Goal: Task Accomplishment & Management: Use online tool/utility

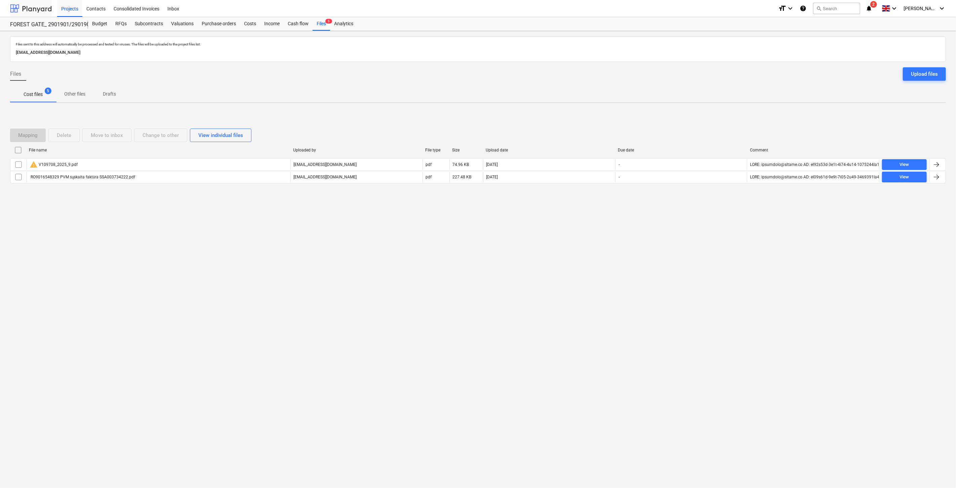
click at [37, 11] on div at bounding box center [31, 8] width 42 height 17
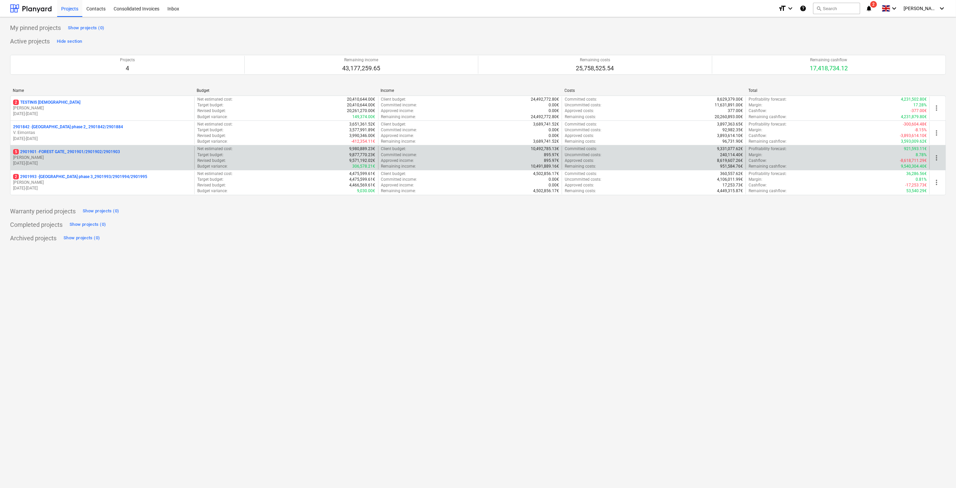
click at [73, 160] on p "[PERSON_NAME]" at bounding box center [102, 158] width 179 height 6
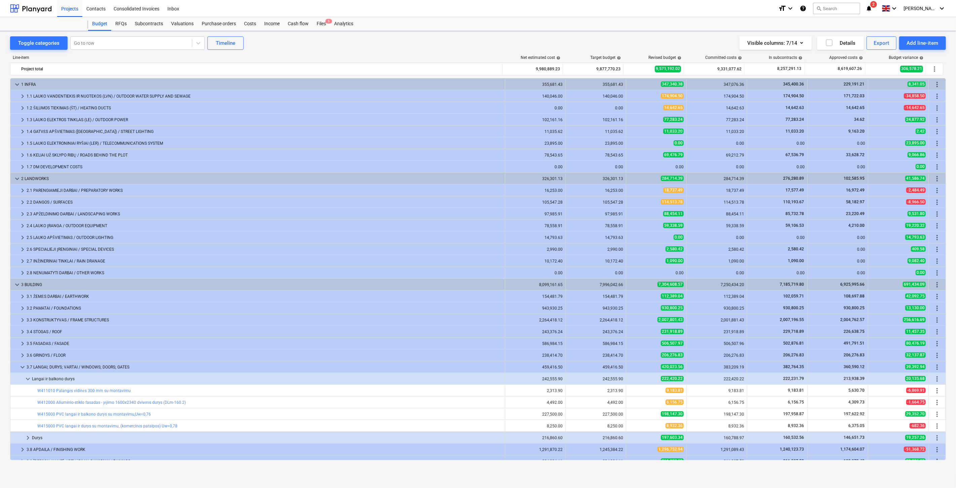
scroll to position [112, 0]
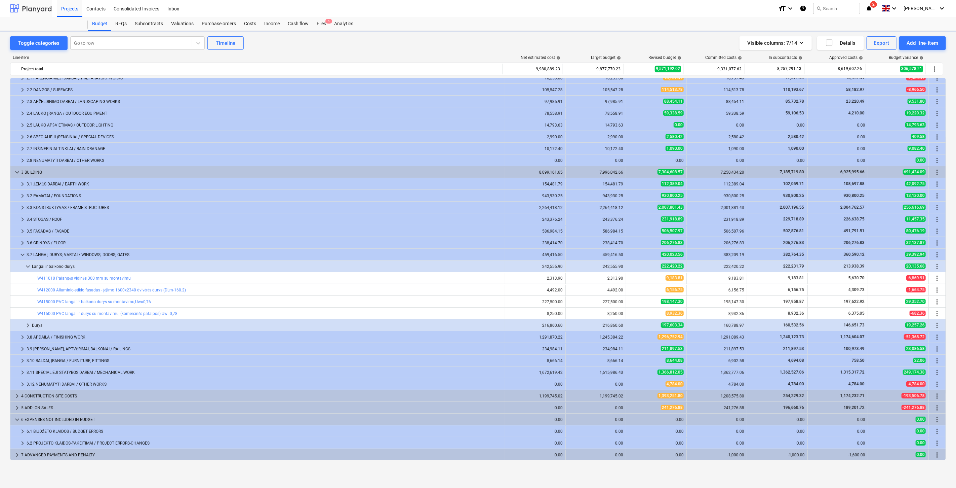
click at [37, 1] on div at bounding box center [31, 8] width 42 height 17
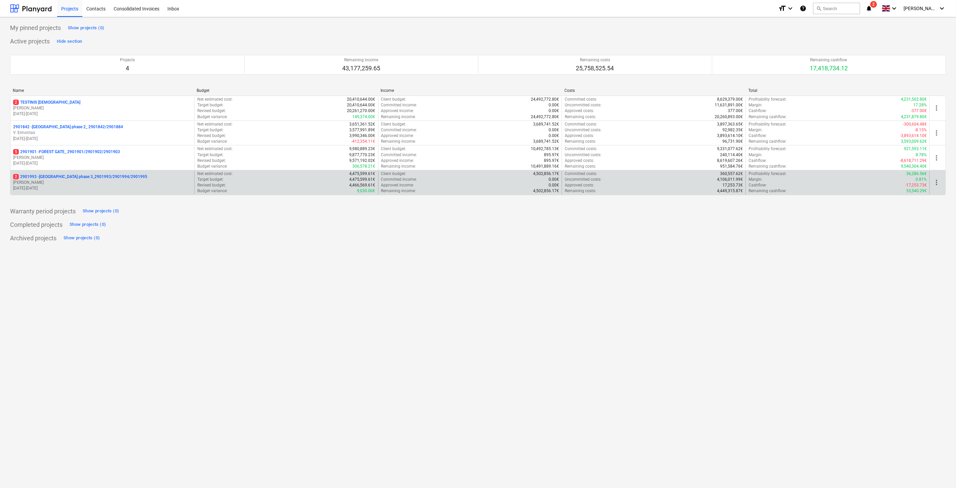
click at [81, 189] on p "[DATE] - [DATE]" at bounding box center [102, 188] width 179 height 6
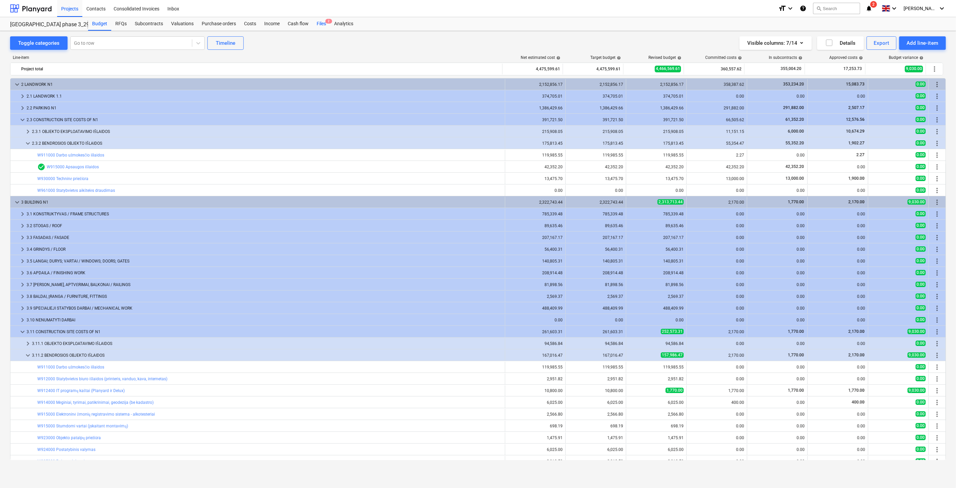
click at [323, 24] on div "Files 2" at bounding box center [321, 23] width 17 height 13
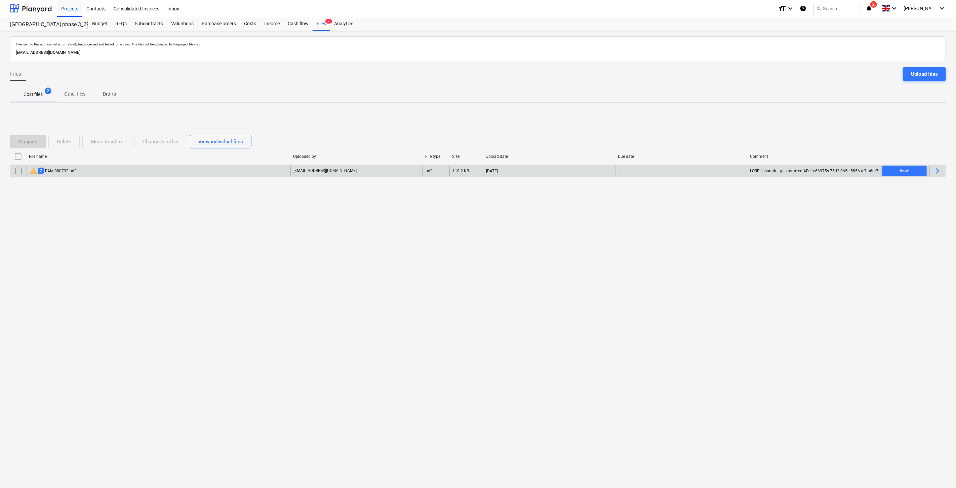
click at [142, 169] on div "warning 2 RAMI880733.pdf" at bounding box center [159, 170] width 264 height 11
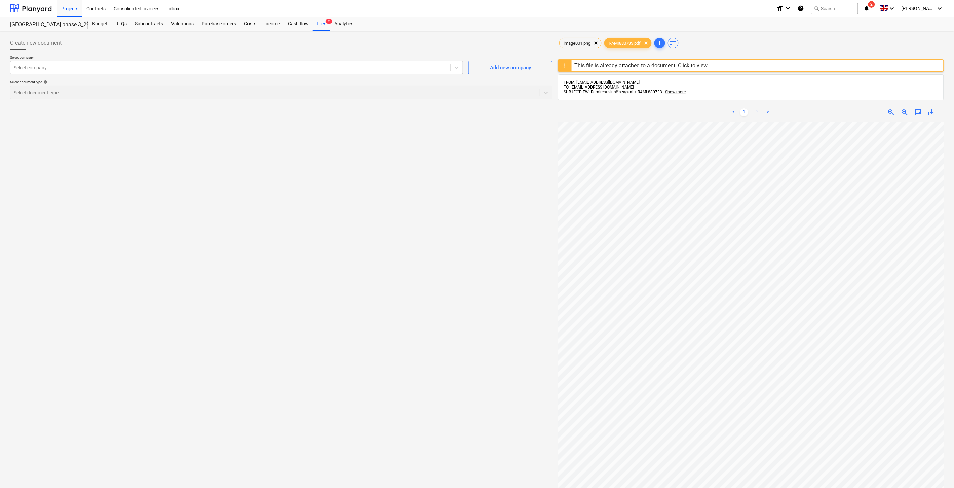
click at [756, 110] on link "2" at bounding box center [757, 112] width 8 height 8
click at [37, 11] on div at bounding box center [31, 8] width 42 height 17
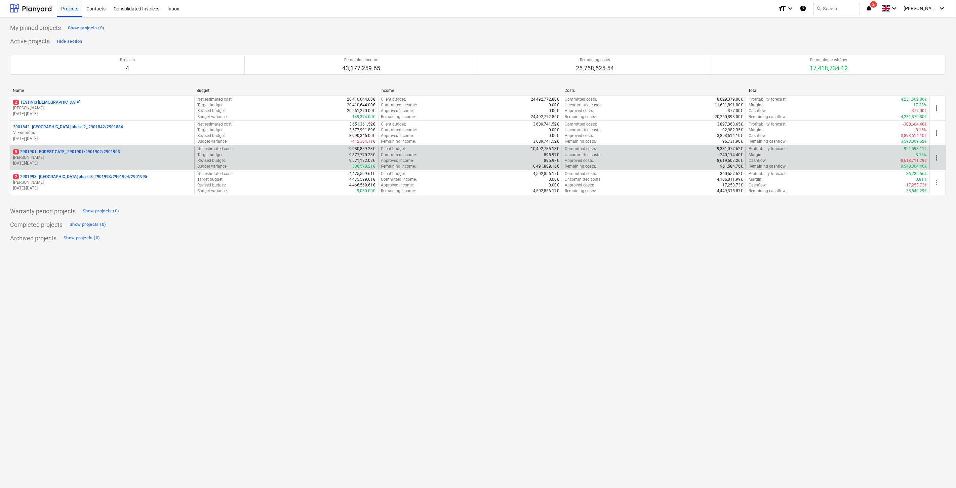
click at [57, 163] on p "[DATE] - [DATE]" at bounding box center [102, 163] width 179 height 6
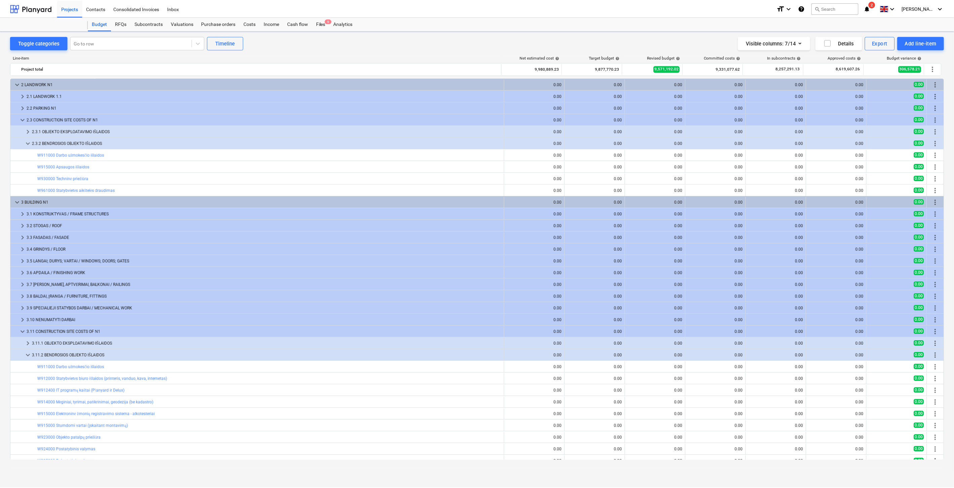
scroll to position [65, 0]
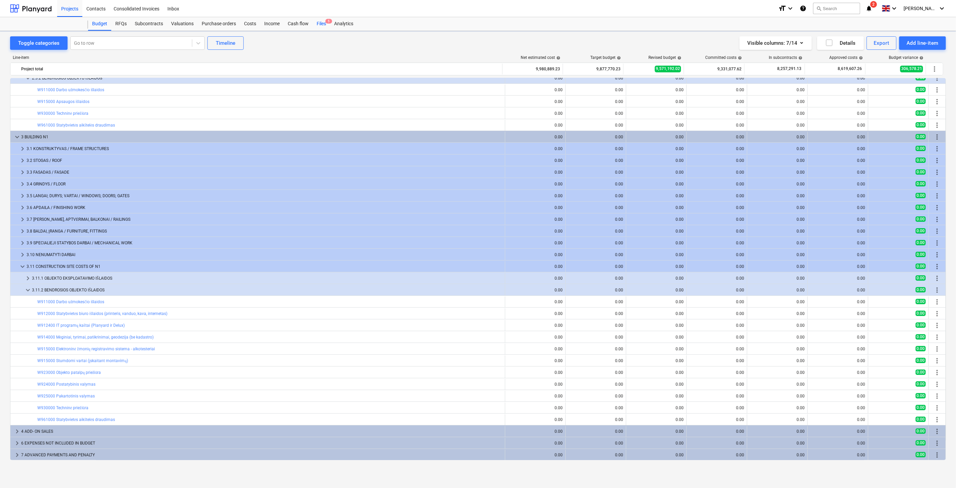
click at [319, 26] on div "Files 5" at bounding box center [321, 23] width 17 height 13
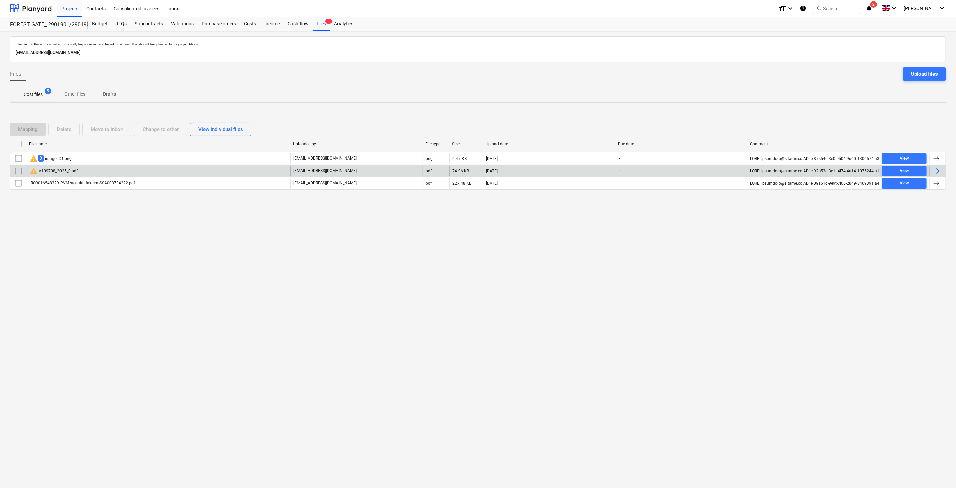
click at [145, 170] on div "warning V109708_2025_9.pdf" at bounding box center [159, 170] width 264 height 11
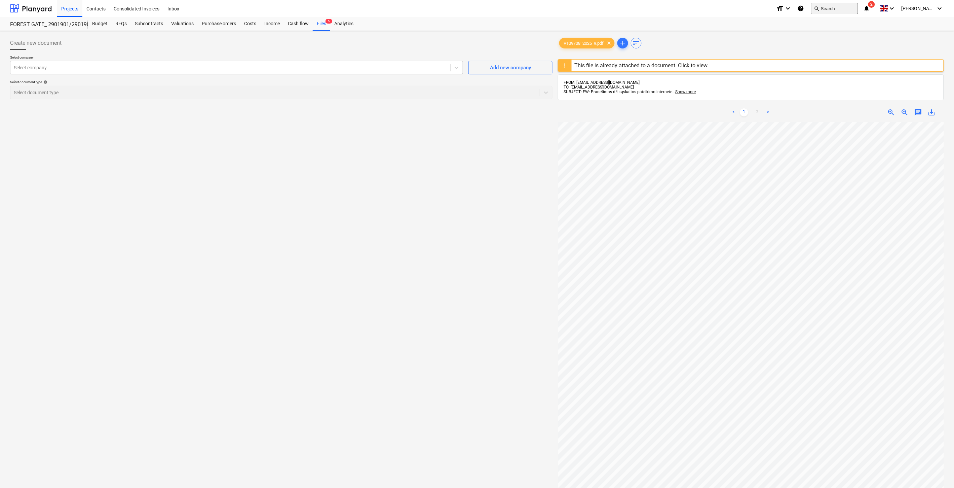
click at [837, 11] on button "search Search" at bounding box center [834, 8] width 47 height 11
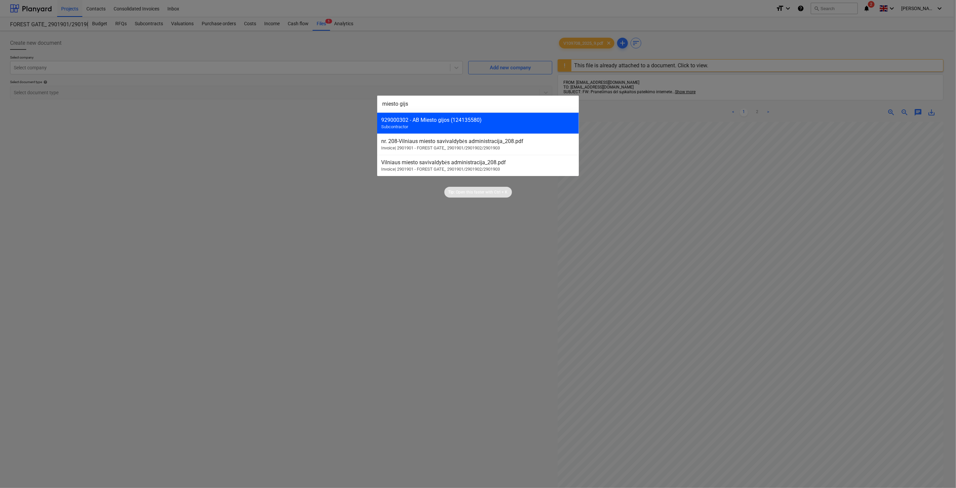
type input "miesto gijs"
click at [414, 125] on div "929000302 - AB Miesto gijos (124135580) Subcontractor" at bounding box center [478, 122] width 202 height 21
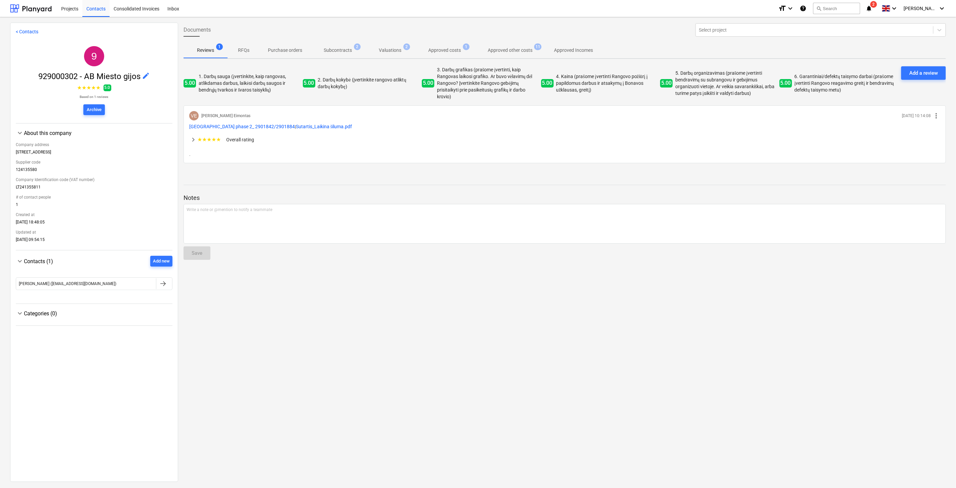
click at [514, 54] on span "Approved other costs 11" at bounding box center [510, 50] width 72 height 12
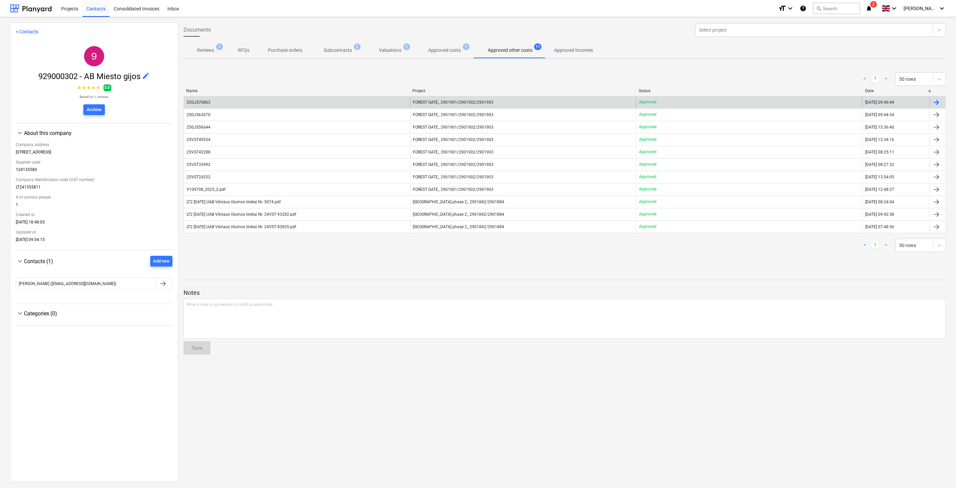
click at [350, 101] on div "25GJS70863" at bounding box center [297, 102] width 226 height 11
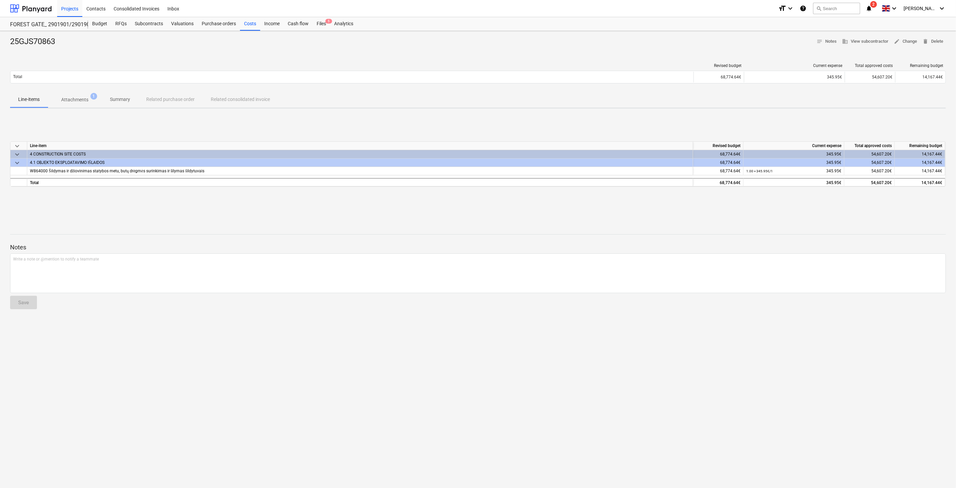
drag, startPoint x: 317, startPoint y: 23, endPoint x: 330, endPoint y: 3, distance: 23.4
click at [317, 23] on div "Files 5" at bounding box center [321, 23] width 17 height 13
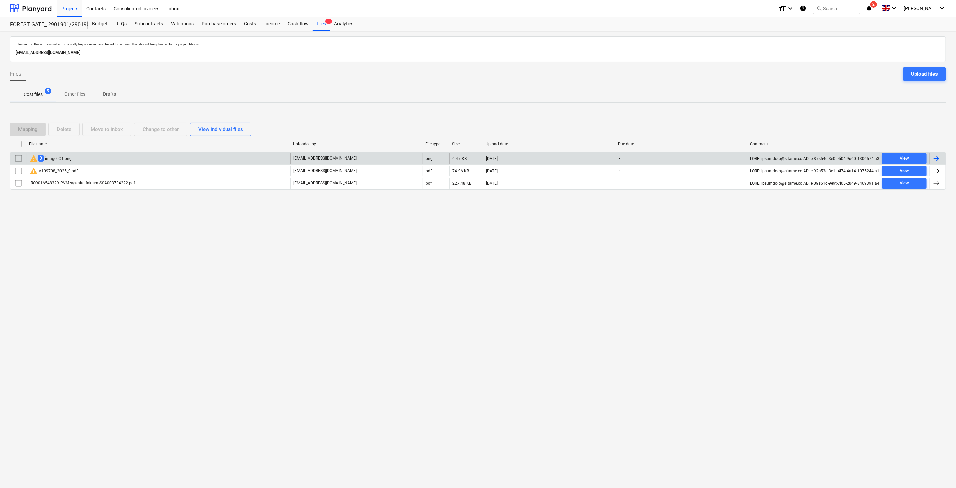
click at [180, 160] on div "warning 3 image001.png" at bounding box center [159, 158] width 264 height 11
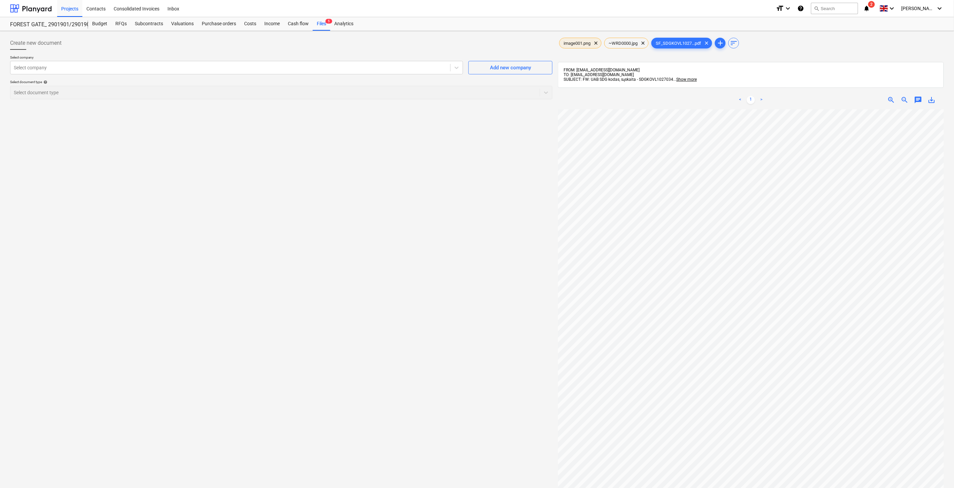
click at [567, 43] on span "image001.png" at bounding box center [576, 43] width 35 height 5
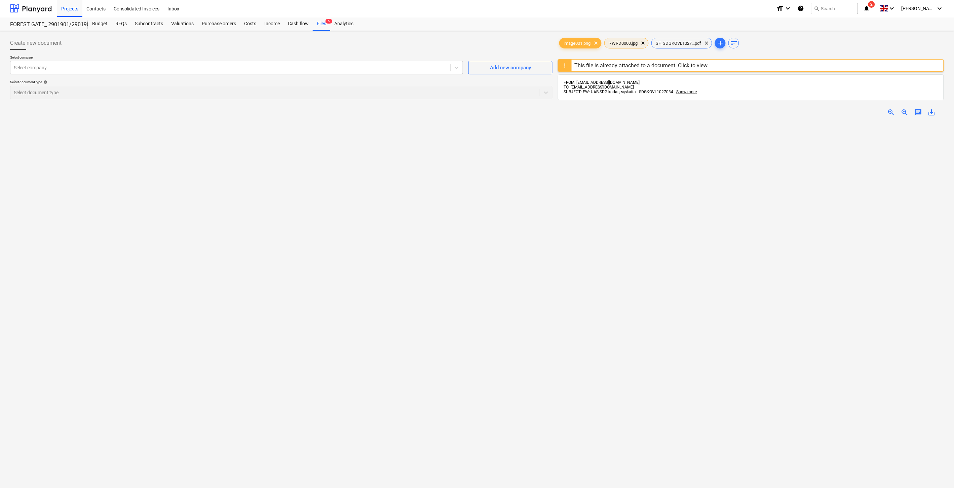
click at [617, 43] on span "~WRD0000.jpg" at bounding box center [623, 43] width 37 height 5
click at [670, 43] on span "SF_SDGKOVL1027...pdf" at bounding box center [678, 43] width 53 height 5
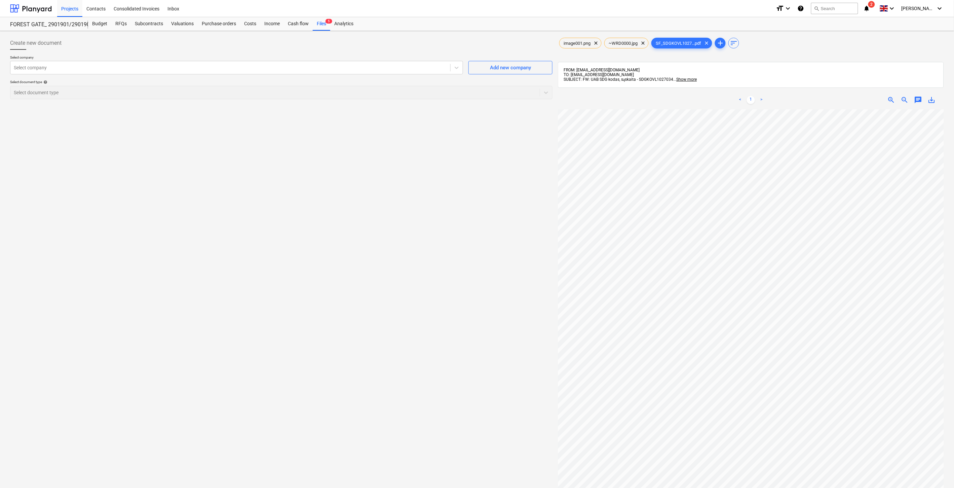
click at [418, 211] on div "Create new document Select company Select company Add new company Select docume…" at bounding box center [281, 307] width 548 height 547
click at [397, 176] on div "Create new document Select company Select company Add new company Select docume…" at bounding box center [281, 307] width 548 height 547
click at [323, 25] on div "Files 5" at bounding box center [321, 23] width 17 height 13
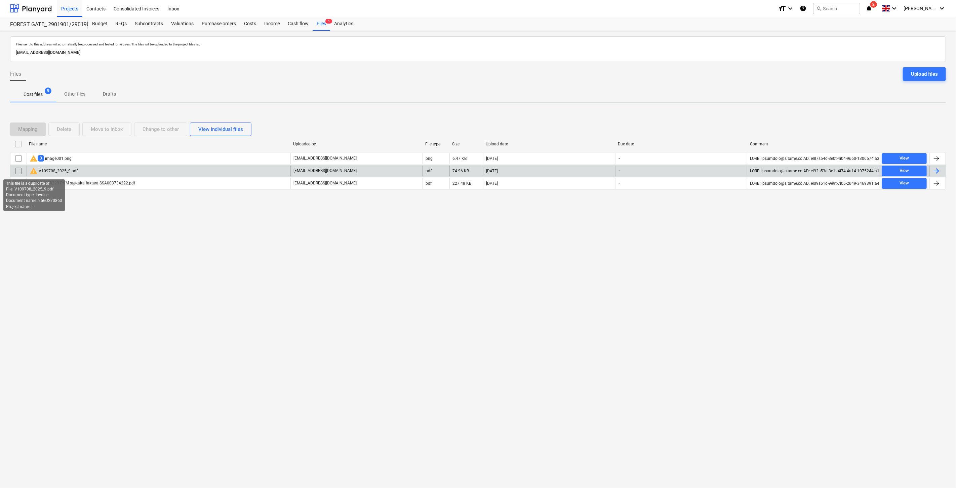
click at [33, 169] on span "warning" at bounding box center [34, 171] width 8 height 8
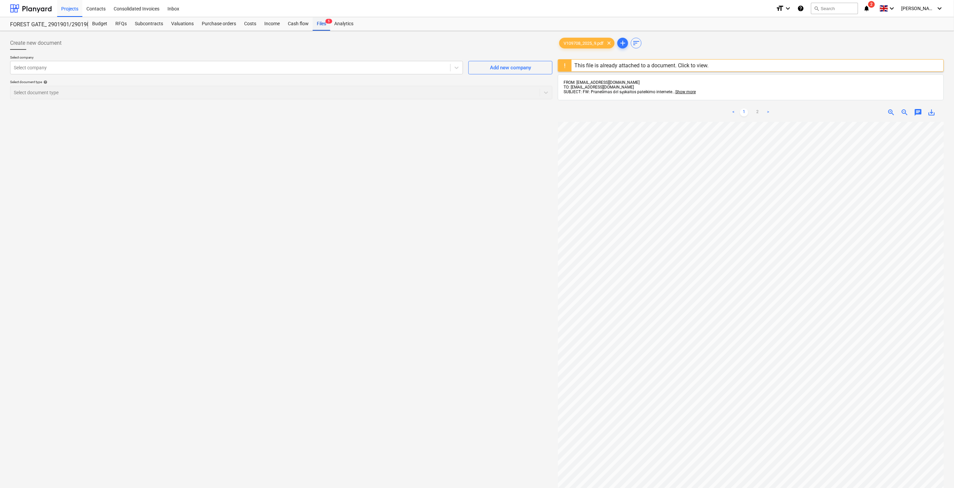
click at [318, 26] on div "Files 5" at bounding box center [321, 23] width 17 height 13
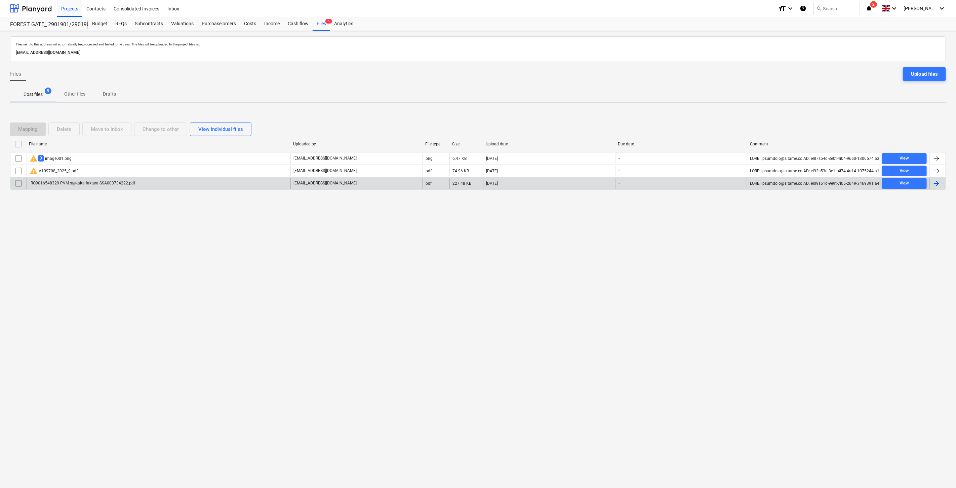
click at [175, 181] on div "RO9016548329 PVM sąskaita faktūra SSA003734222.pdf" at bounding box center [159, 183] width 264 height 11
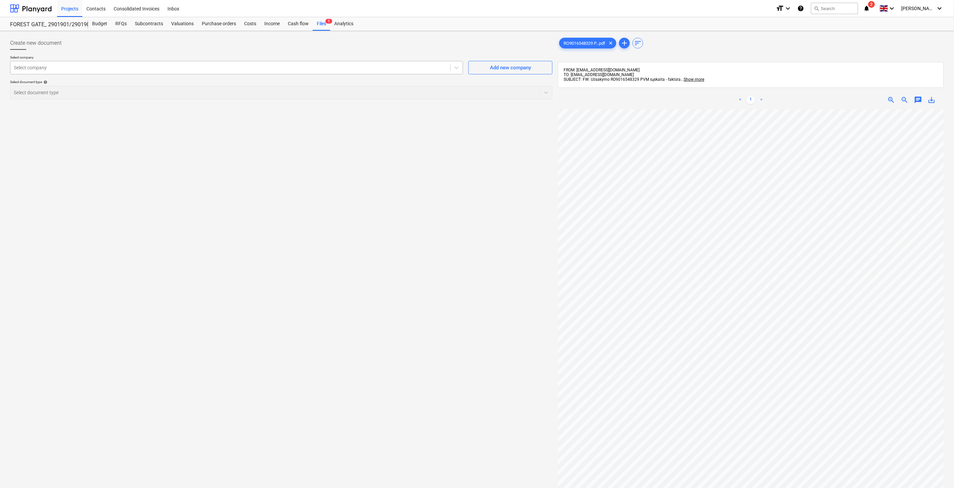
click at [333, 64] on div "Select company" at bounding box center [230, 67] width 440 height 9
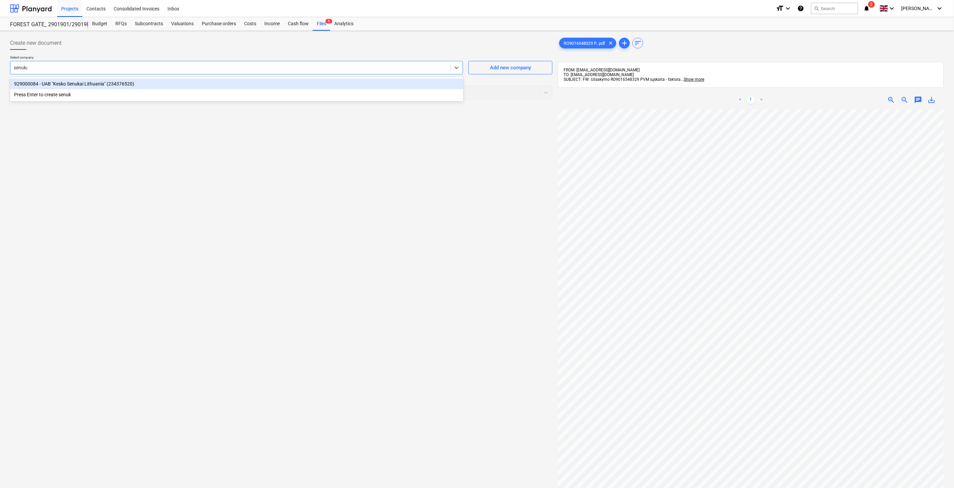
type input "senukai"
click at [291, 81] on div "929000084 - UAB "Kesko Senukai Lithuania" (234376520)" at bounding box center [236, 83] width 453 height 11
click at [208, 94] on div at bounding box center [275, 92] width 523 height 7
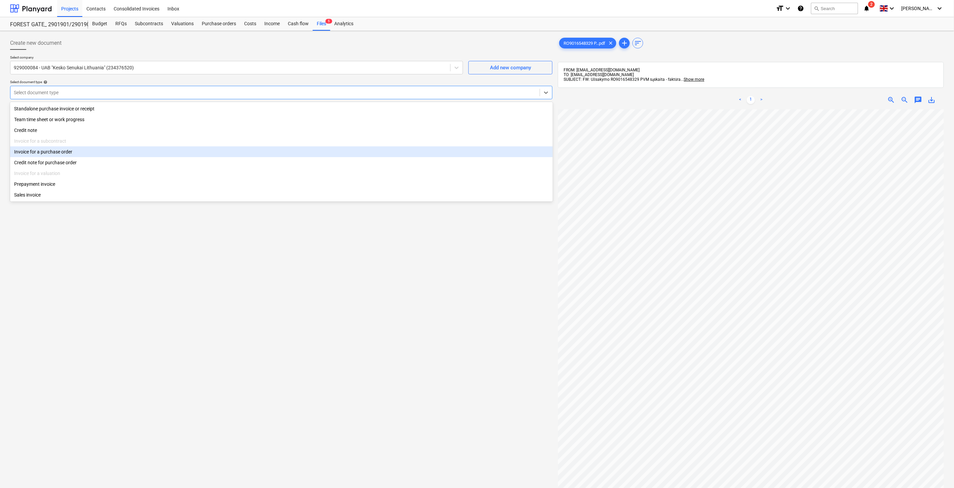
click at [92, 153] on div "Invoice for a purchase order" at bounding box center [281, 151] width 543 height 11
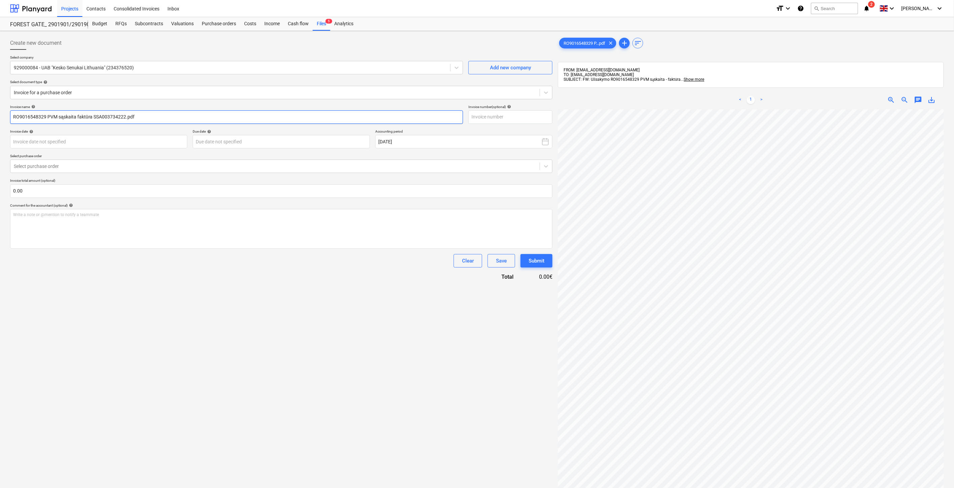
drag, startPoint x: 124, startPoint y: 118, endPoint x: 93, endPoint y: 120, distance: 31.0
click at [93, 120] on input "RO9016548329 PVM sąskaita faktūra SSA003734222.pdf" at bounding box center [236, 116] width 453 height 13
click at [492, 118] on input "text" at bounding box center [510, 116] width 84 height 13
paste input "SSA003734222"
type input "SSA003734222"
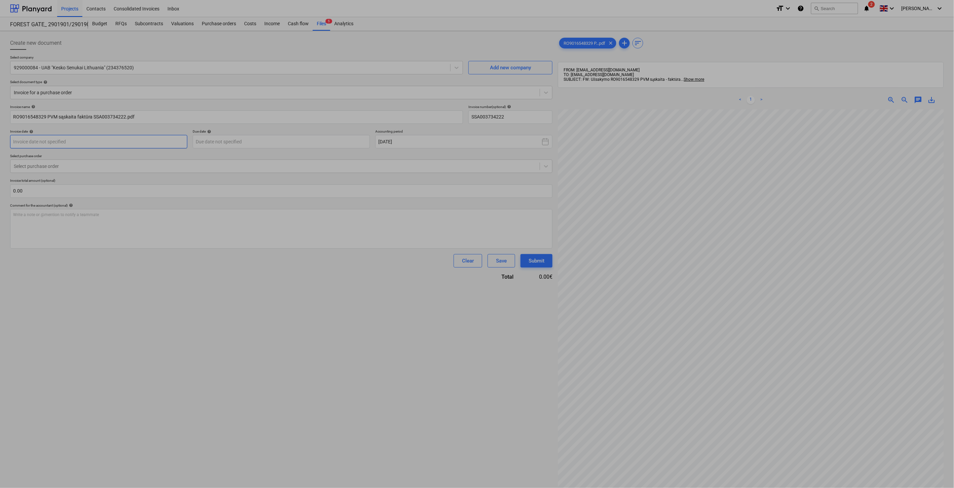
click at [75, 140] on body "Projects Contacts Consolidated Invoices Inbox format_size keyboard_arrow_down h…" at bounding box center [477, 244] width 954 height 488
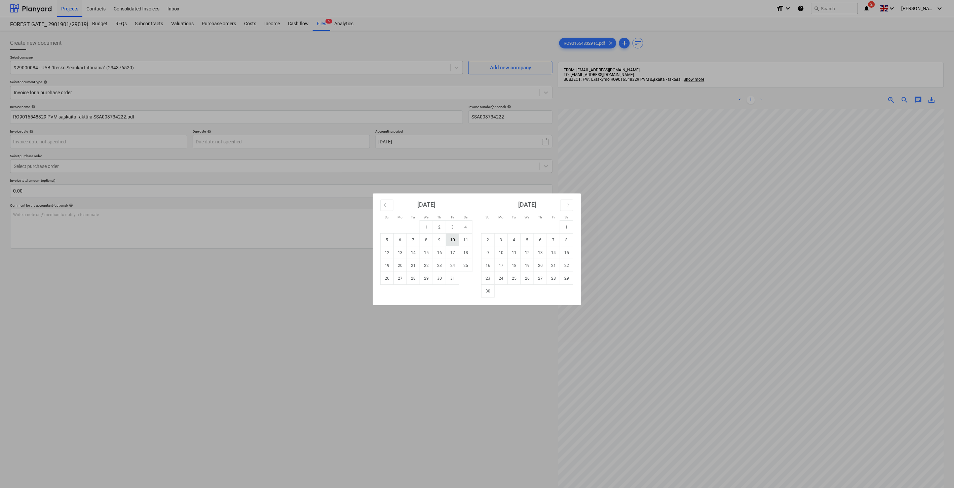
click at [454, 239] on td "10" at bounding box center [452, 239] width 13 height 13
type input "[DATE]"
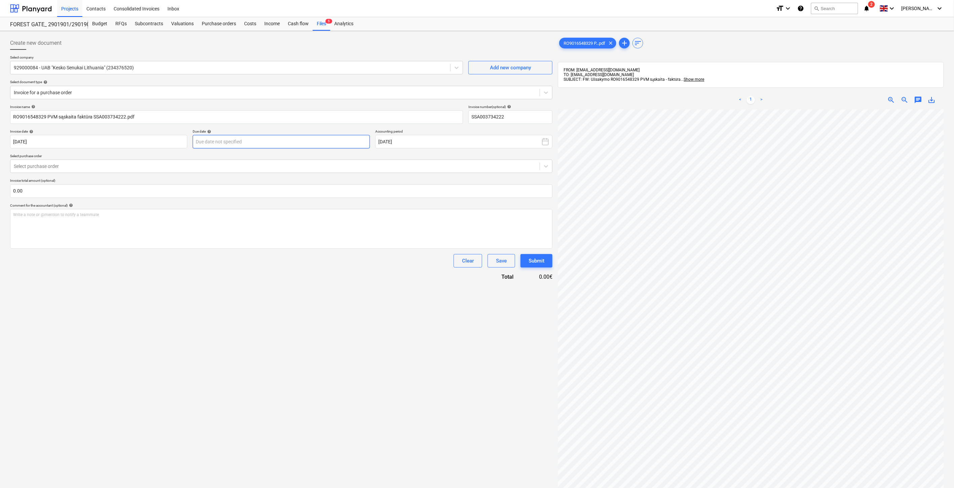
click at [289, 143] on body "Projects Contacts Consolidated Invoices Inbox format_size keyboard_arrow_down h…" at bounding box center [477, 244] width 954 height 488
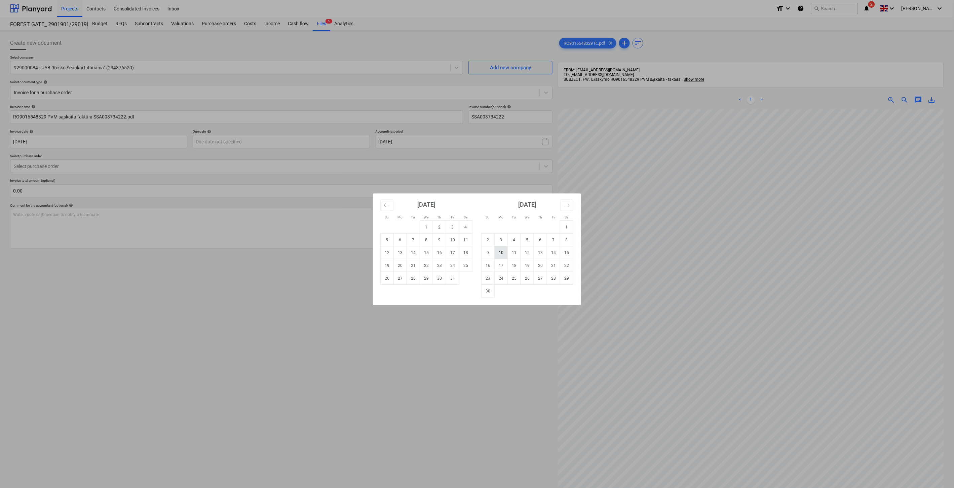
click at [504, 249] on td "10" at bounding box center [501, 252] width 13 height 13
type input "[DATE]"
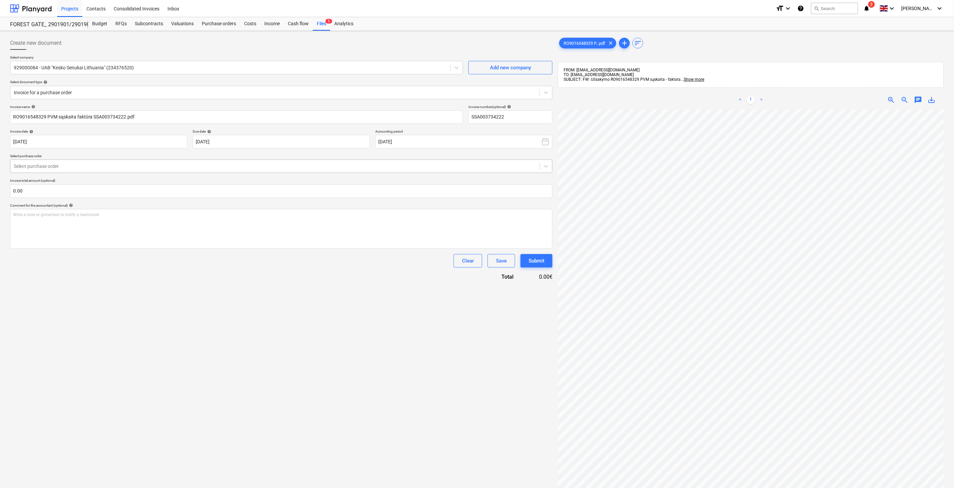
click at [239, 166] on div at bounding box center [275, 166] width 523 height 7
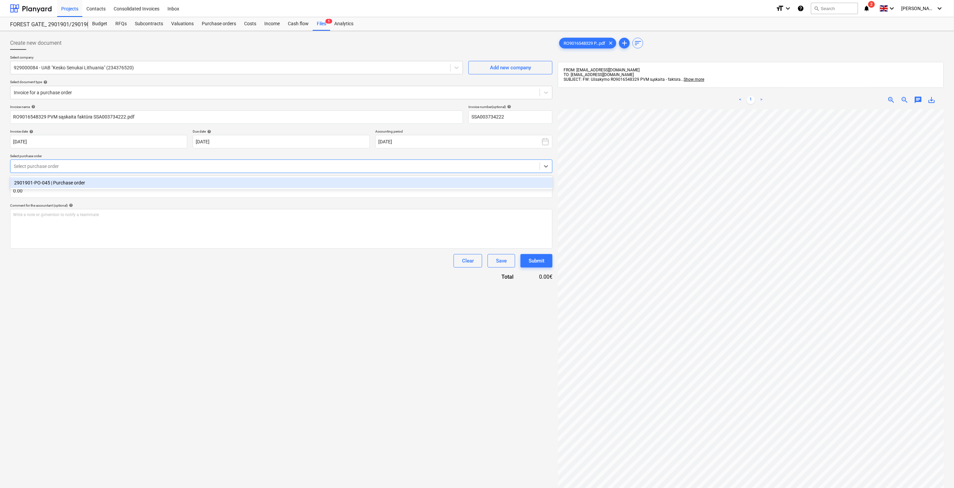
click at [206, 182] on div "2901901-PO-045 | Purchase order" at bounding box center [281, 182] width 543 height 11
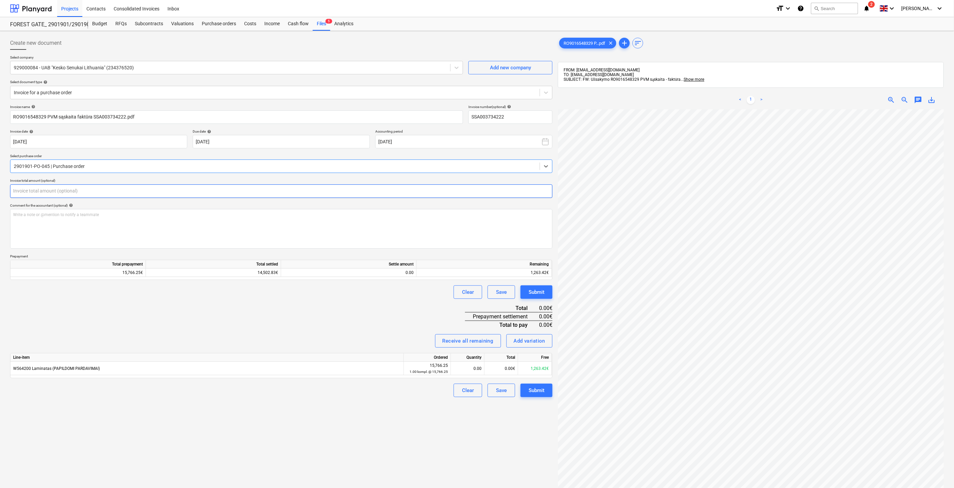
click at [164, 189] on input "text" at bounding box center [281, 190] width 542 height 13
type input "591.90"
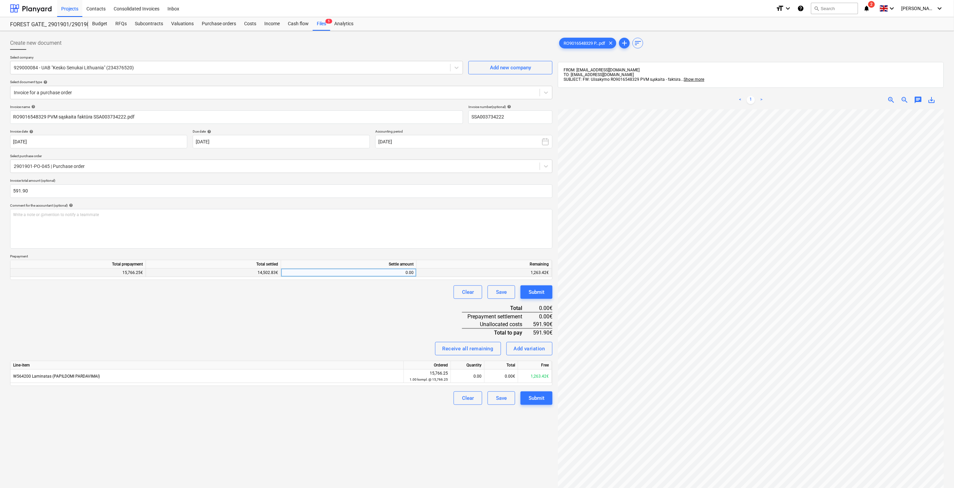
click at [325, 276] on div "0.00" at bounding box center [349, 272] width 130 height 8
type input "591.90"
click at [317, 314] on div "Invoice name help RO9016548329 PVM sąskaita faktūra SSA003734222.pdf Invoice nu…" at bounding box center [281, 255] width 542 height 300
click at [501, 379] on div "0.00€" at bounding box center [502, 375] width 34 height 13
type input "591.90"
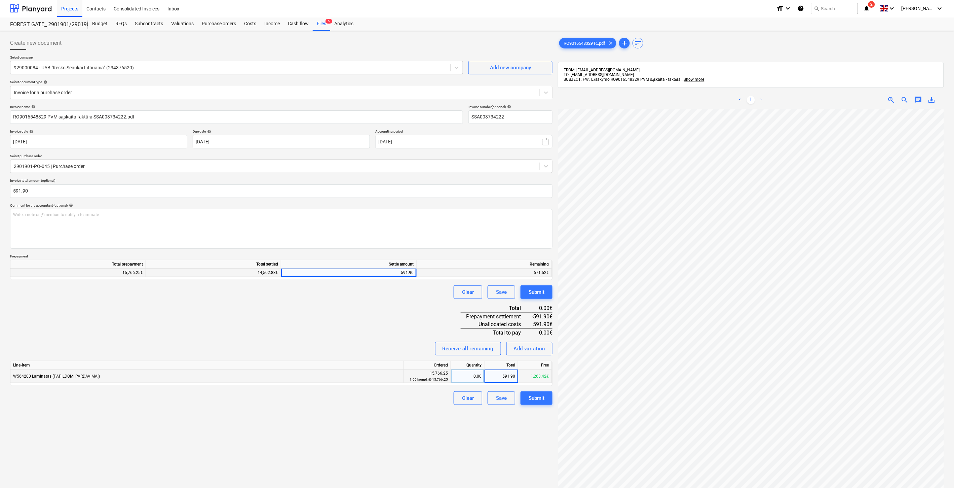
click at [363, 314] on div "Invoice name help RO9016548329 PVM sąskaita faktūra SSA003734222.pdf Invoice nu…" at bounding box center [281, 255] width 542 height 300
click at [385, 304] on div "Invoice name help RO9016548329 PVM sąskaita faktūra SSA003734222.pdf Invoice nu…" at bounding box center [281, 255] width 542 height 300
click at [393, 295] on div "Clear Save Submit" at bounding box center [281, 291] width 542 height 13
click at [401, 288] on div "Clear Save Submit" at bounding box center [281, 291] width 542 height 13
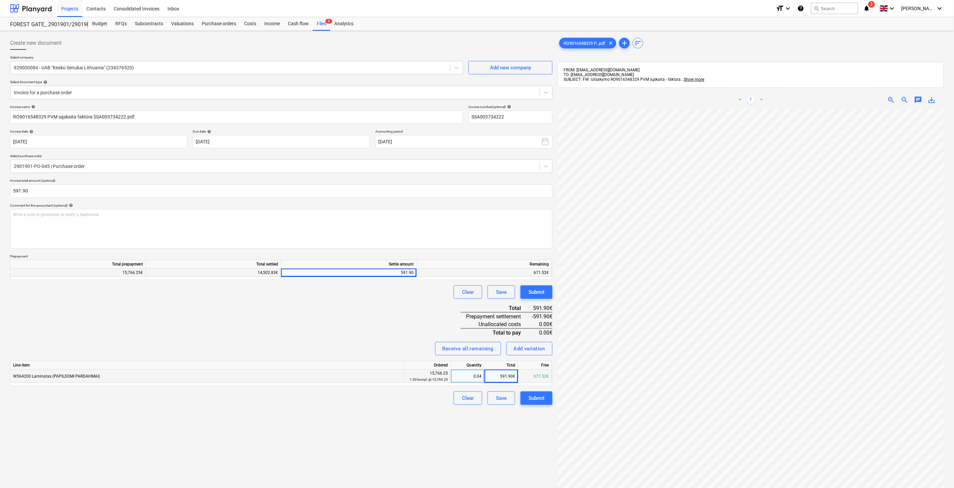
click at [401, 288] on div "Clear Save Submit" at bounding box center [281, 291] width 542 height 13
click at [298, 310] on div "Invoice name help RO9016548329 PVM sąskaita faktūra SSA003734222.pdf Invoice nu…" at bounding box center [281, 255] width 542 height 300
click at [330, 300] on div "Invoice name help RO9016548329 PVM sąskaita faktūra SSA003734222.pdf Invoice nu…" at bounding box center [281, 255] width 542 height 300
click at [508, 399] on button "Save" at bounding box center [502, 397] width 28 height 13
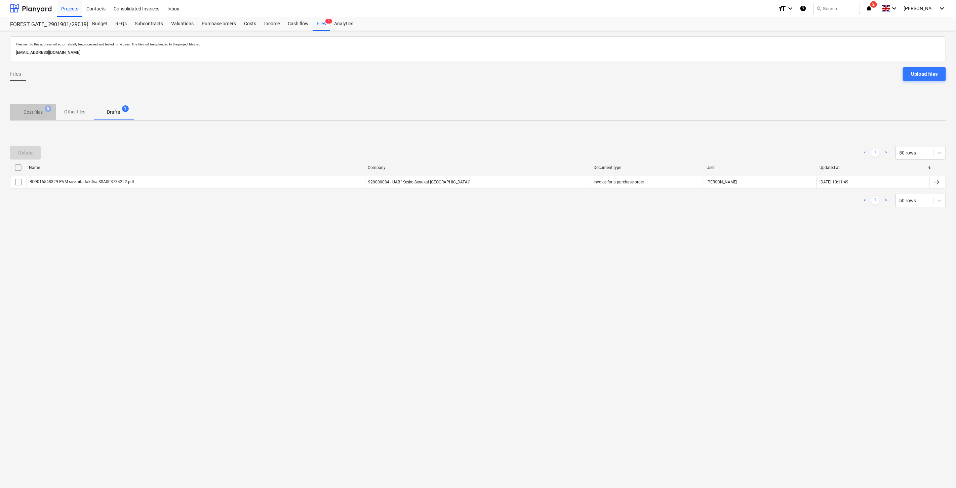
drag, startPoint x: 33, startPoint y: 114, endPoint x: 46, endPoint y: 121, distance: 14.9
click at [34, 114] on p "Cost files" at bounding box center [33, 112] width 19 height 7
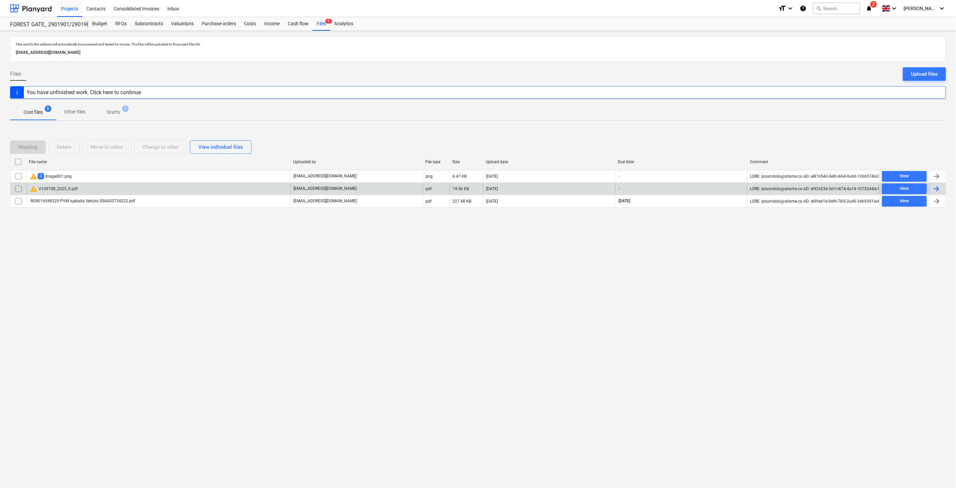
click at [167, 189] on div "warning V109708_2025_9.pdf" at bounding box center [159, 188] width 264 height 11
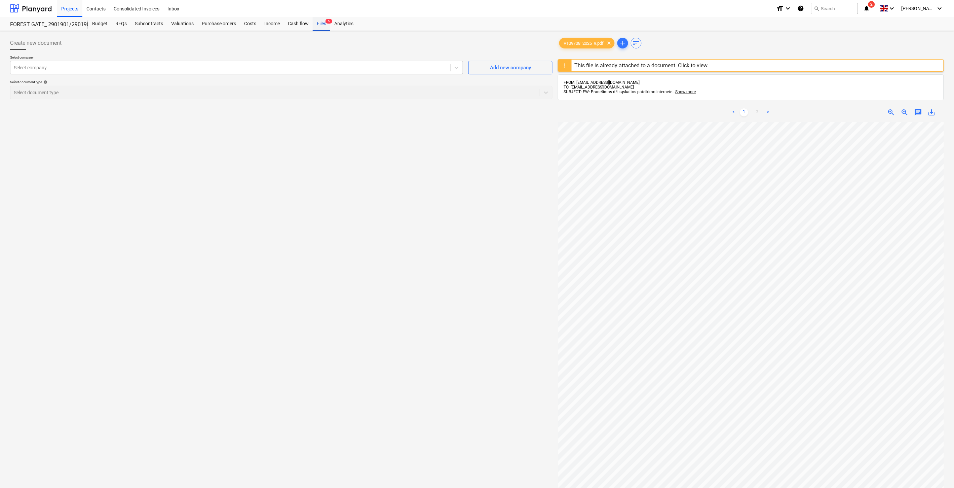
click at [321, 28] on div "Files 5" at bounding box center [321, 23] width 17 height 13
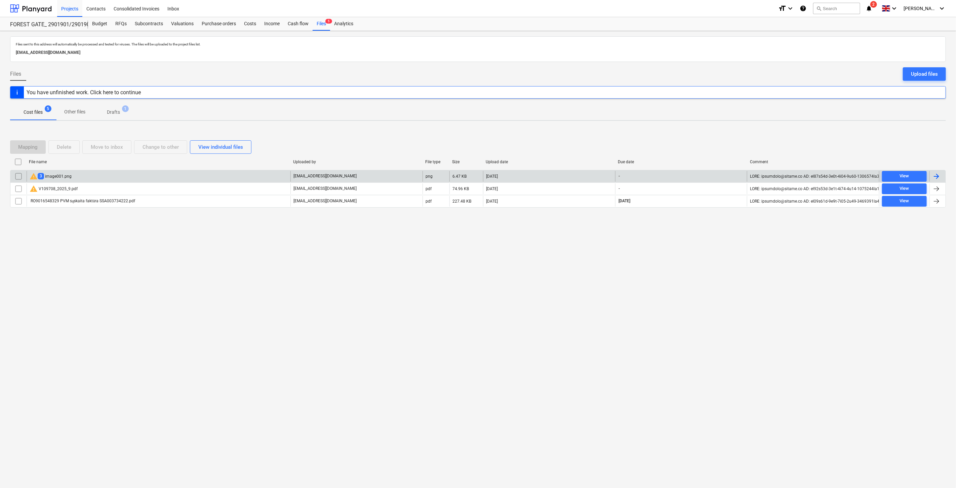
click at [129, 174] on div "warning 3 image001.png" at bounding box center [159, 176] width 264 height 11
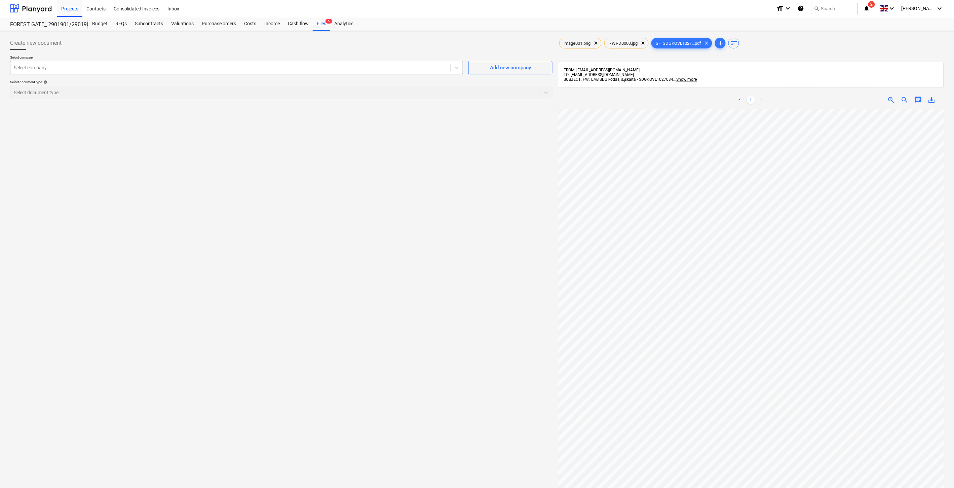
click at [355, 70] on div at bounding box center [230, 67] width 433 height 7
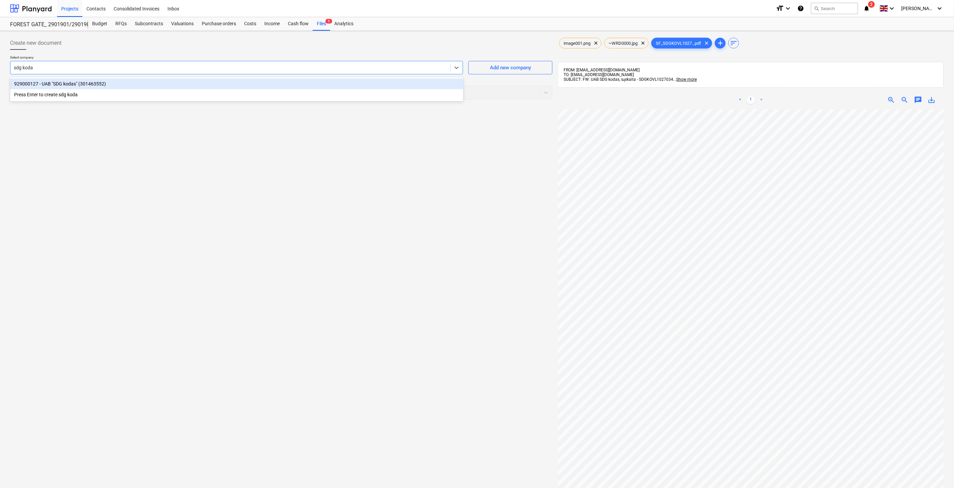
type input "sdg kodas"
click at [341, 80] on div "929000127 - UAB "SDG kodas" (301463552)" at bounding box center [236, 83] width 453 height 11
click at [324, 95] on div at bounding box center [275, 92] width 523 height 7
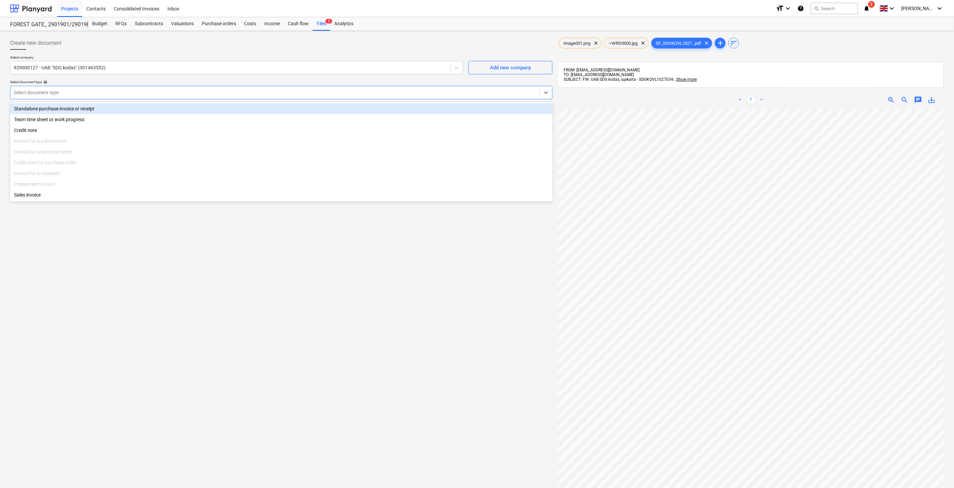
click at [82, 107] on div "Standalone purchase invoice or receipt" at bounding box center [281, 108] width 543 height 11
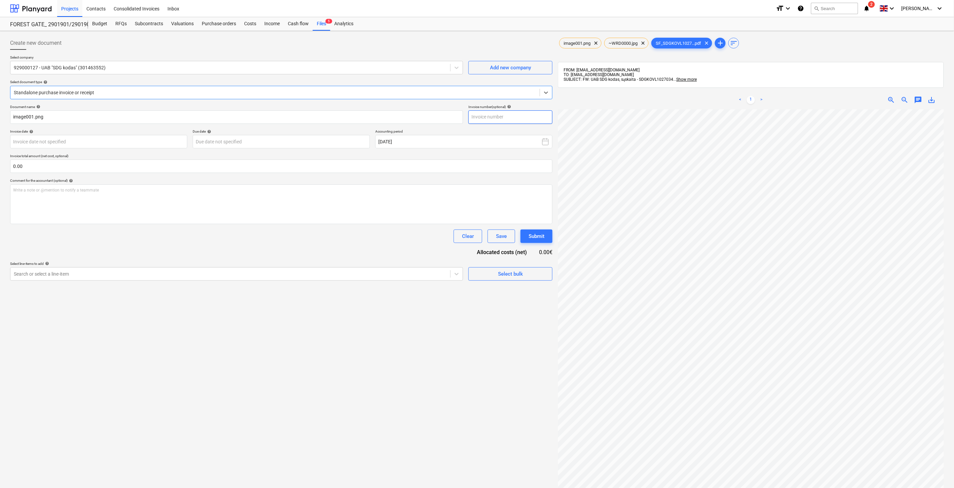
click at [521, 120] on input "text" at bounding box center [510, 116] width 84 height 13
type input "SDGKOVL1027034"
click at [170, 142] on body "Projects Contacts Consolidated Invoices Inbox format_size keyboard_arrow_down h…" at bounding box center [477, 244] width 954 height 488
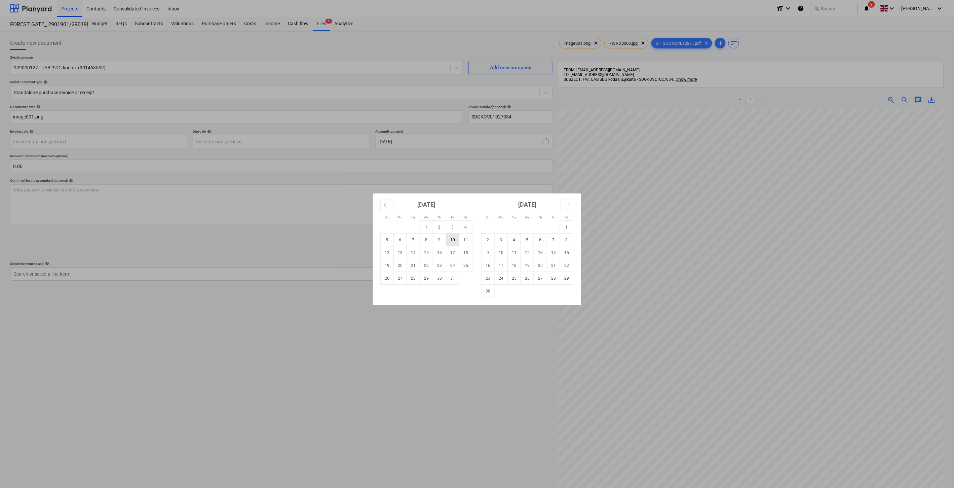
click at [452, 237] on td "10" at bounding box center [452, 239] width 13 height 13
type input "[DATE]"
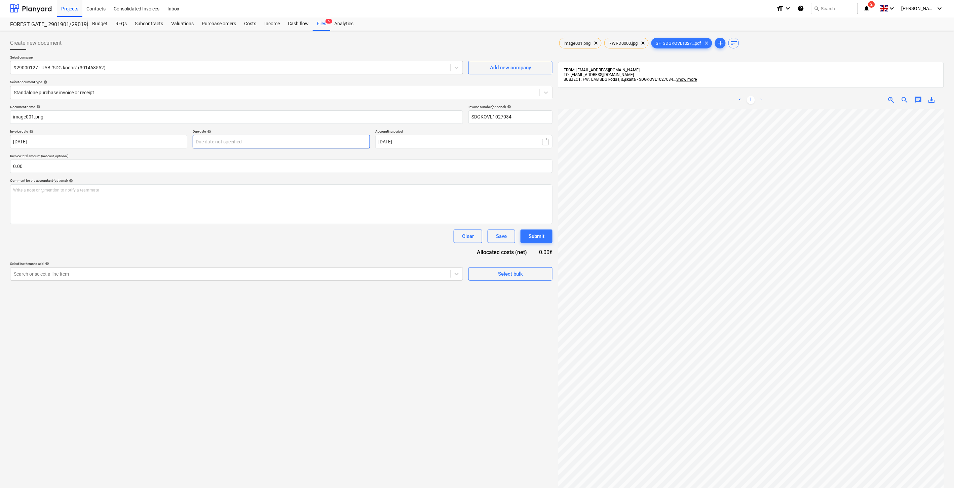
click at [284, 143] on body "Projects Contacts Consolidated Invoices Inbox format_size keyboard_arrow_down h…" at bounding box center [477, 244] width 954 height 488
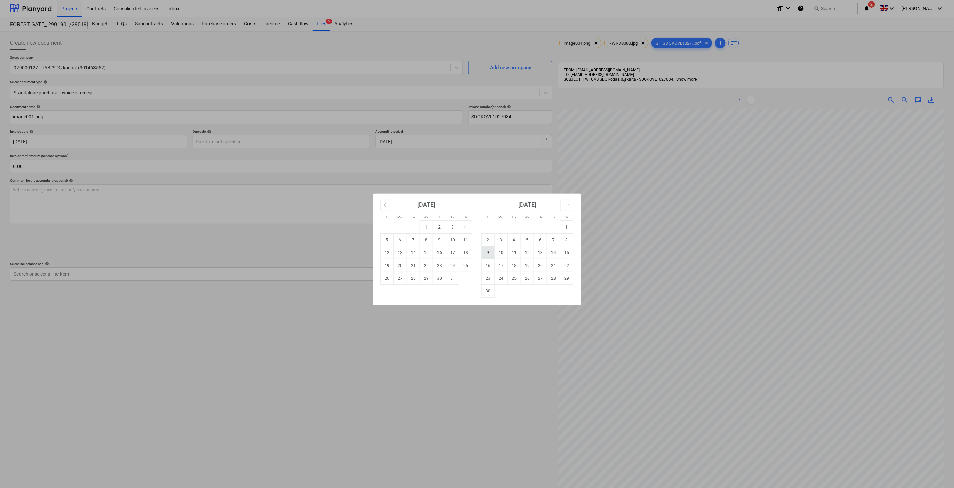
click at [485, 254] on td "9" at bounding box center [487, 252] width 13 height 13
type input "[DATE]"
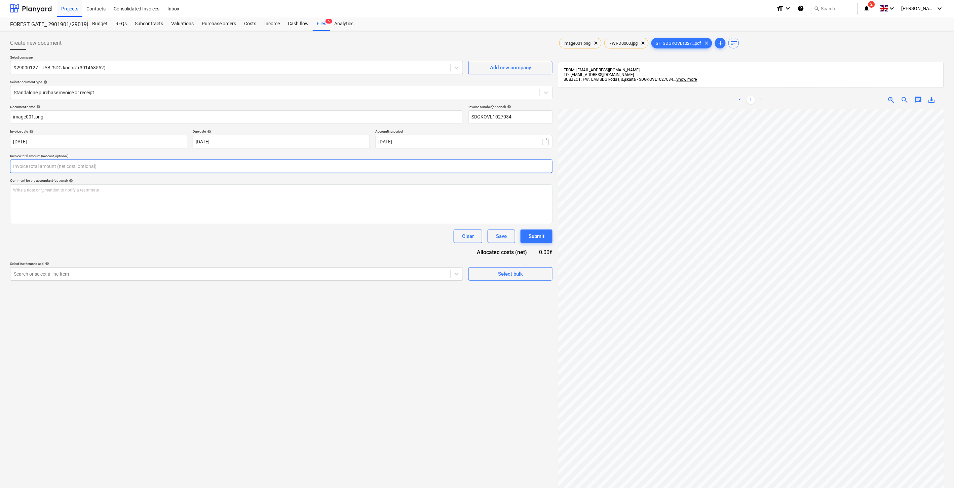
click at [257, 161] on input "text" at bounding box center [281, 165] width 542 height 13
type input "51.21"
click at [204, 292] on div at bounding box center [230, 290] width 433 height 7
type input "darb"
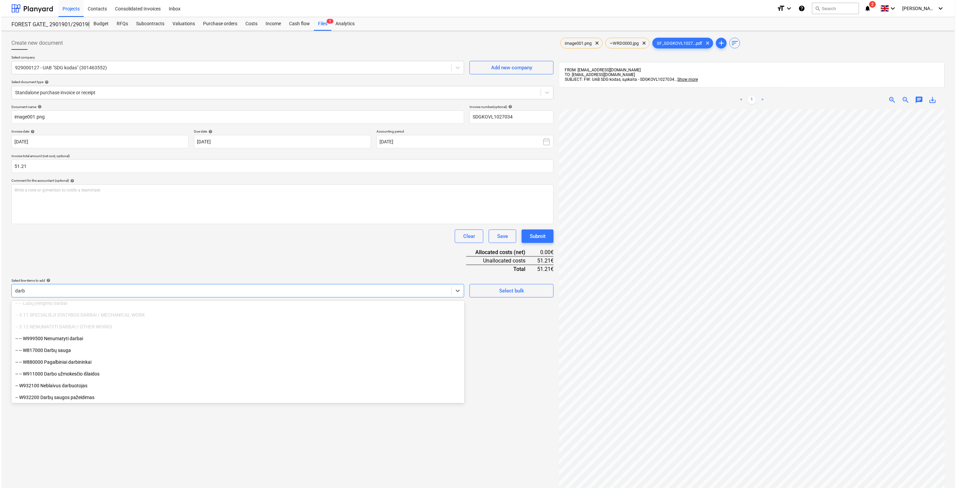
scroll to position [299, 0]
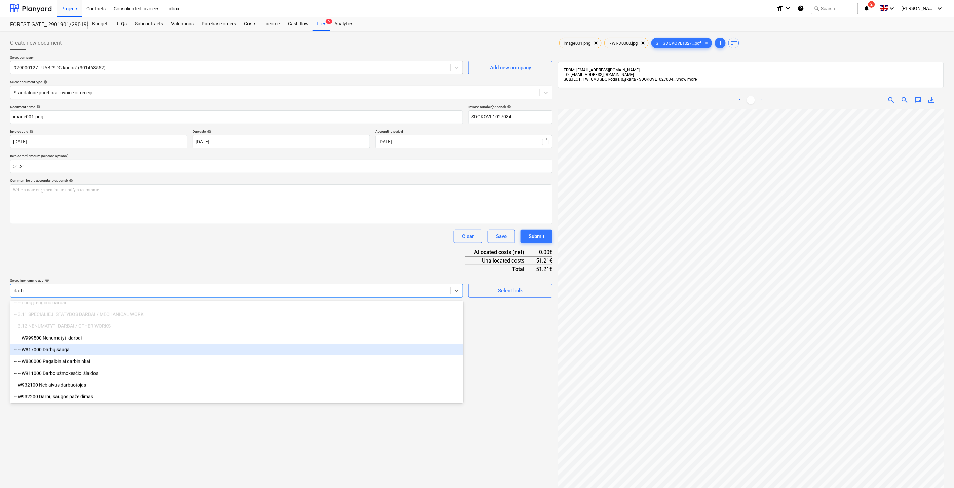
click at [100, 350] on div "-- -- W817000 Darbų sauga" at bounding box center [236, 349] width 453 height 11
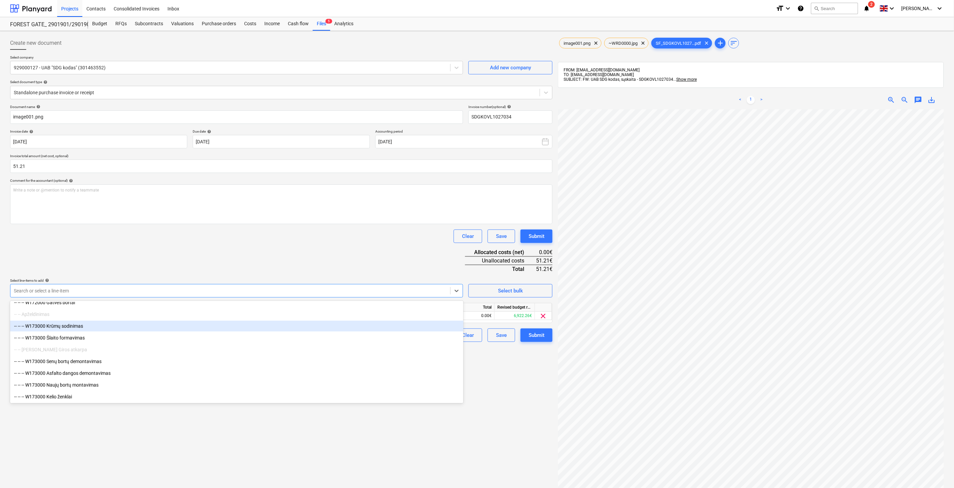
drag, startPoint x: 193, startPoint y: 252, endPoint x: 361, endPoint y: 287, distance: 172.4
click at [197, 252] on div "Document name help image001.png Invoice number (optional) help SDGKOVL1027034 I…" at bounding box center [281, 223] width 542 height 237
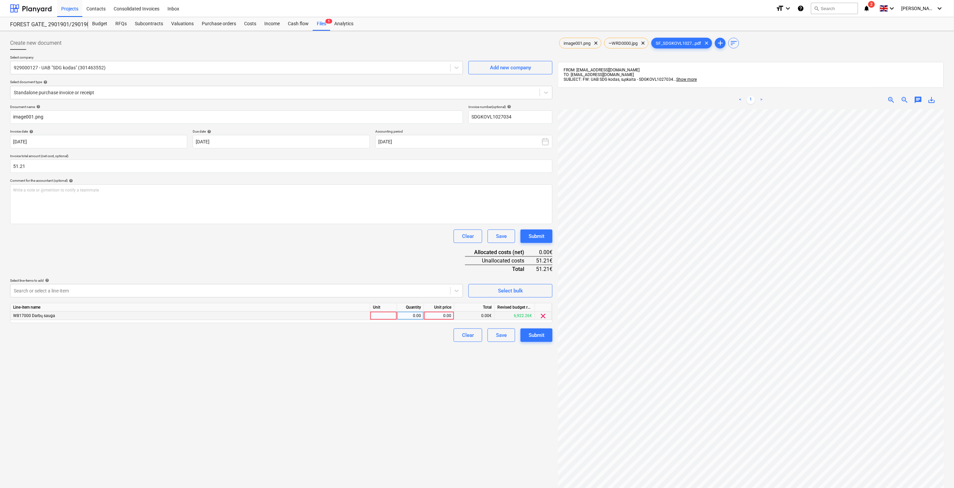
click at [378, 315] on div at bounding box center [383, 315] width 27 height 8
click at [414, 316] on div "0.00" at bounding box center [410, 315] width 21 height 8
click at [439, 317] on div "0.00" at bounding box center [439, 315] width 25 height 8
type input "51.21"
click at [395, 246] on div "Document name help image001.png Invoice number (optional) help SDGKOVL1027034 I…" at bounding box center [281, 223] width 542 height 237
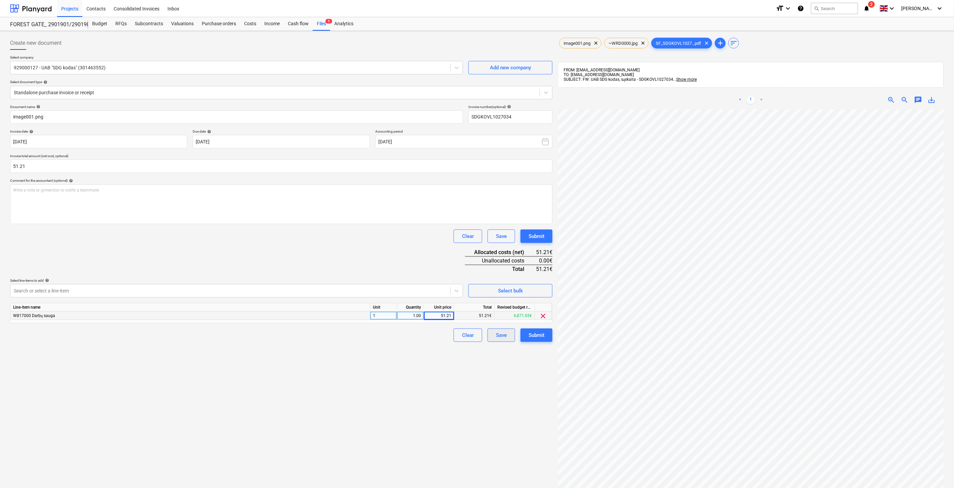
click at [495, 334] on button "Save" at bounding box center [502, 334] width 28 height 13
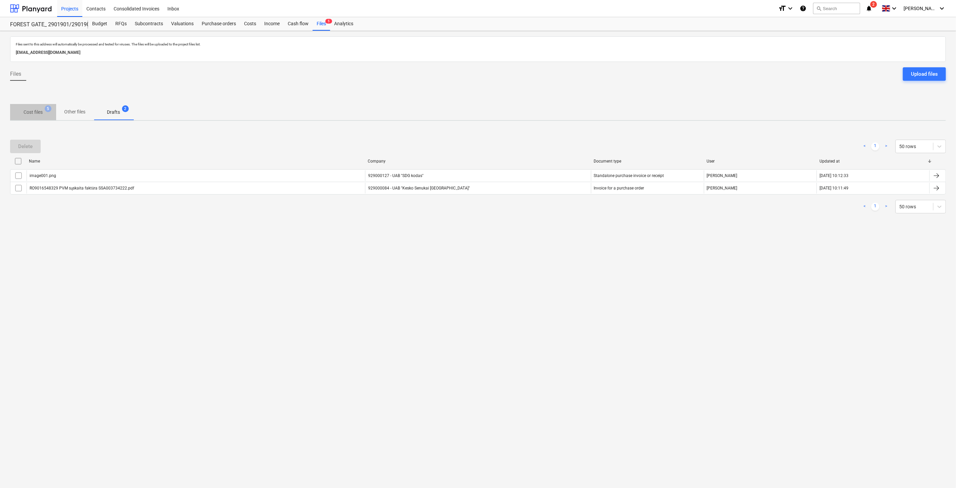
drag, startPoint x: 39, startPoint y: 114, endPoint x: 399, endPoint y: 107, distance: 360.5
click at [44, 114] on span "Cost files 5" at bounding box center [33, 112] width 30 height 7
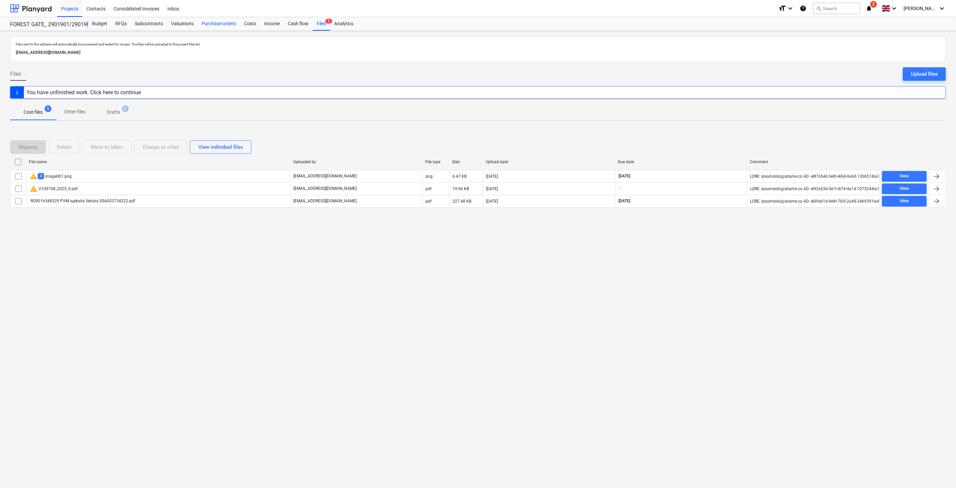
click at [226, 22] on div "Purchase orders" at bounding box center [219, 23] width 42 height 13
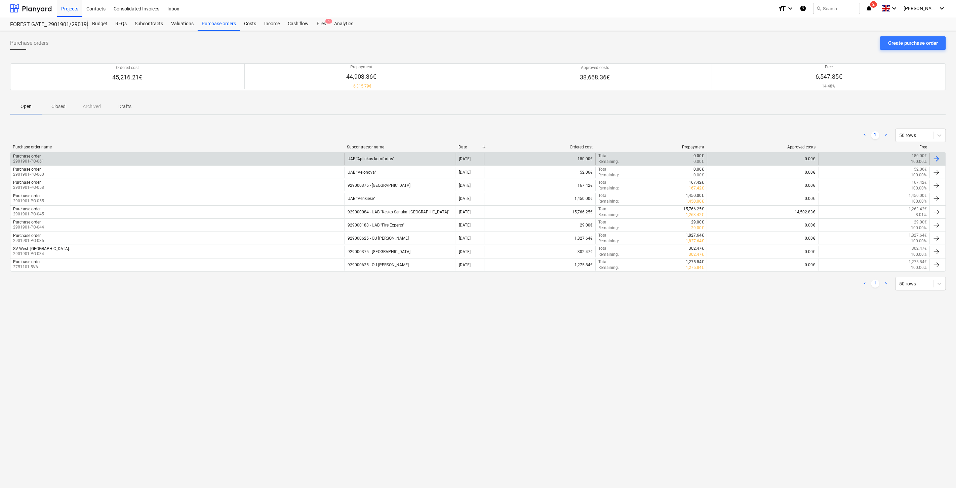
click at [402, 155] on div "UAB "Aplinkos komfortas"" at bounding box center [400, 158] width 111 height 11
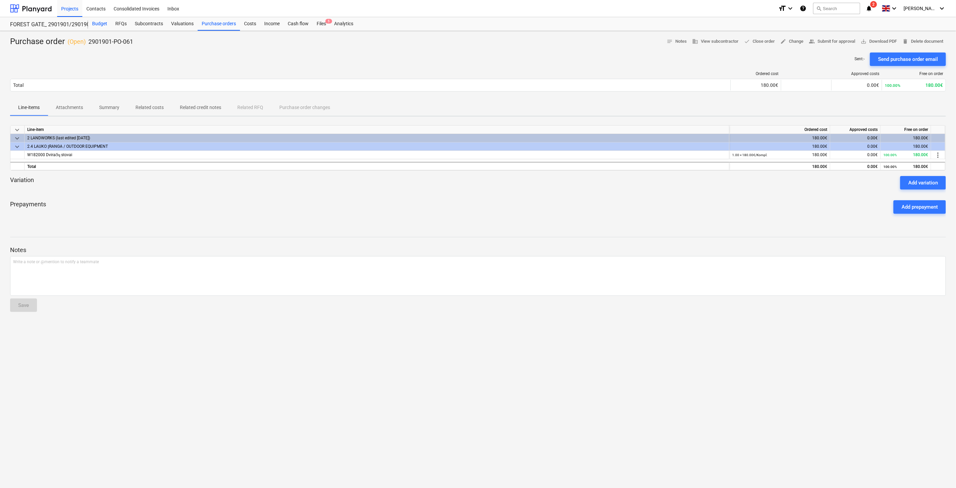
click at [99, 24] on div "Budget" at bounding box center [99, 23] width 23 height 13
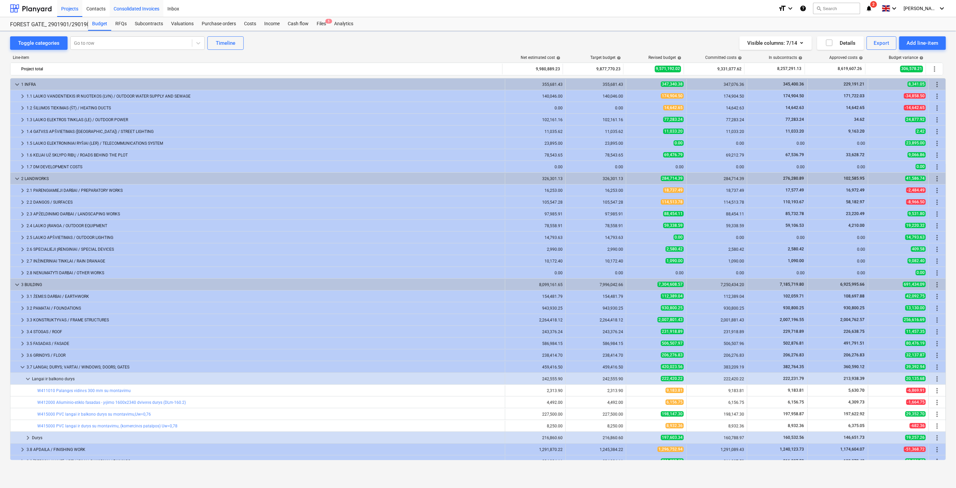
scroll to position [112, 0]
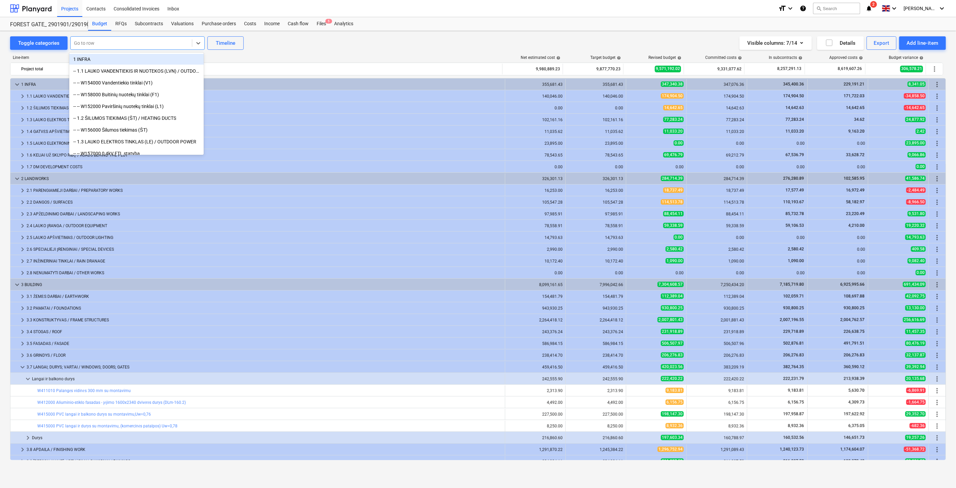
click at [117, 38] on div "Go to row" at bounding box center [131, 42] width 121 height 9
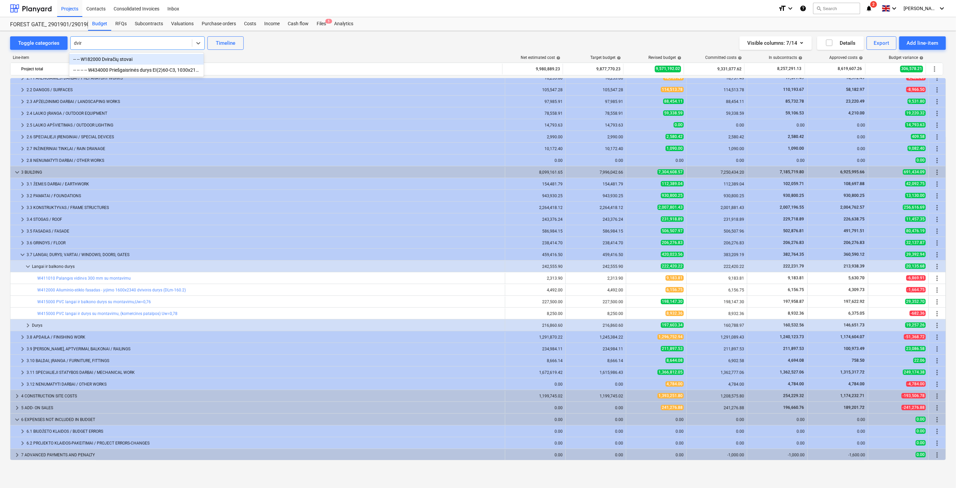
type input "dvira"
click at [126, 56] on div "-- -- W182000 Dviračių stovai" at bounding box center [136, 59] width 134 height 11
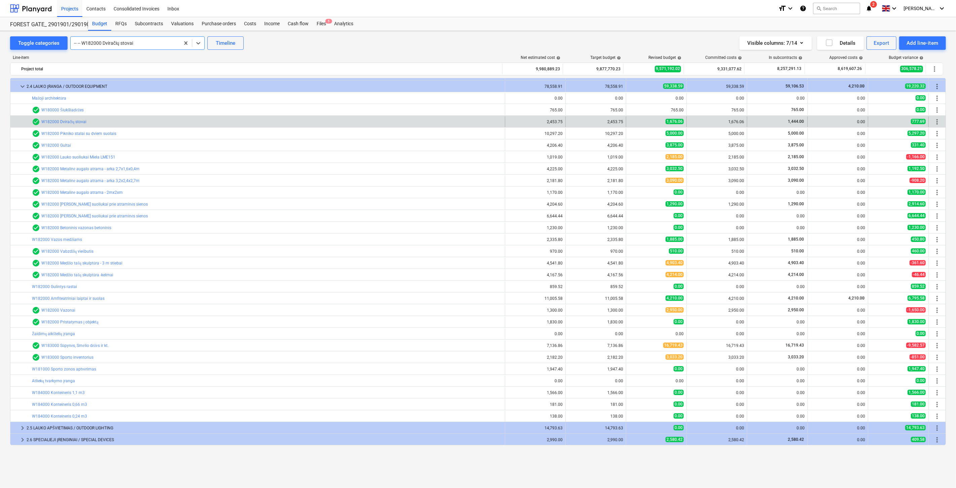
scroll to position [102, 0]
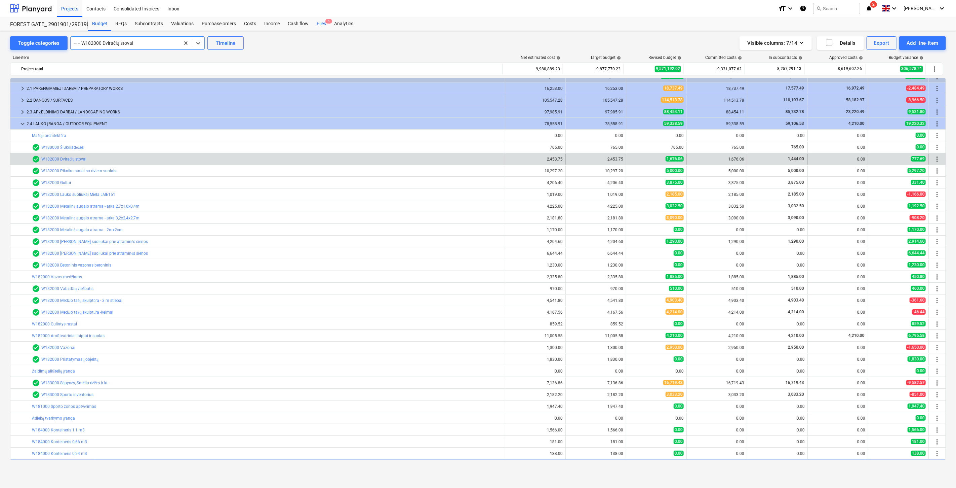
click at [317, 24] on div "Files 5" at bounding box center [321, 23] width 17 height 13
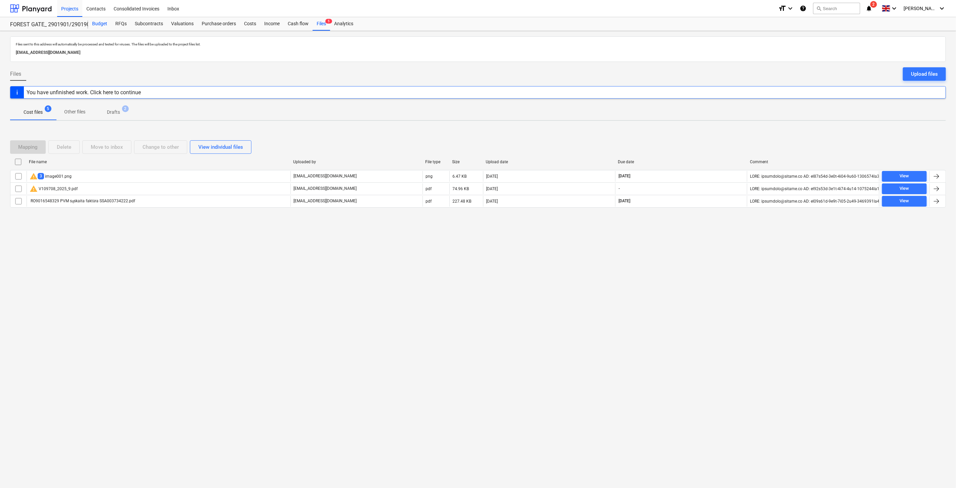
click at [99, 24] on div "Budget" at bounding box center [99, 23] width 23 height 13
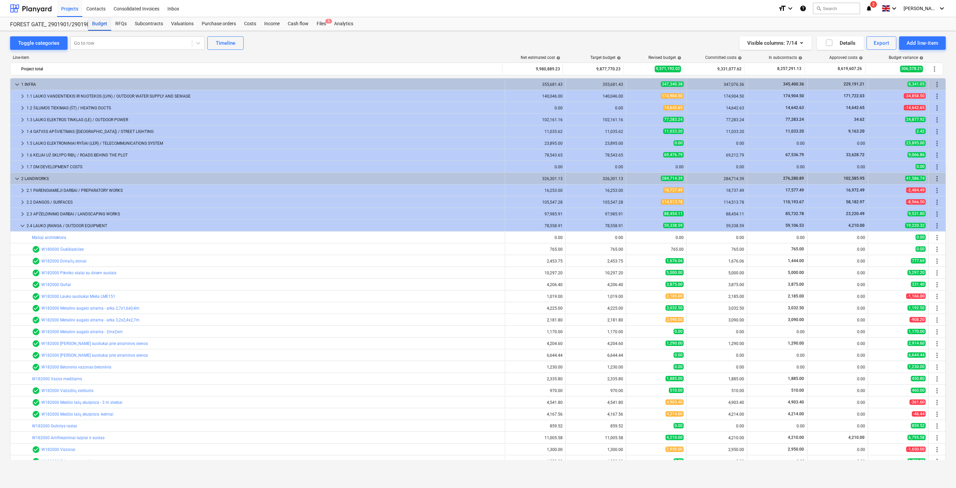
scroll to position [102, 0]
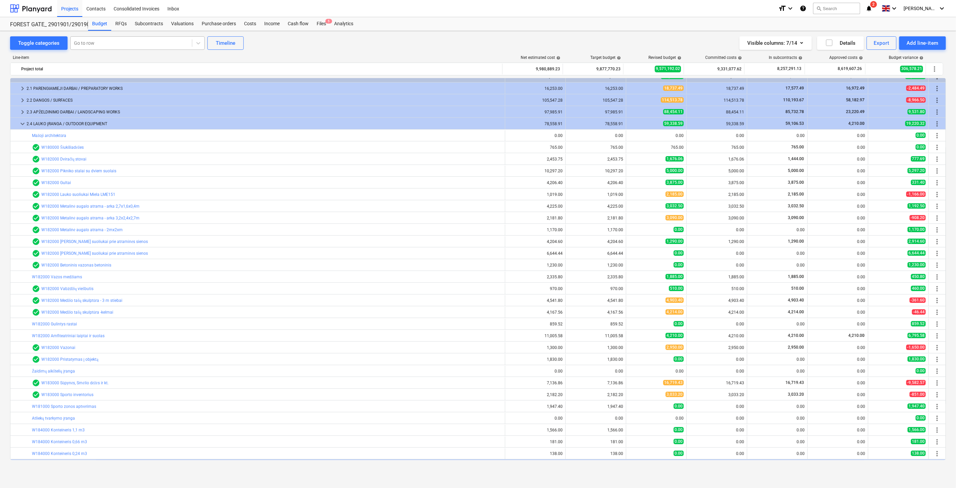
click at [174, 40] on div at bounding box center [131, 43] width 115 height 7
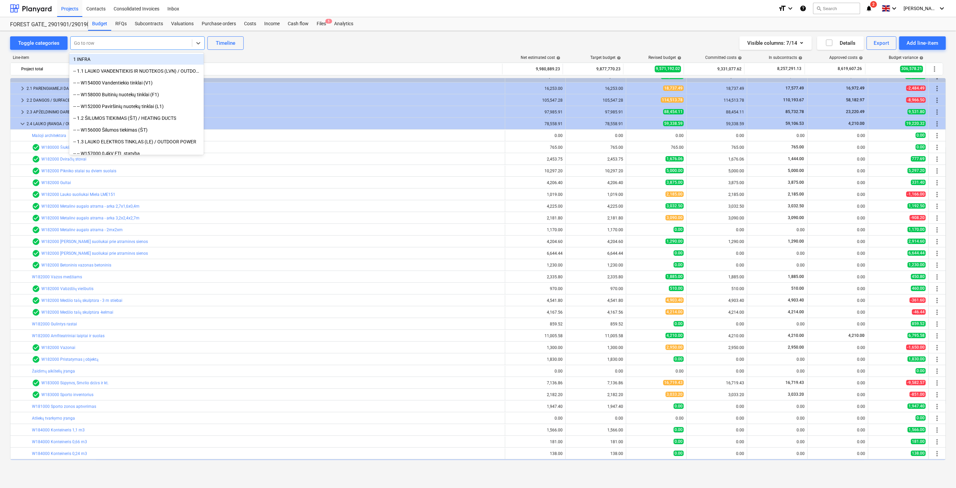
type input "w"
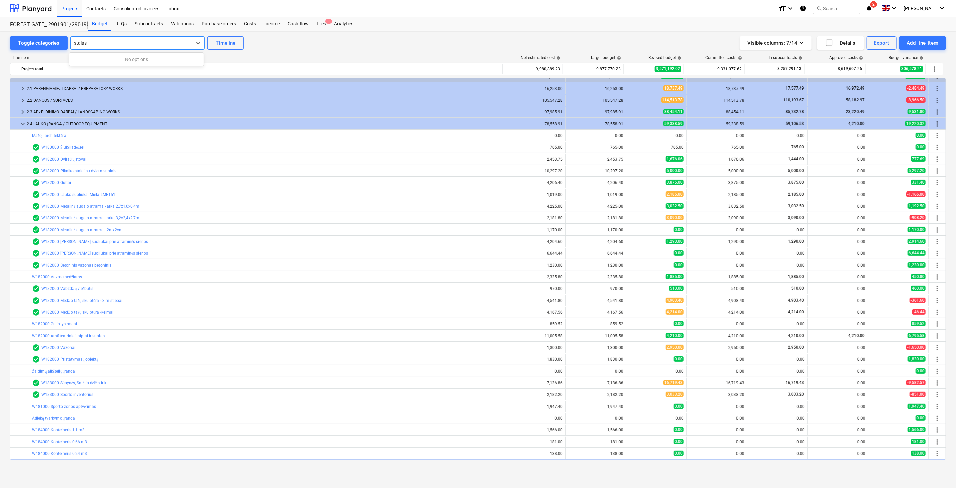
type input "stalas"
click at [404, 39] on div "Toggle categories All selected options have been cleared. 0 results available f…" at bounding box center [478, 42] width 936 height 13
click at [213, 27] on div "Purchase orders" at bounding box center [219, 23] width 42 height 13
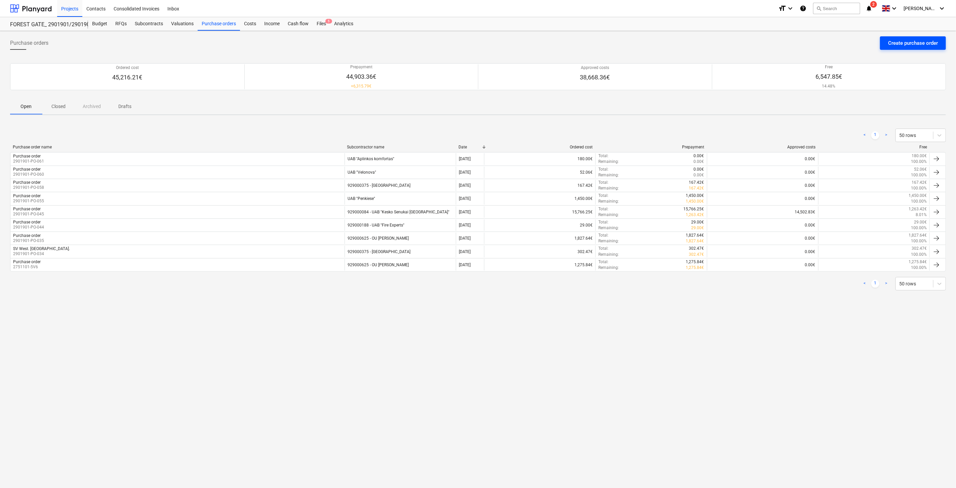
click at [909, 44] on div "Create purchase order" at bounding box center [913, 43] width 50 height 9
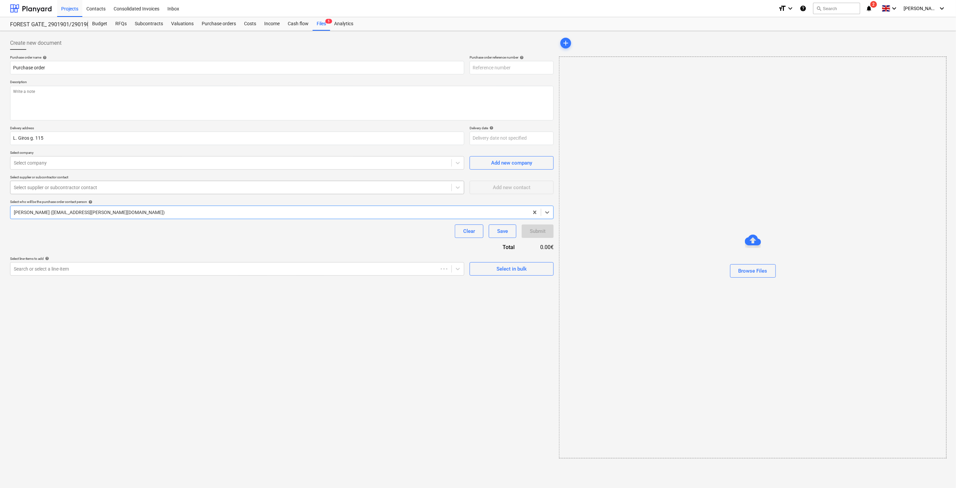
type textarea "x"
type input "2901901-PO-062"
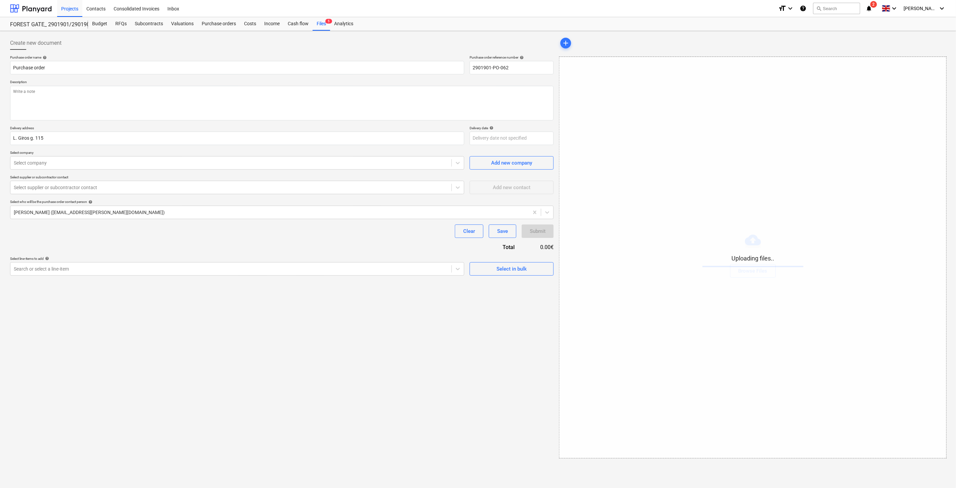
click at [424, 309] on div "Create new document Purchase order name help Purchase order Purchase order refe…" at bounding box center [281, 247] width 549 height 427
click at [438, 300] on div "Create new document Purchase order name help Purchase order Purchase order refe…" at bounding box center [281, 247] width 549 height 427
click at [409, 295] on div "Create new document Purchase order name help Purchase order Purchase order refe…" at bounding box center [281, 247] width 549 height 427
click at [427, 286] on div "Create new document Purchase order name help Purchase order Purchase order refe…" at bounding box center [281, 247] width 549 height 427
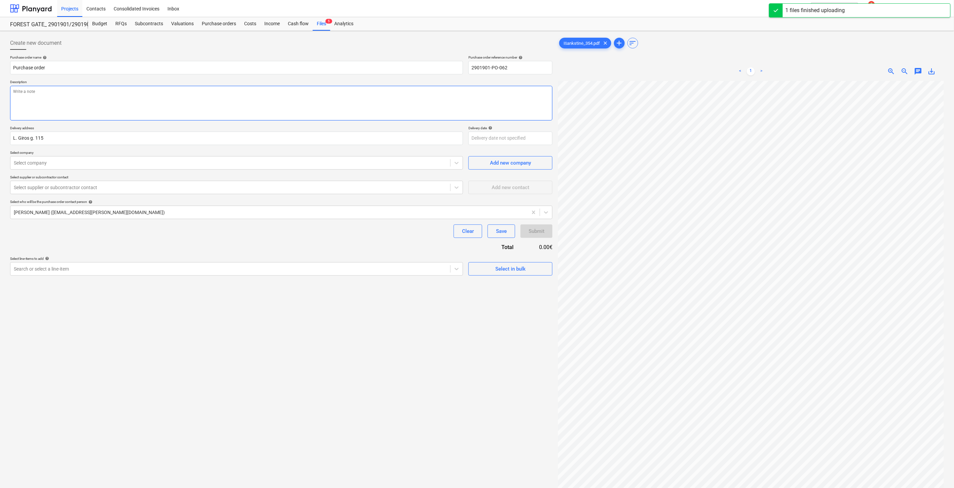
click at [255, 100] on textarea at bounding box center [281, 103] width 542 height 35
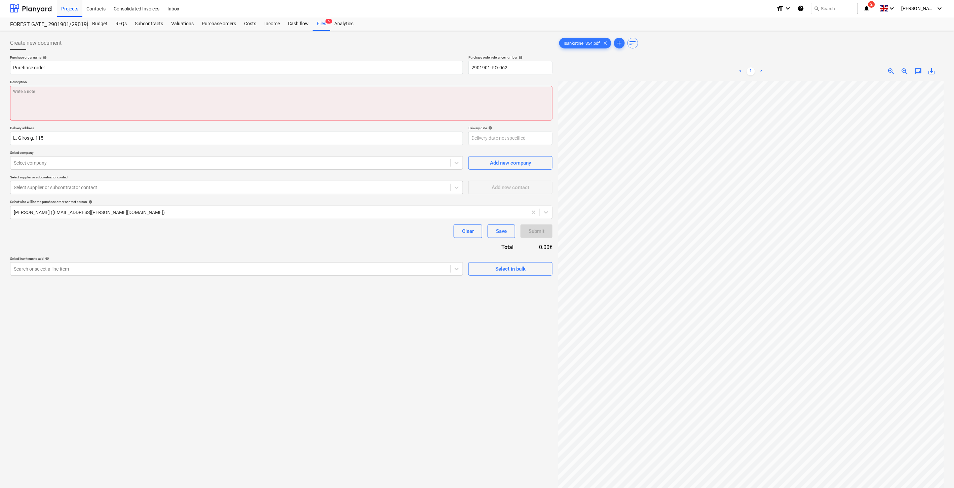
click at [169, 93] on textarea at bounding box center [281, 103] width 542 height 35
paste textarea "stalą į meistrelio patalpą."
type textarea "x"
type textarea "stalą į meistrelio patalpą."
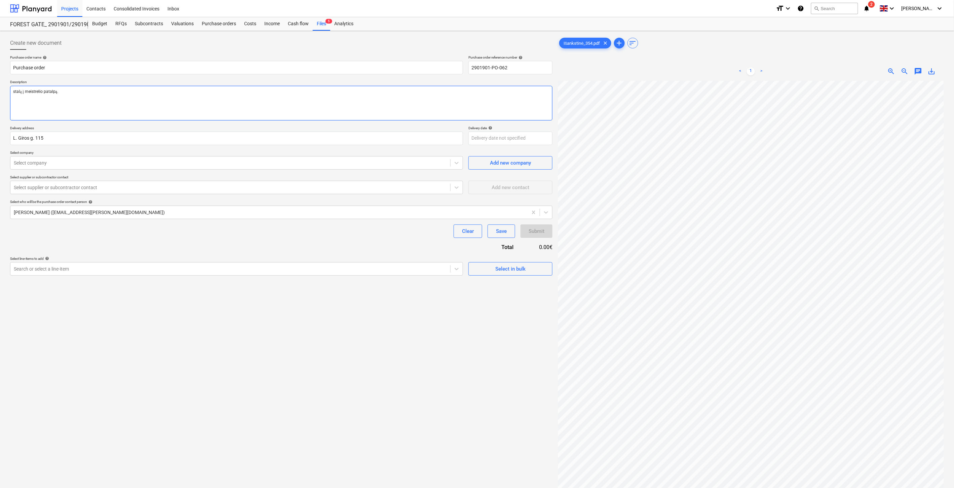
drag, startPoint x: 13, startPoint y: 93, endPoint x: 47, endPoint y: 100, distance: 34.6
click at [14, 93] on textarea "stalą į meistrelio patalpą." at bounding box center [281, 103] width 542 height 35
type textarea "x"
type textarea "Sstalą į meistrelio patalpą."
type textarea "x"
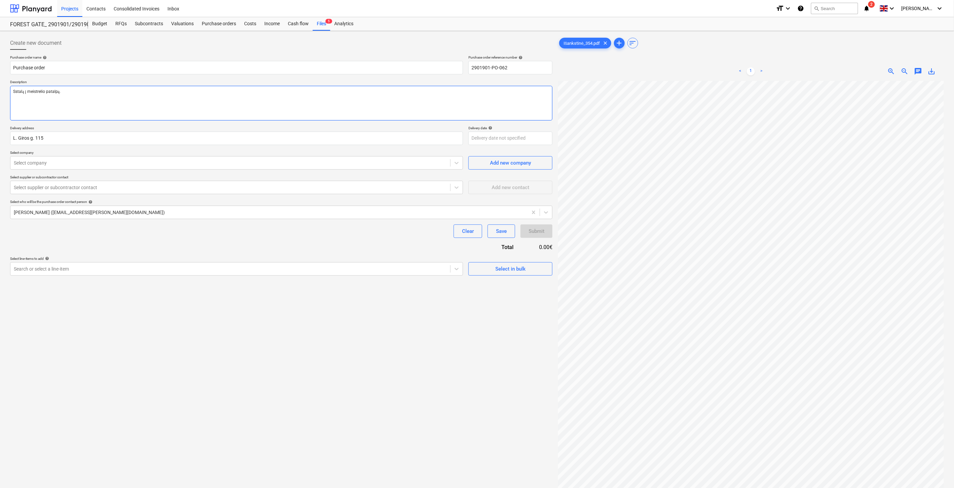
type textarea "Sąstalą į meistrelio patalpą."
type textarea "x"
type textarea "Sąsstalą į meistrelio patalpą."
type textarea "x"
type textarea "Sąskstalą į meistrelio patalpą."
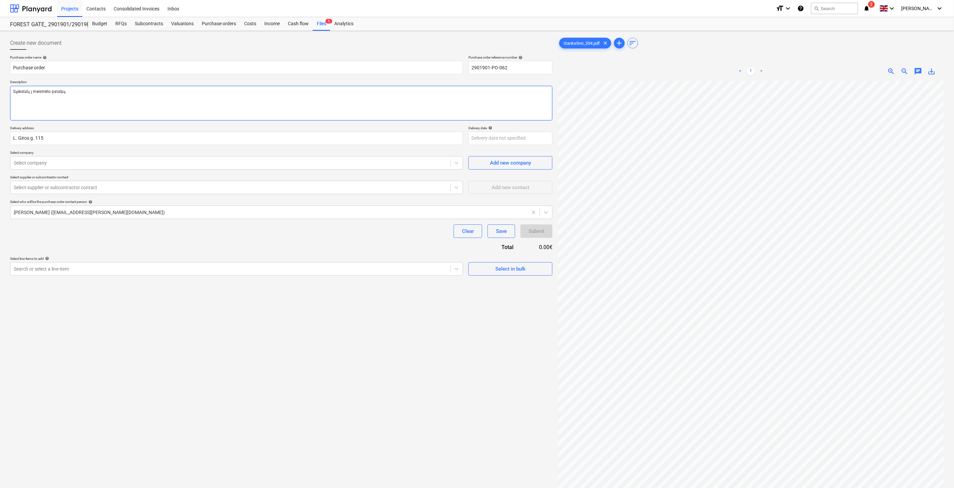
type textarea "x"
type textarea "Sąskastalą į meistrelio patalpą."
type textarea "x"
type textarea "Sąskaistalą į meistrelio patalpą."
type textarea "x"
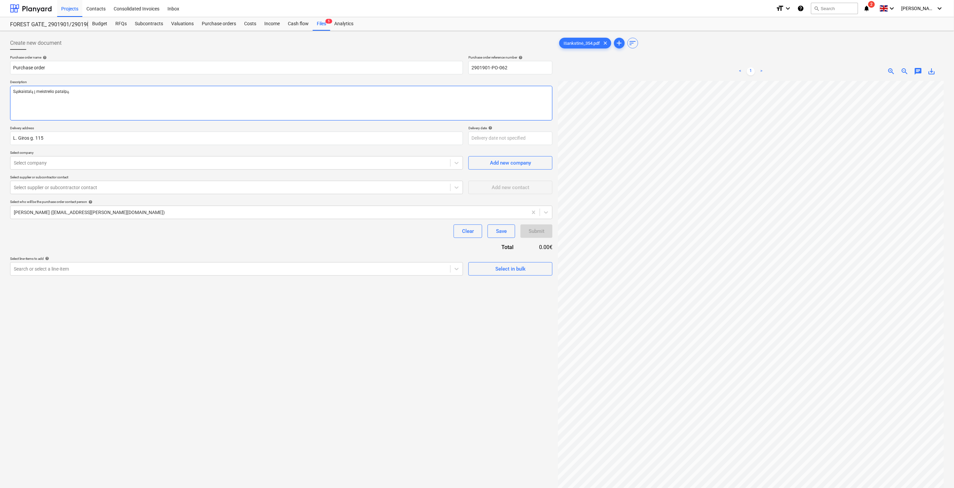
type textarea "Sąskaitstalą į meistrelio patalpą."
type textarea "x"
type textarea "Sąskaitastalą į meistrelio patalpą."
type textarea "x"
type textarea "Sąskaita stalą į meistrelio patalpą."
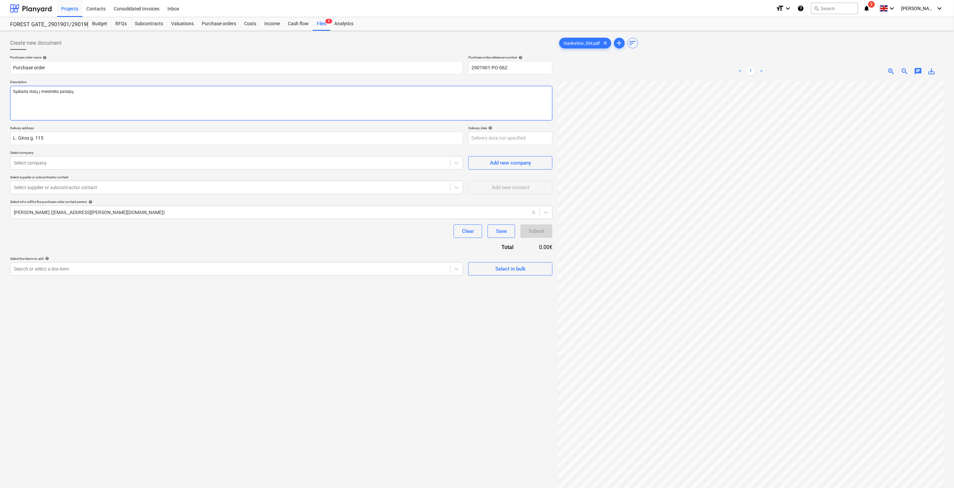
type textarea "x"
type textarea "Sąskaita ustalą į meistrelio patalpą."
type textarea "x"
type textarea "Sąskaita užstalą į meistrelio patalpą."
type textarea "x"
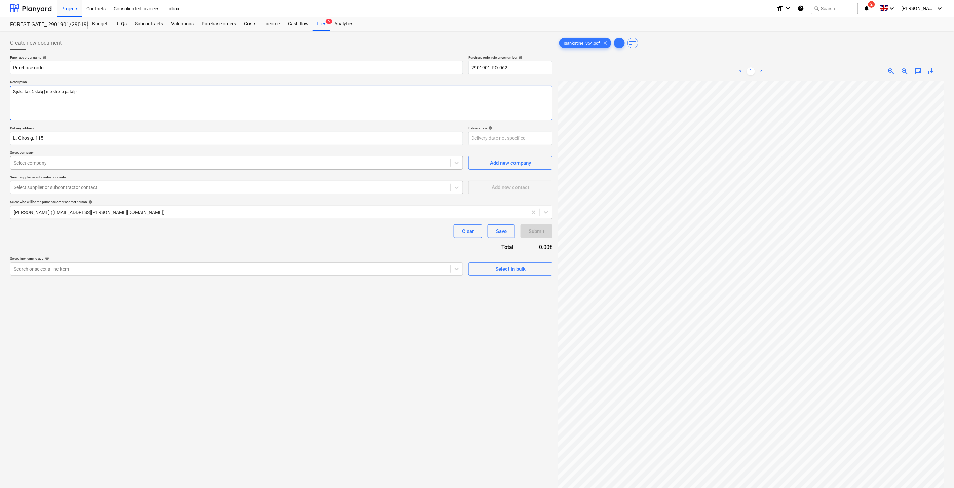
type textarea "Sąskaita už stalą į meistrelio patalpą."
type textarea "x"
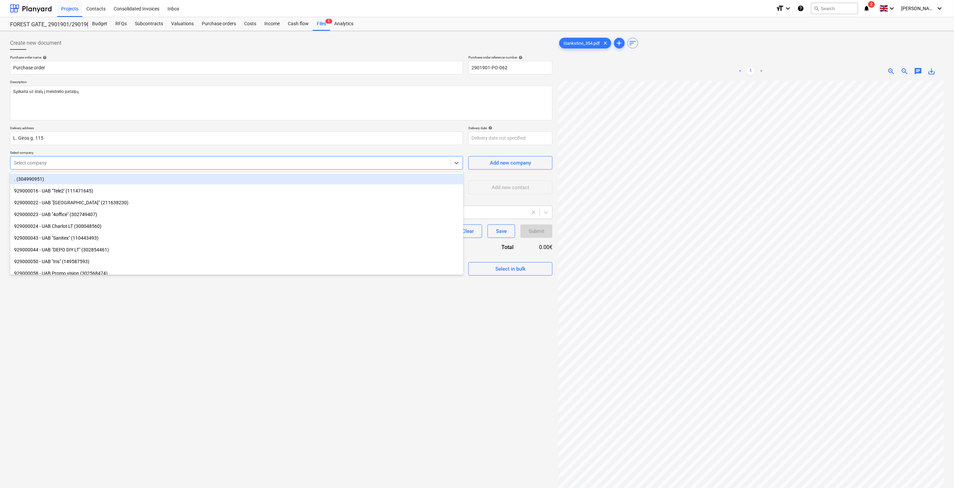
click at [186, 160] on div at bounding box center [230, 162] width 433 height 7
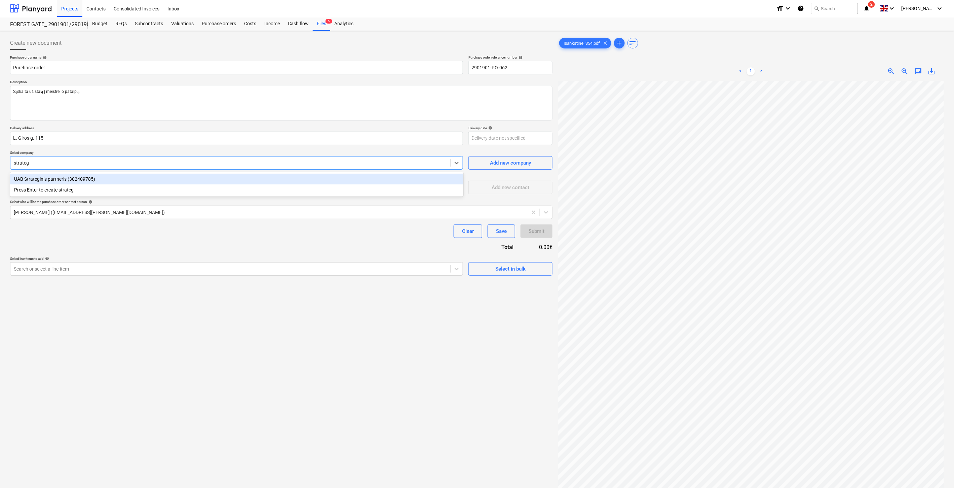
type input "strateg"
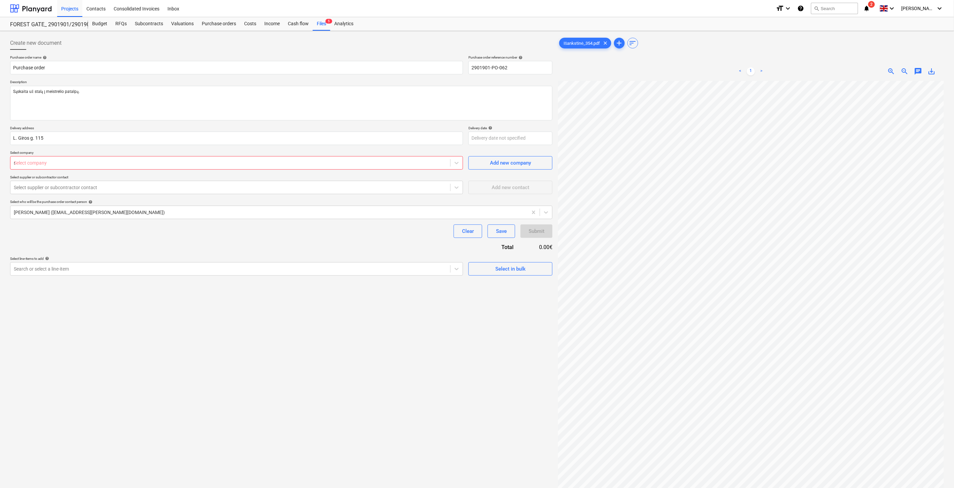
type textarea "x"
click at [190, 153] on p "Select company" at bounding box center [236, 153] width 453 height 6
click at [477, 165] on span "Add new company" at bounding box center [510, 162] width 67 height 9
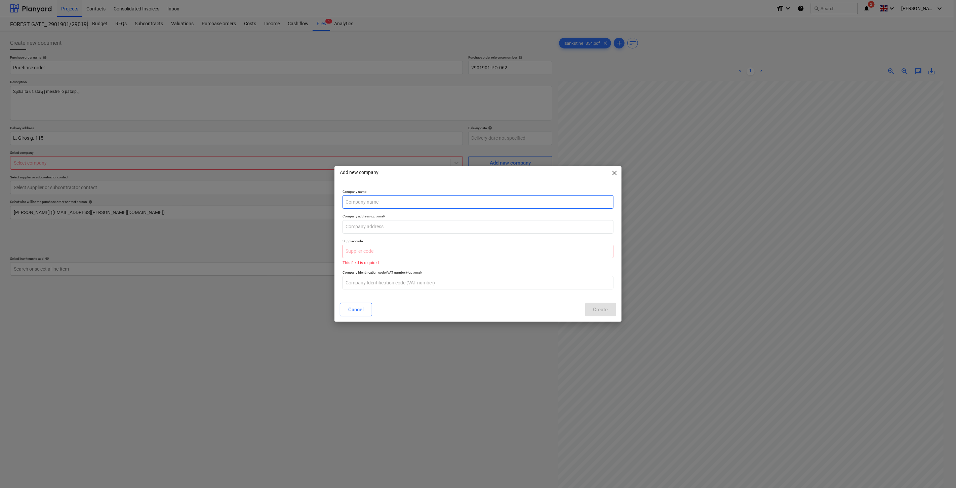
click at [402, 201] on input "text" at bounding box center [478, 201] width 271 height 13
paste input "302883160"
type textarea "x"
type input "302883160"
click at [356, 200] on input "302883160" at bounding box center [478, 201] width 271 height 13
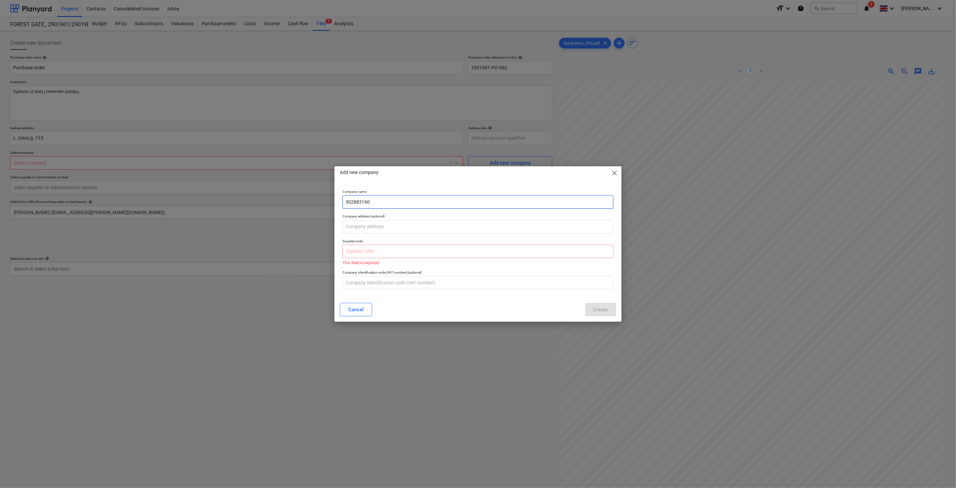
drag, startPoint x: 389, startPoint y: 200, endPoint x: 309, endPoint y: 200, distance: 79.7
click at [309, 200] on div "Add new company close Company name 302883160 Company address (optional) Supplie…" at bounding box center [478, 244] width 956 height 488
type input "MB "Strategus""
click at [358, 247] on input "text" at bounding box center [478, 250] width 271 height 13
paste input "302883160"
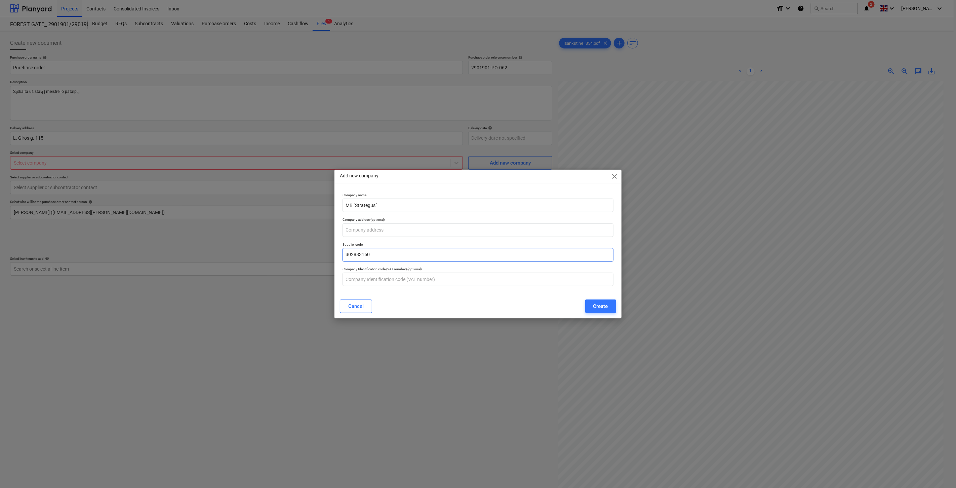
click at [356, 256] on input "302883160" at bounding box center [478, 254] width 271 height 13
type input "302883160"
click at [607, 302] on div "Create" at bounding box center [600, 306] width 15 height 9
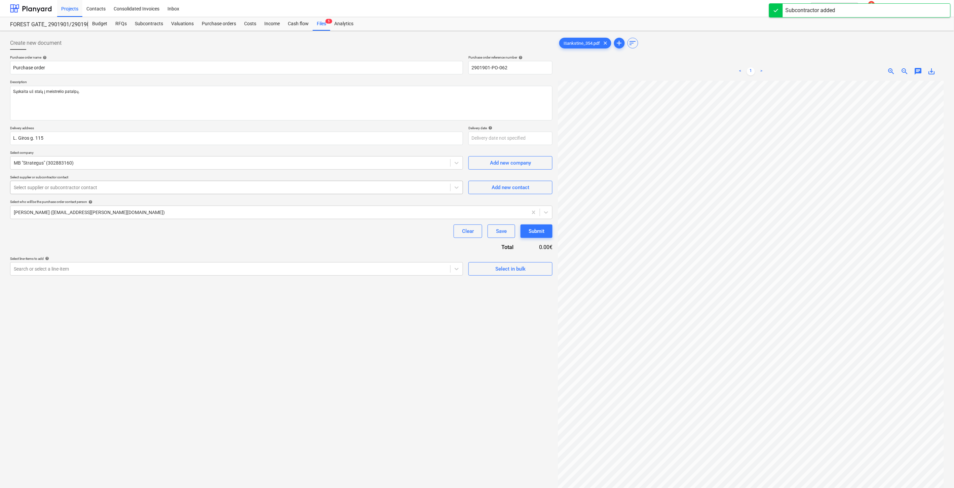
click at [137, 188] on div at bounding box center [230, 187] width 433 height 7
click at [472, 187] on button "Add new contact" at bounding box center [510, 187] width 84 height 13
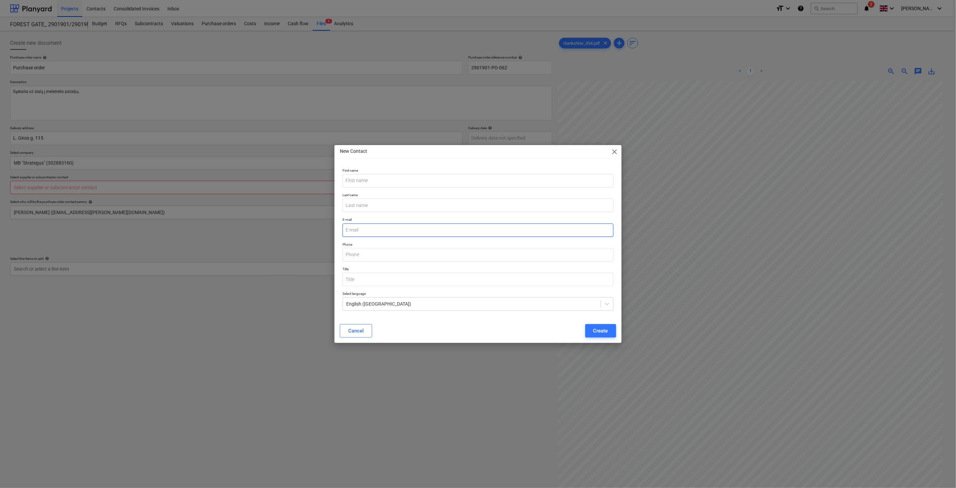
click at [379, 232] on input "email" at bounding box center [478, 229] width 271 height 13
type textarea "x"
paste input "[EMAIL_ADDRESS][DOMAIN_NAME]"
type input "[EMAIL_ADDRESS][DOMAIN_NAME]"
click at [382, 181] on input "text" at bounding box center [478, 180] width 271 height 13
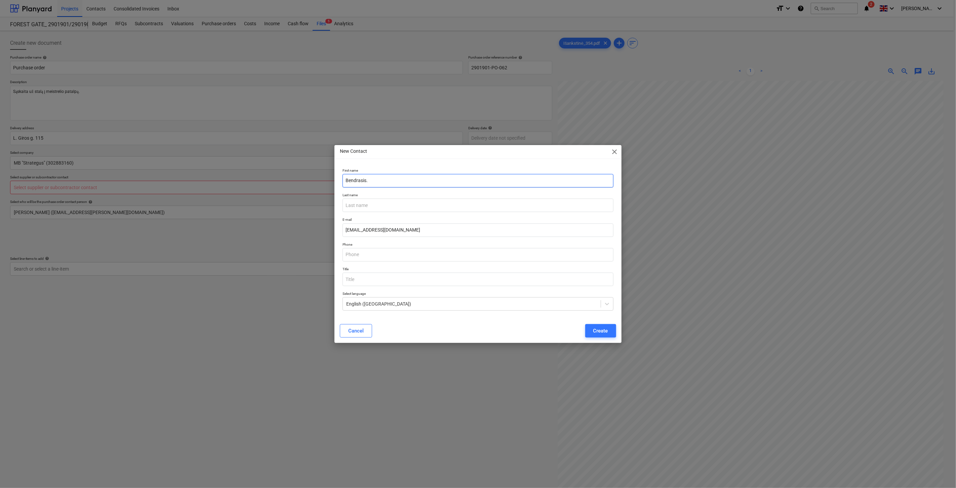
type input "Bendrasis."
click at [402, 246] on p "Phone" at bounding box center [478, 245] width 271 height 6
click at [608, 331] on div "Create" at bounding box center [600, 330] width 15 height 9
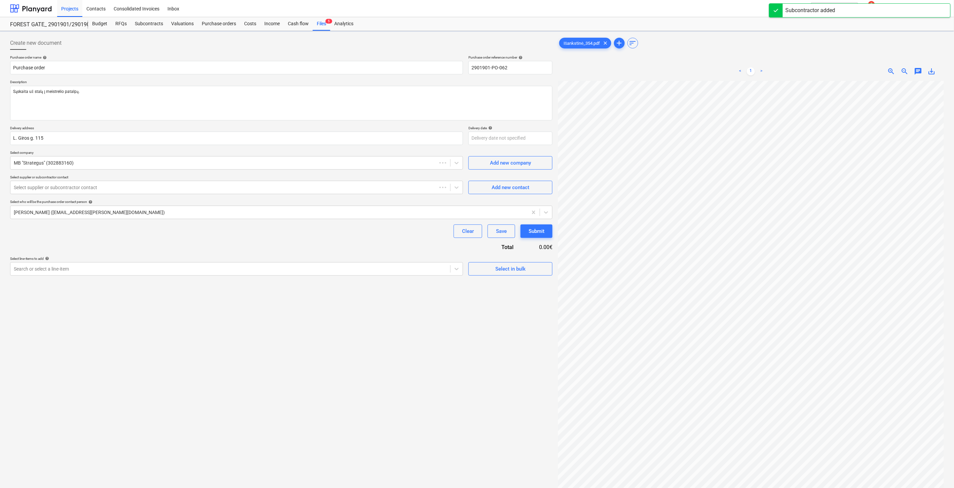
click at [251, 243] on div "Purchase order name help Purchase order Purchase order reference number help 29…" at bounding box center [281, 165] width 542 height 220
click at [155, 207] on div "[PERSON_NAME] ([EMAIL_ADDRESS][PERSON_NAME][DOMAIN_NAME])" at bounding box center [281, 211] width 542 height 13
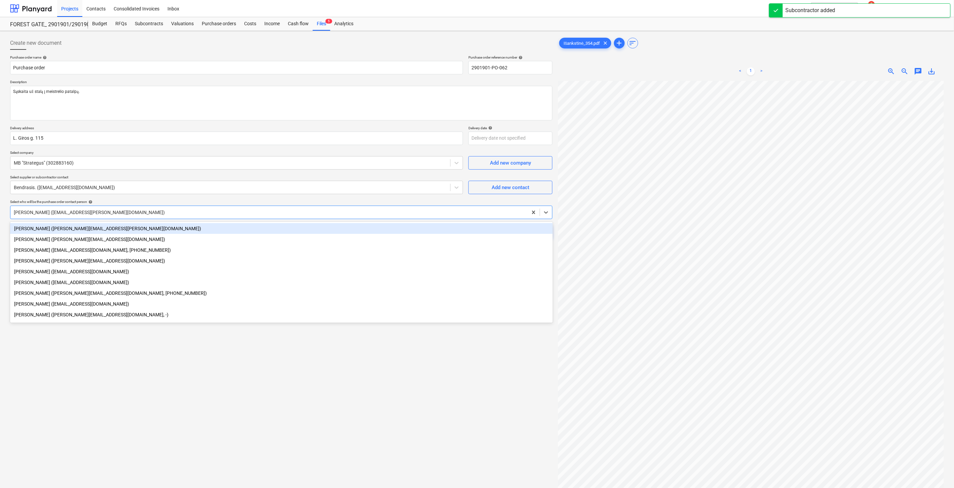
click at [115, 231] on div "[PERSON_NAME] ([PERSON_NAME][EMAIL_ADDRESS][PERSON_NAME][DOMAIN_NAME])" at bounding box center [281, 228] width 543 height 11
type textarea "x"
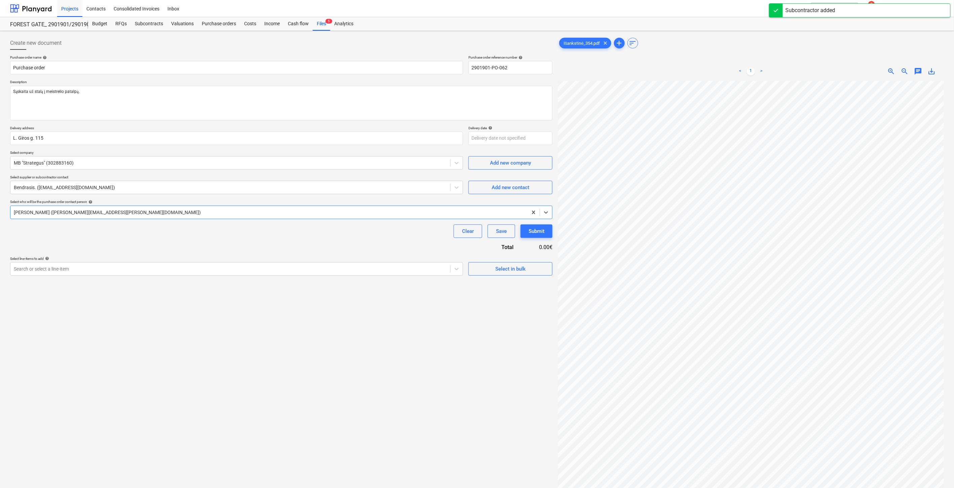
click at [135, 236] on div "Clear Save Submit" at bounding box center [281, 230] width 542 height 13
click at [134, 268] on div at bounding box center [230, 268] width 433 height 7
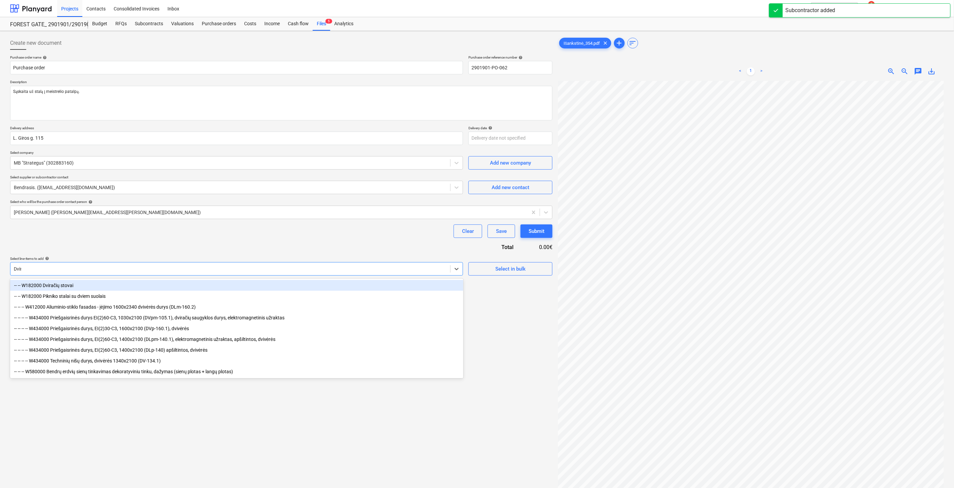
type input "Dvira"
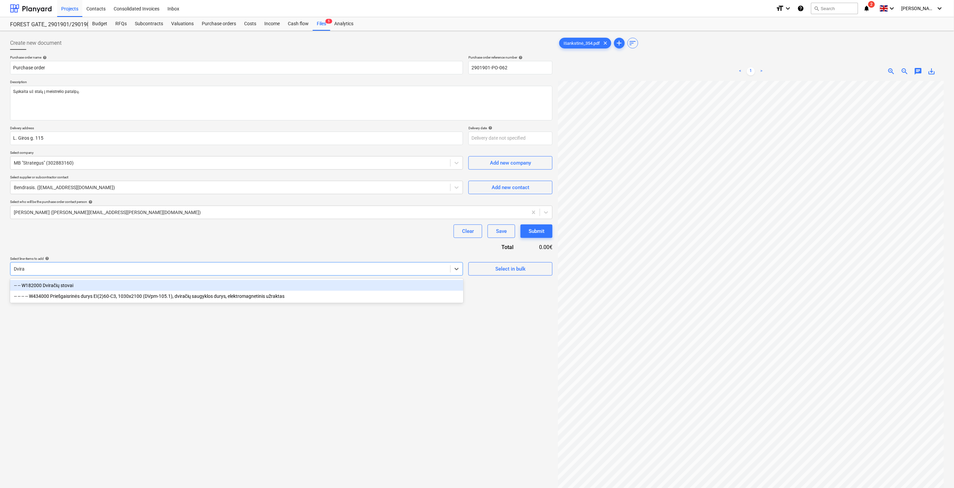
click at [128, 282] on div "-- -- W182000 Dviračių stovai" at bounding box center [236, 285] width 453 height 11
type textarea "x"
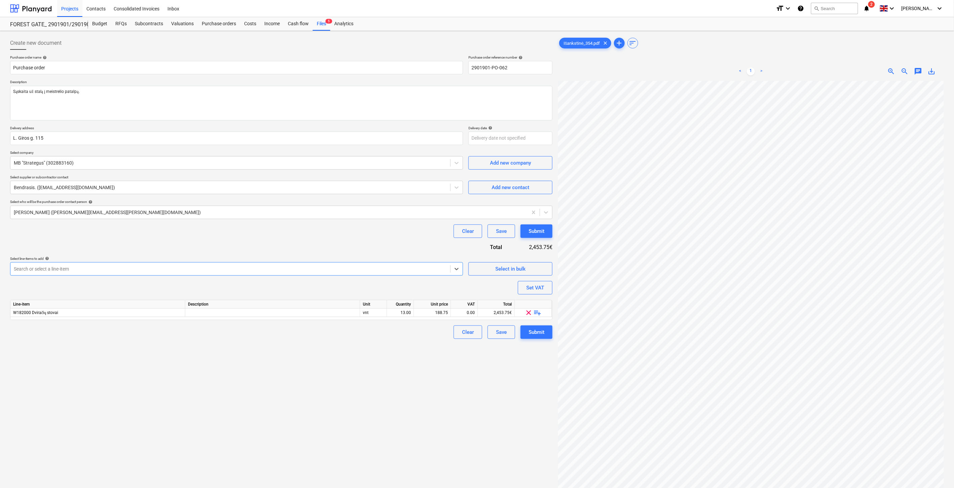
type textarea "x"
drag, startPoint x: 172, startPoint y: 251, endPoint x: 186, endPoint y: 251, distance: 13.4
click at [177, 251] on div "Purchase order name help Purchase order Purchase order reference number help 29…" at bounding box center [281, 196] width 542 height 283
click at [371, 313] on div "vnt" at bounding box center [373, 312] width 27 height 8
type input "Kompl."
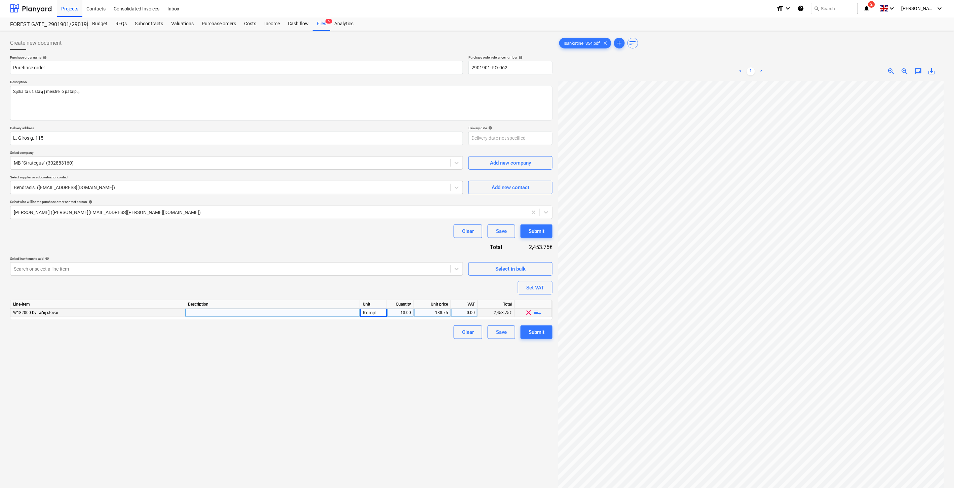
type textarea "x"
click at [400, 313] on div "13.00" at bounding box center [400, 312] width 21 height 8
drag, startPoint x: 405, startPoint y: 315, endPoint x: 418, endPoint y: 315, distance: 12.5
click at [0, 0] on div "W182000 Dviračių stovai Kompl. ą 188.75 0.00 2,453.75€ clear playlist_add" at bounding box center [0, 0] width 0 height 0
type input "1"
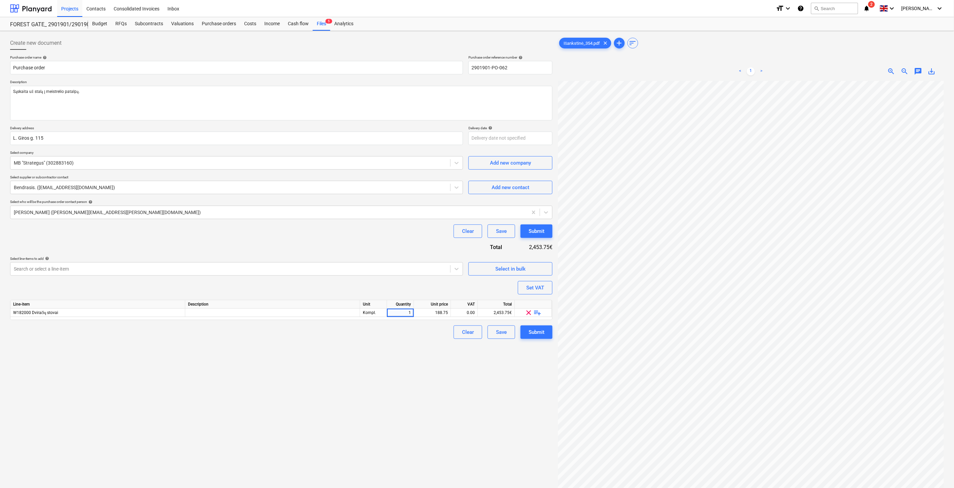
type textarea "x"
click at [425, 345] on div "Create new document Purchase order name help Purchase order Purchase order refe…" at bounding box center [281, 293] width 548 height 518
click at [430, 311] on div "188.75" at bounding box center [432, 312] width 31 height 8
type input "270"
type textarea "x"
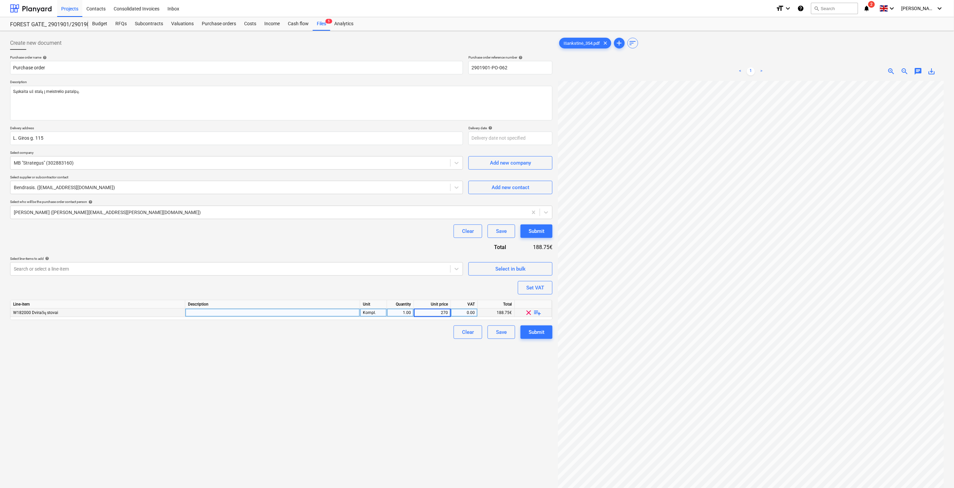
click at [401, 358] on div "Create new document Purchase order name help Purchase order Purchase order refe…" at bounding box center [281, 293] width 548 height 518
click at [502, 332] on div "Save" at bounding box center [501, 331] width 11 height 9
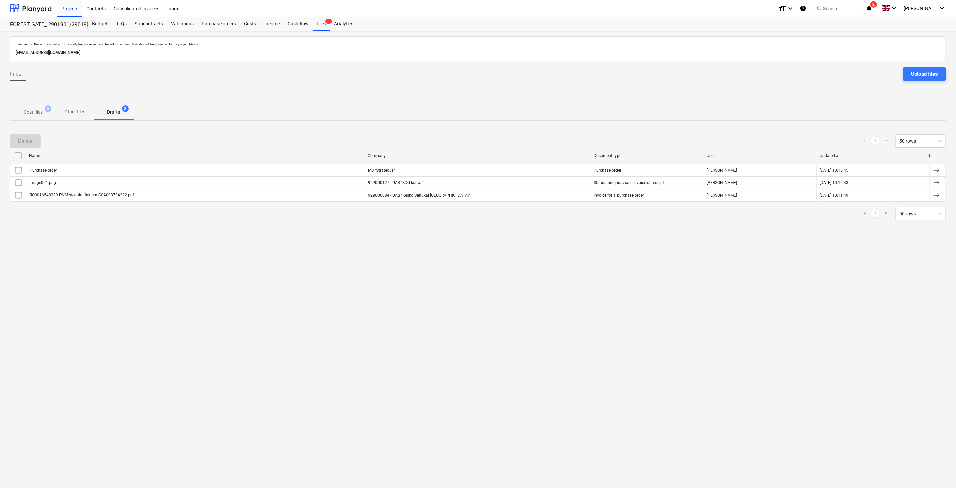
click at [41, 114] on p "Cost files" at bounding box center [33, 112] width 19 height 7
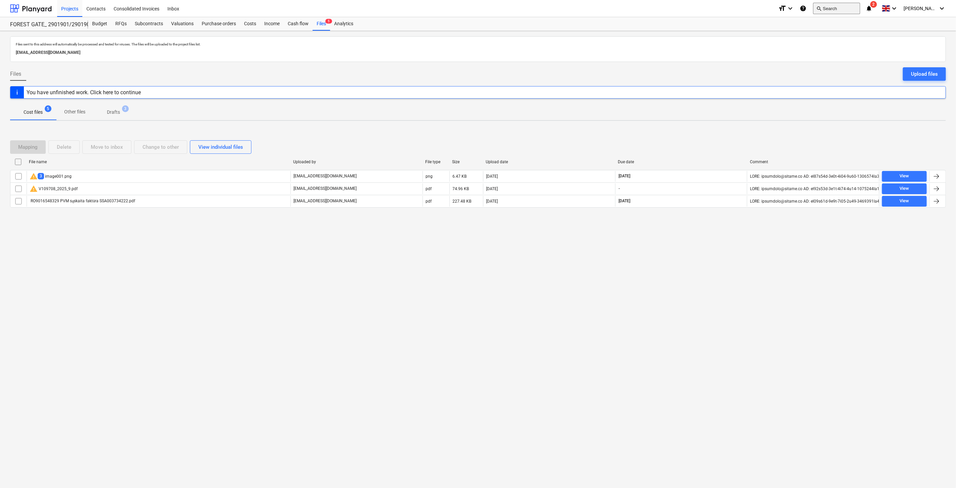
click at [840, 10] on button "search Search" at bounding box center [836, 8] width 47 height 11
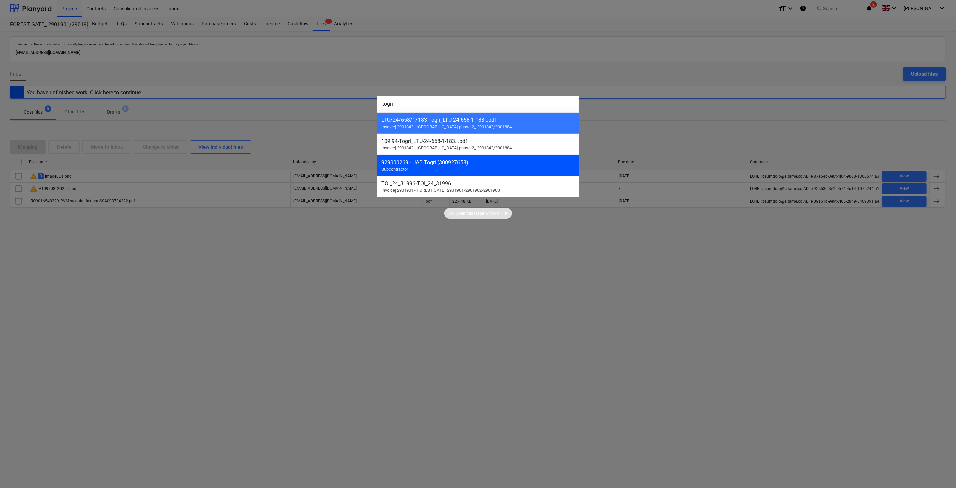
type input "togri"
click at [510, 167] on div "929000269 - UAB Togri (300927658) Subcontractor" at bounding box center [478, 165] width 202 height 21
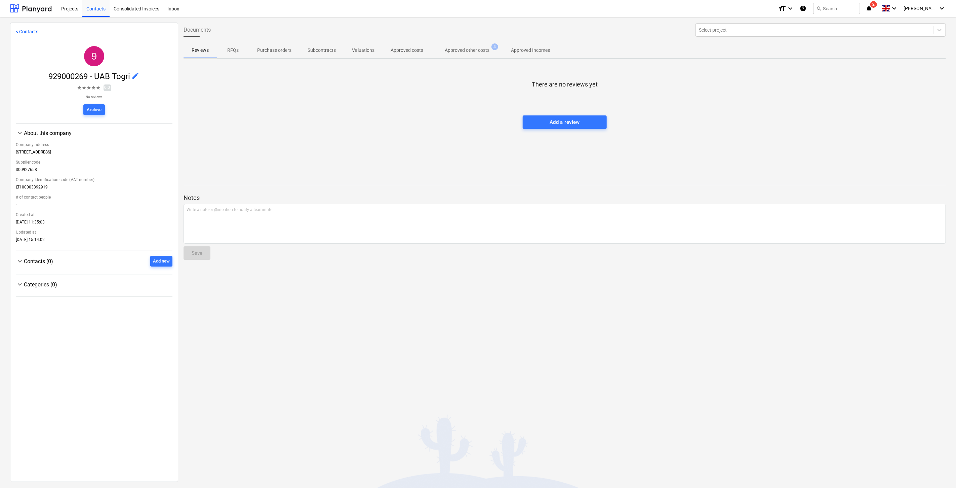
click at [468, 53] on p "Approved other costs" at bounding box center [467, 50] width 45 height 7
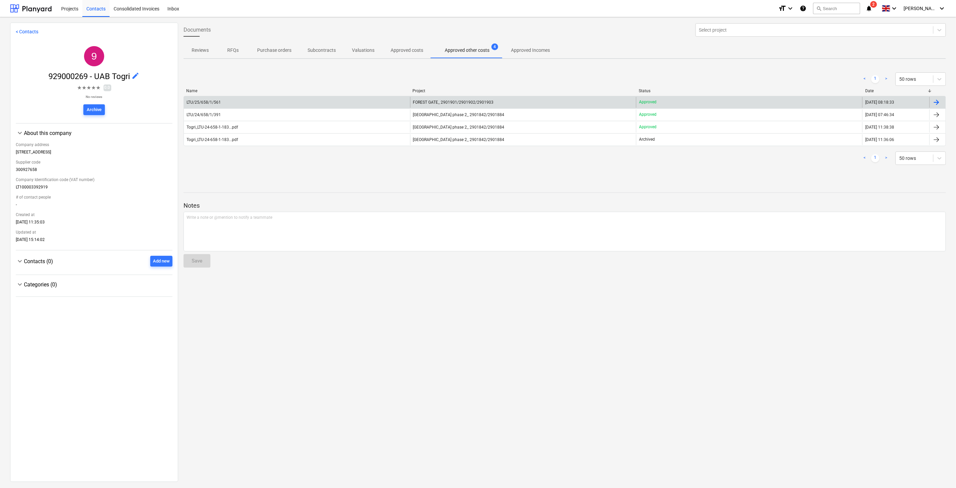
click at [365, 103] on div "LTU/25/658/1/561" at bounding box center [297, 102] width 226 height 11
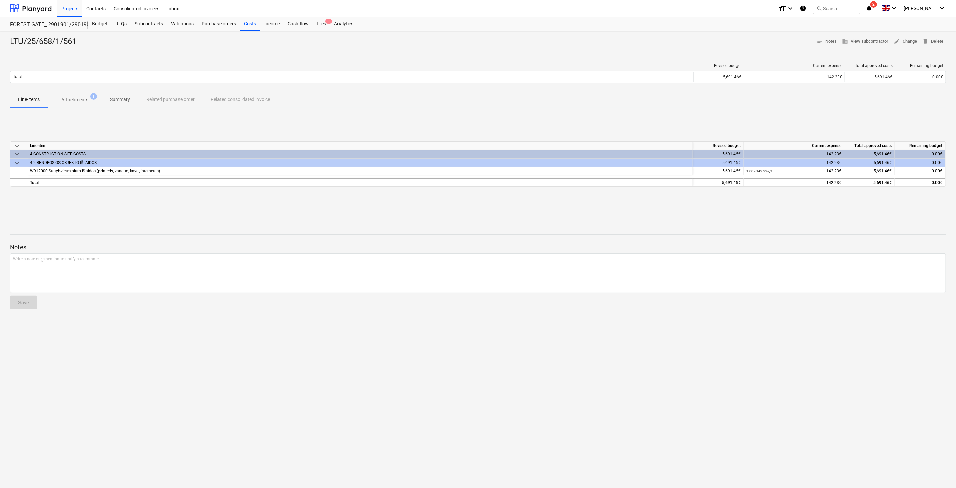
click at [575, 220] on div at bounding box center [478, 222] width 936 height 5
drag, startPoint x: 603, startPoint y: 212, endPoint x: 357, endPoint y: 168, distance: 249.0
click at [599, 212] on div "keyboard_arrow_down Line-item Revised budget Current expense Total approved cos…" at bounding box center [478, 164] width 936 height 101
click at [78, 105] on span "Attachments 1" at bounding box center [75, 99] width 54 height 12
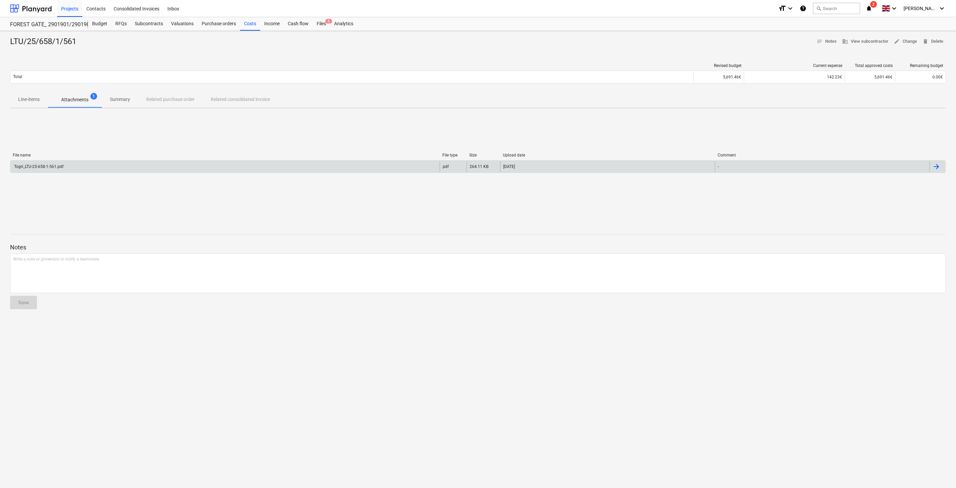
click at [136, 166] on div "Togri_LTU-25-658-1-561.pdf" at bounding box center [224, 166] width 429 height 11
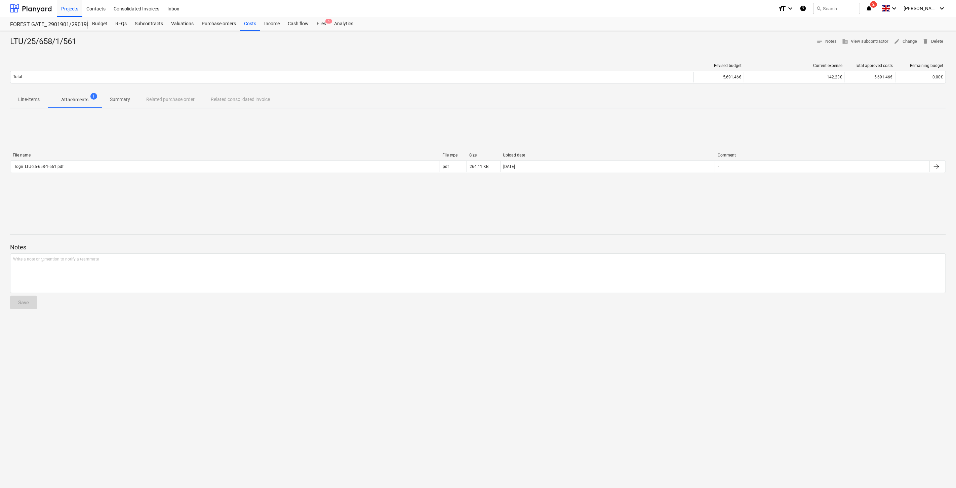
drag, startPoint x: 15, startPoint y: 99, endPoint x: 47, endPoint y: 98, distance: 32.3
click at [16, 98] on span "Line-items" at bounding box center [29, 99] width 38 height 11
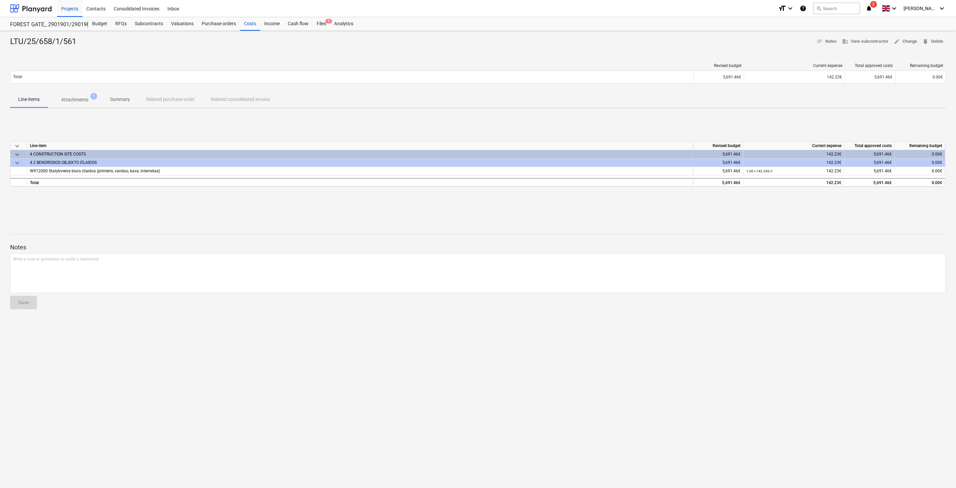
click at [76, 100] on p "Attachments" at bounding box center [74, 99] width 27 height 7
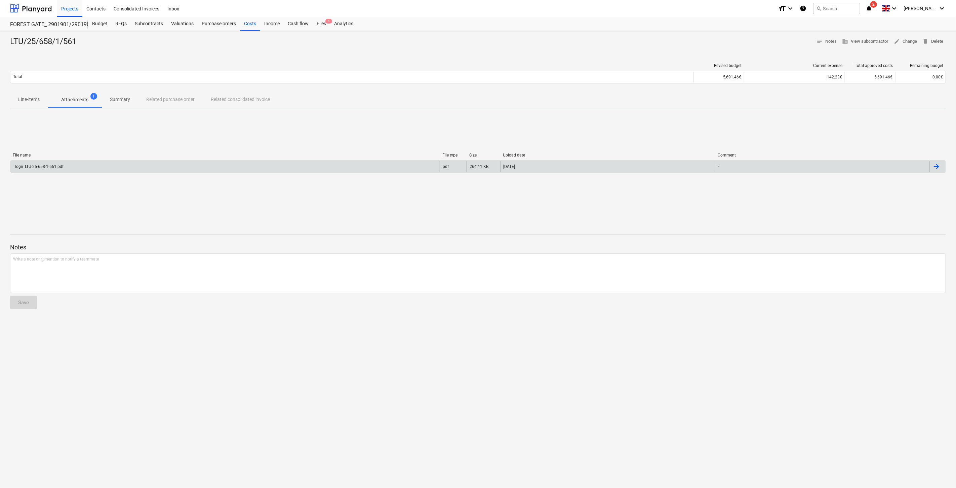
click at [103, 166] on div "Togri_LTU-25-658-1-561.pdf" at bounding box center [224, 166] width 429 height 11
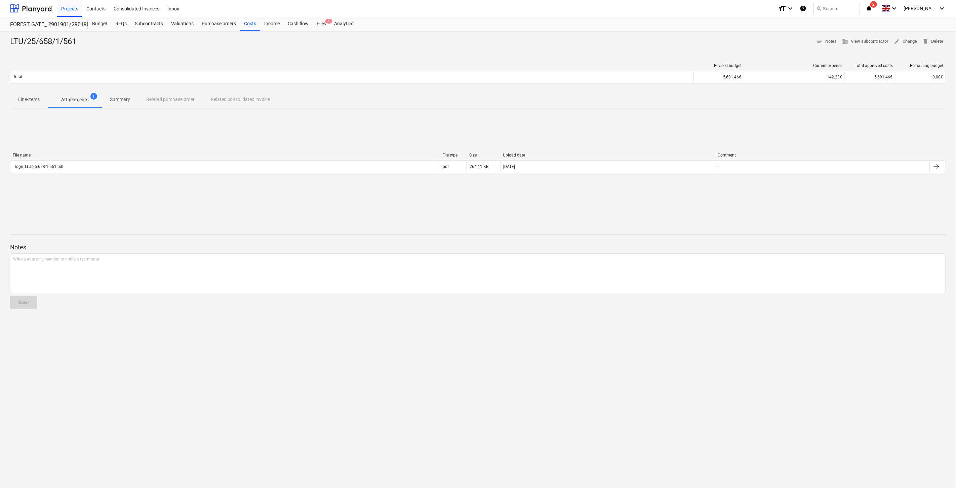
click at [37, 106] on button "Line-items" at bounding box center [29, 99] width 38 height 16
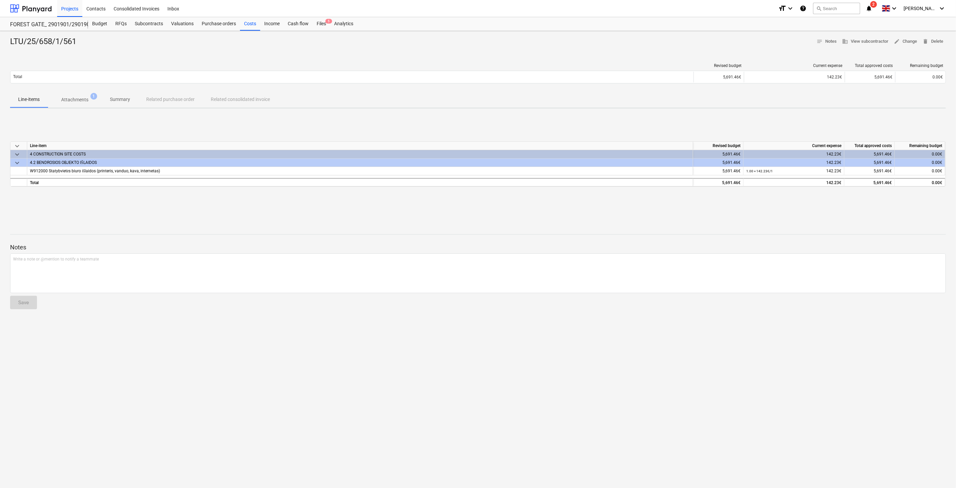
click at [77, 103] on p "Attachments" at bounding box center [74, 99] width 27 height 7
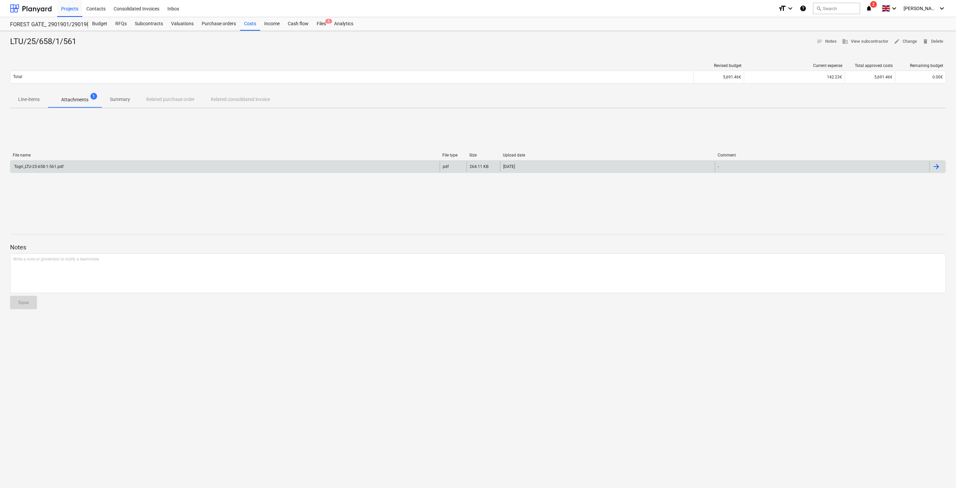
click at [154, 169] on div "Togri_LTU-25-658-1-561.pdf" at bounding box center [224, 166] width 429 height 11
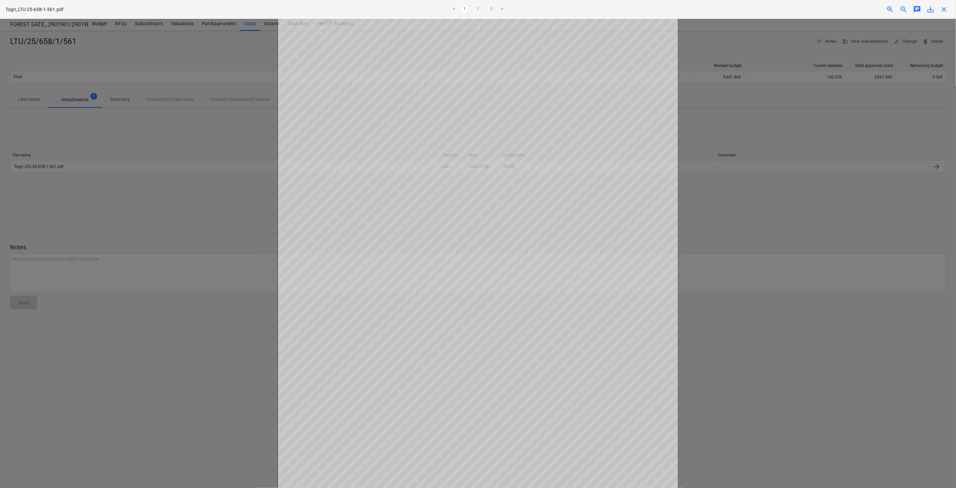
click at [477, 11] on link "2" at bounding box center [478, 9] width 8 height 8
click at [491, 8] on link "3" at bounding box center [492, 9] width 8 height 8
click at [468, 9] on link "1" at bounding box center [465, 9] width 8 height 8
click at [943, 15] on div "Togri_LTU-25-658-1-561.pdf < 1 2 3 > zoom_in zoom_out chat 0 save_alt close" at bounding box center [478, 9] width 956 height 19
click at [943, 12] on span "close" at bounding box center [944, 9] width 8 height 8
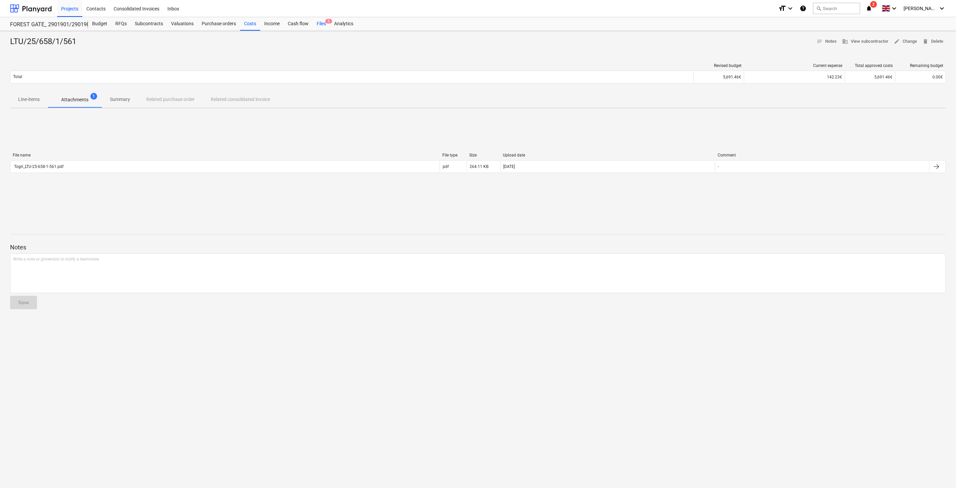
click at [325, 22] on span "5" at bounding box center [328, 21] width 7 height 5
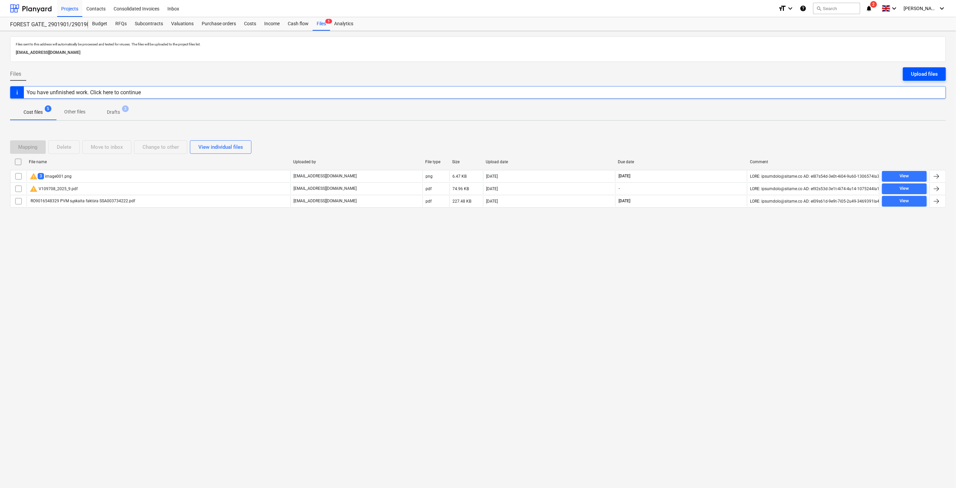
click at [906, 73] on button "Upload files" at bounding box center [924, 73] width 43 height 13
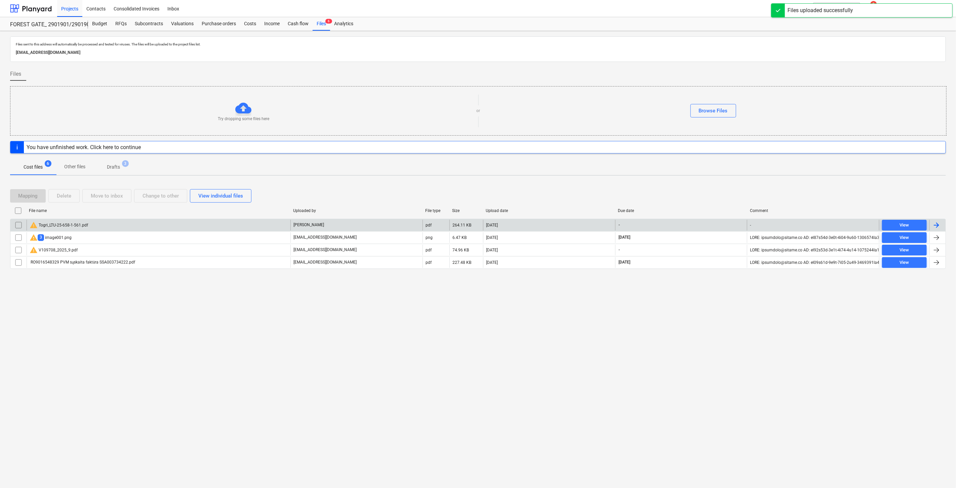
click at [221, 227] on div "warning Togri_LTU-25-658-1-561.pdf" at bounding box center [159, 225] width 264 height 11
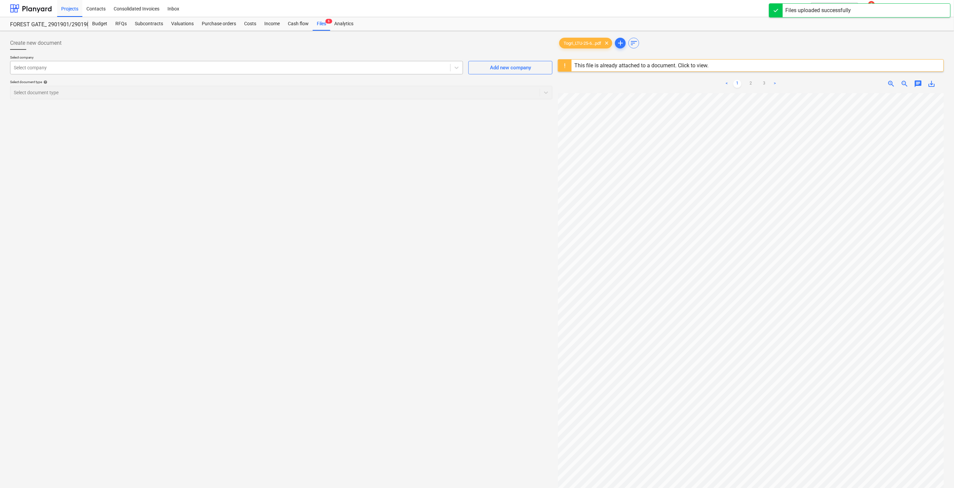
click at [375, 68] on div at bounding box center [230, 67] width 433 height 7
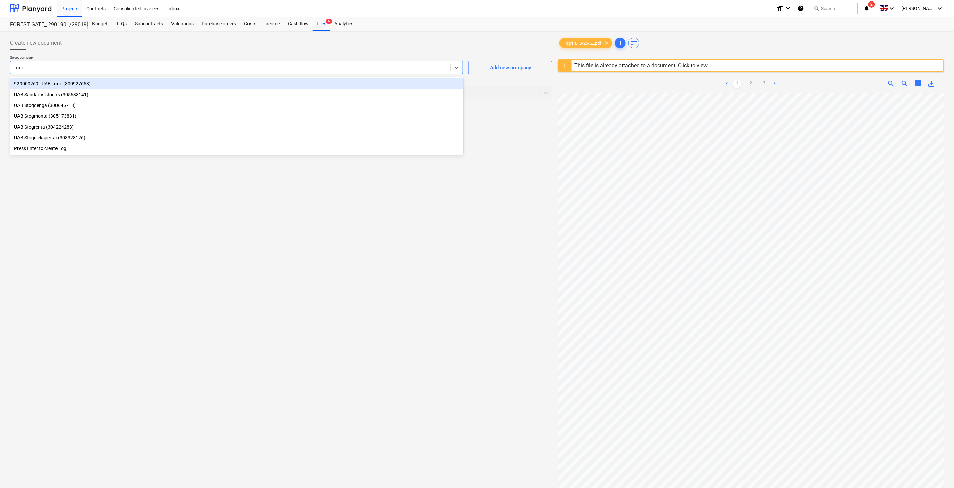
type input "Togri"
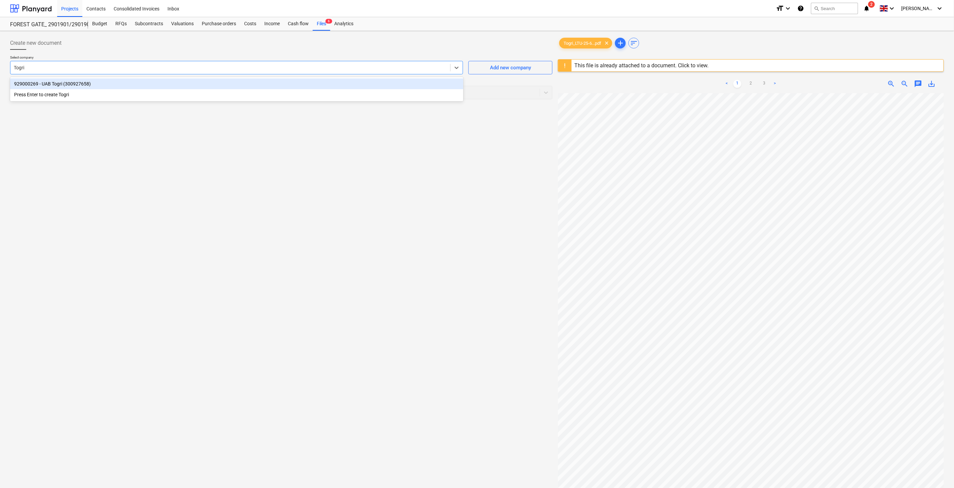
click at [339, 82] on div "929000269 - UAB Togri (300927658)" at bounding box center [236, 83] width 453 height 11
click at [331, 92] on div at bounding box center [268, 92] width 509 height 7
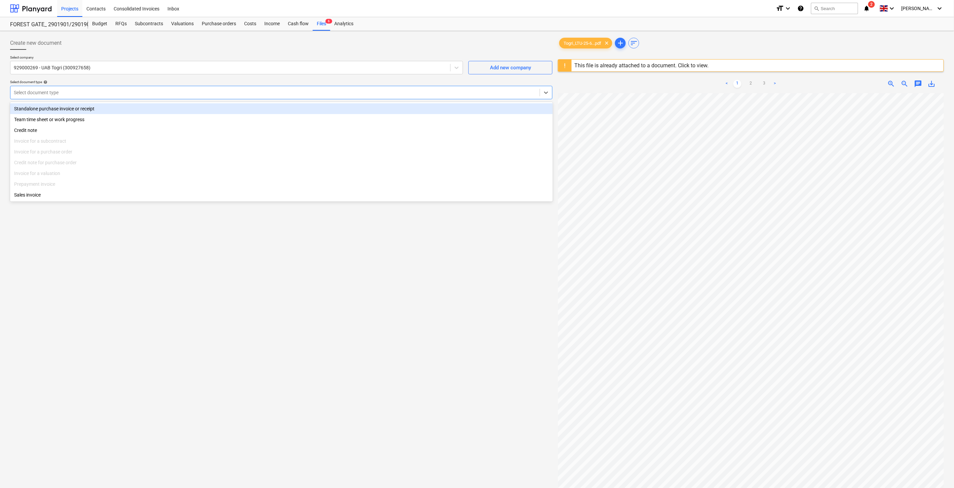
click at [214, 109] on div "Standalone purchase invoice or receipt" at bounding box center [281, 108] width 543 height 11
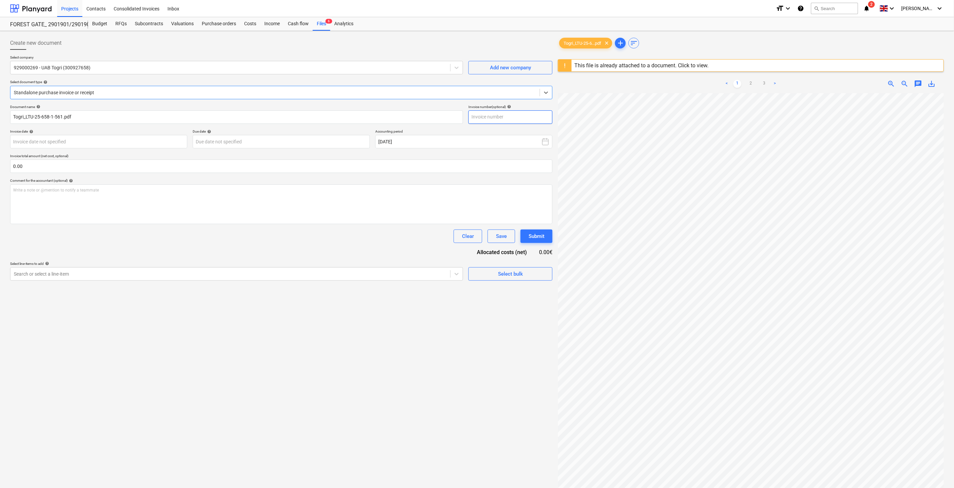
click at [516, 117] on input "text" at bounding box center [510, 116] width 84 height 13
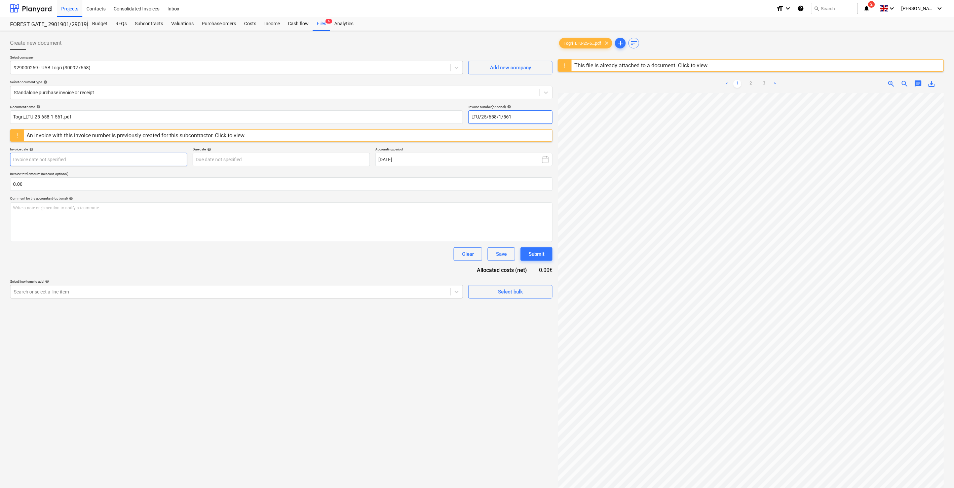
type input "LTU/25/658/1/561"
click at [159, 159] on body "Projects Contacts Consolidated Invoices Inbox format_size keyboard_arrow_down h…" at bounding box center [477, 244] width 954 height 488
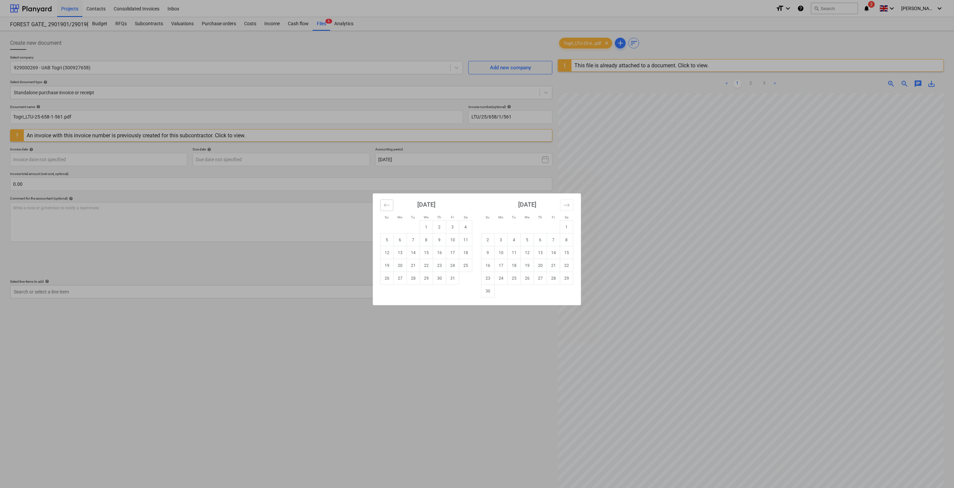
click at [389, 207] on icon "Move backward to switch to the previous month." at bounding box center [387, 205] width 6 height 6
click at [415, 280] on td "30" at bounding box center [413, 278] width 13 height 13
type input "[DATE]"
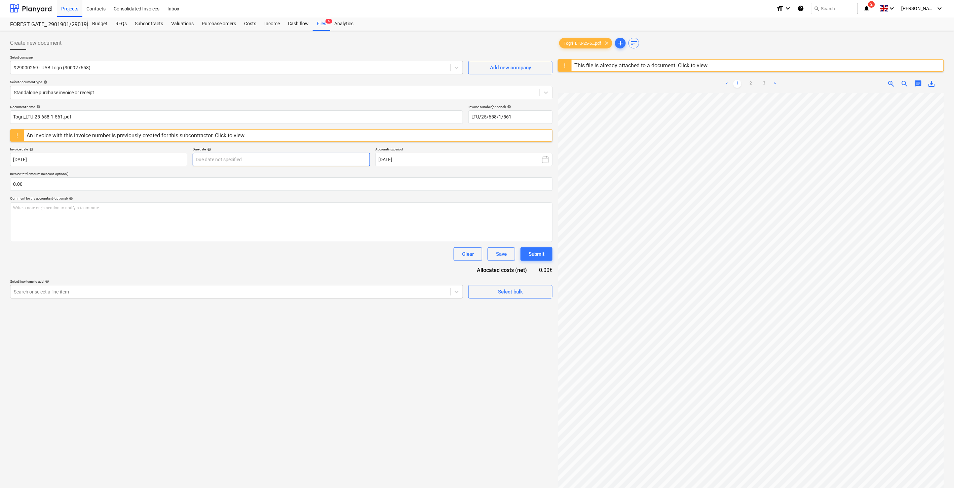
click at [342, 162] on body "Projects Contacts Consolidated Invoices Inbox format_size keyboard_arrow_down h…" at bounding box center [477, 244] width 954 height 488
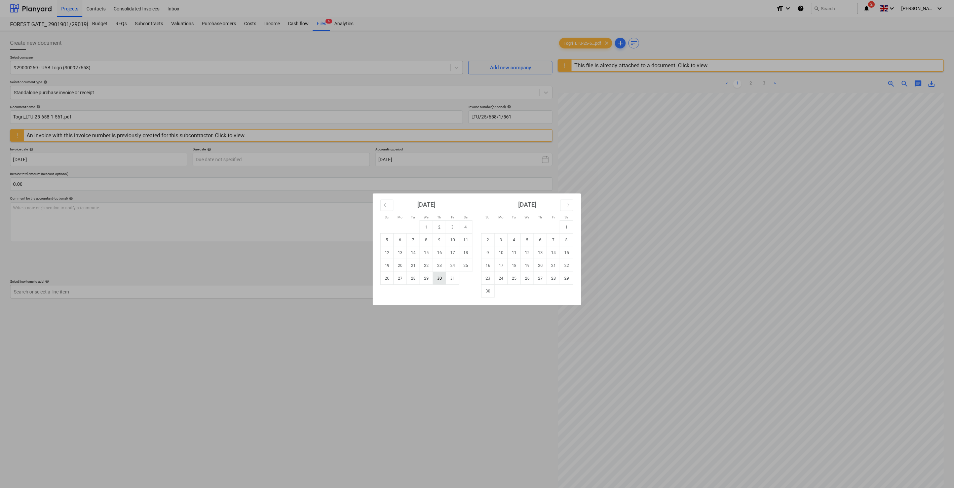
click at [439, 280] on td "30" at bounding box center [439, 278] width 13 height 13
type input "[DATE]"
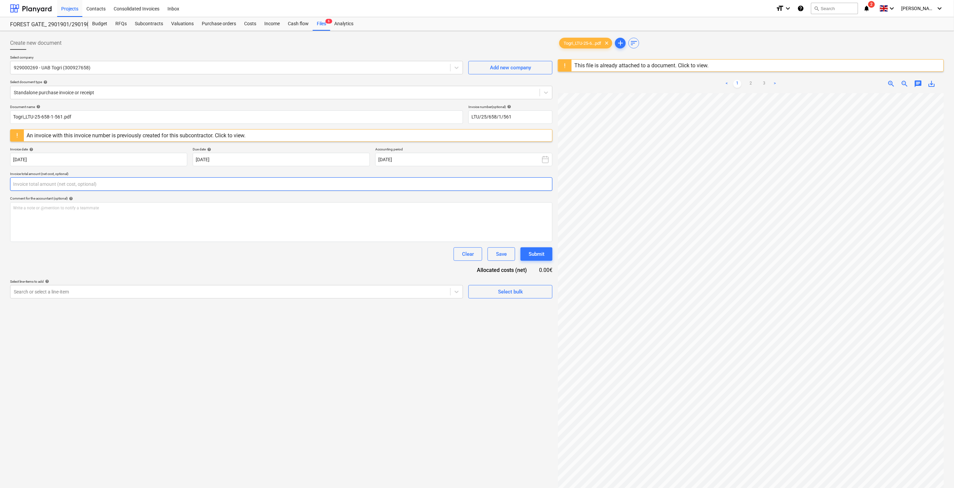
click at [289, 191] on input "text" at bounding box center [281, 183] width 542 height 13
type input "0.00"
click at [153, 185] on input "text" at bounding box center [281, 183] width 542 height 13
type input "172.10"
click at [200, 308] on div at bounding box center [230, 308] width 433 height 7
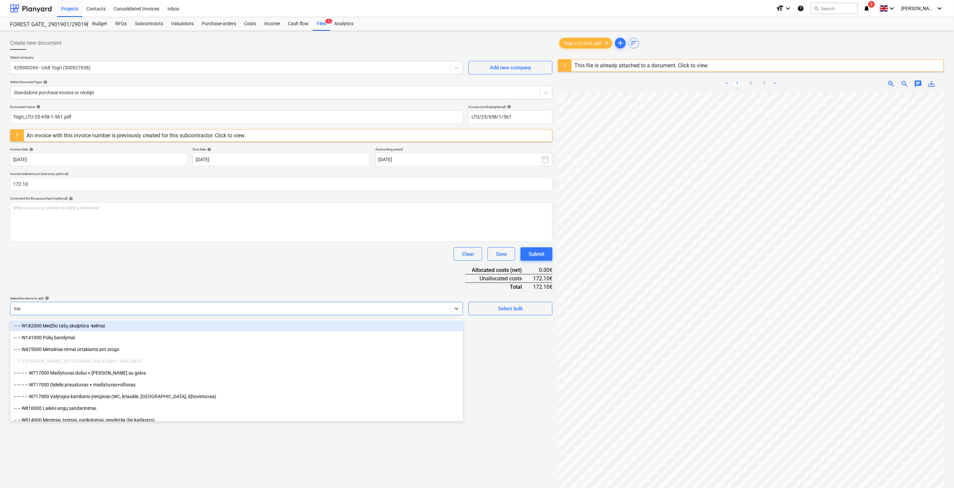
type input "m"
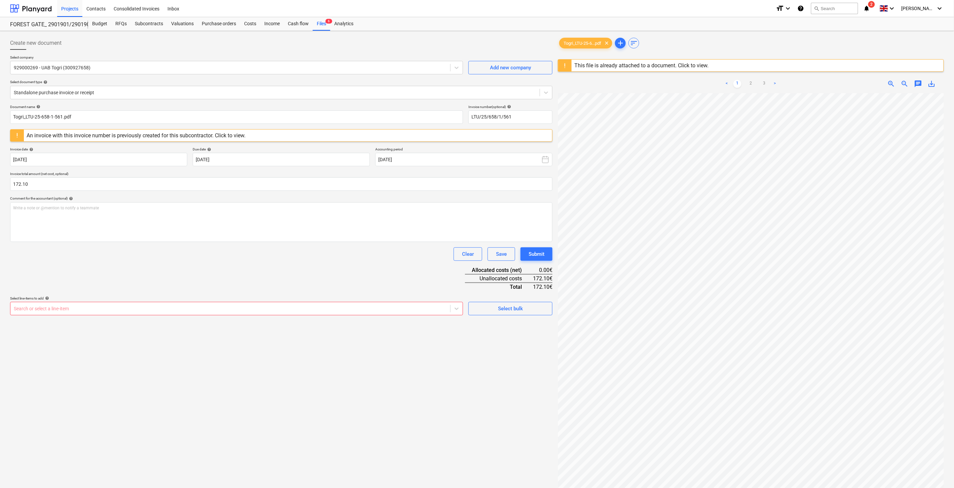
drag, startPoint x: 236, startPoint y: 269, endPoint x: 399, endPoint y: 15, distance: 301.7
click at [237, 266] on div "Document name help Togri_LTU-25-658-1-561.pdf Invoice number (optional) help LT…" at bounding box center [281, 210] width 542 height 210
click at [115, 310] on div at bounding box center [230, 308] width 433 height 7
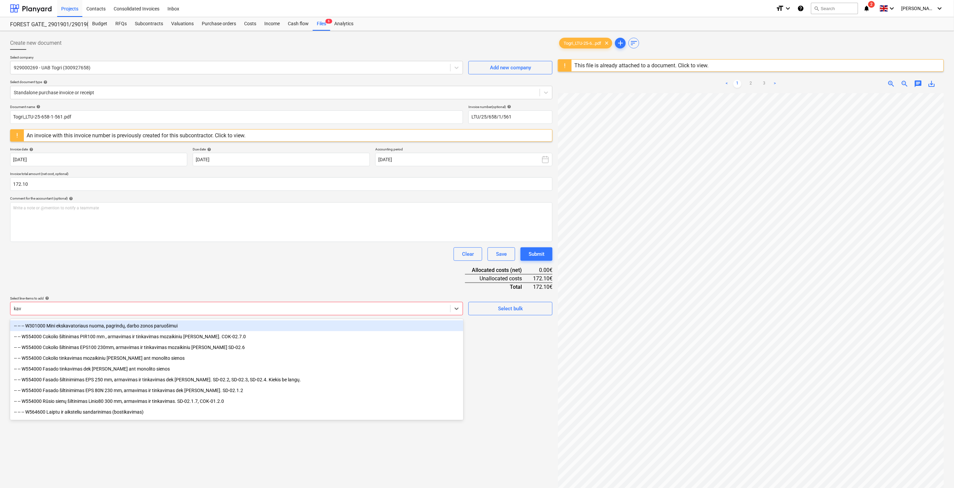
type input "kava"
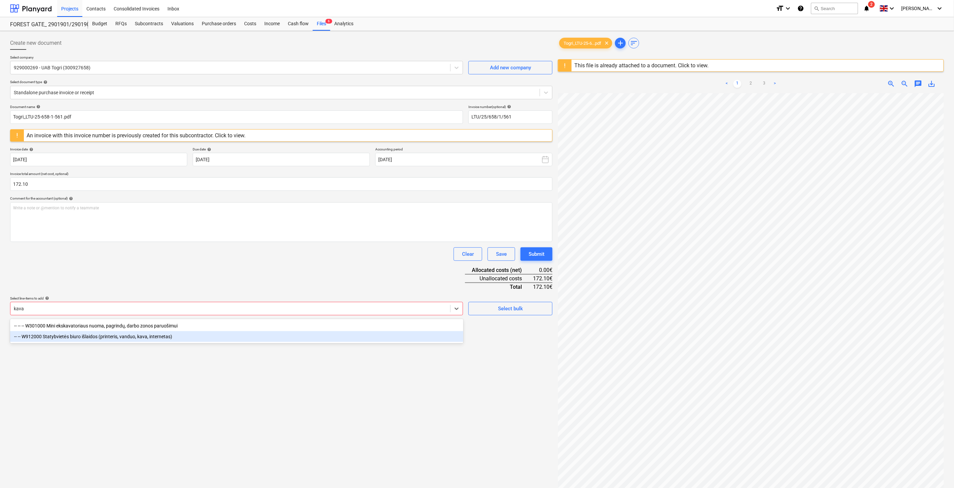
click at [111, 336] on div "-- -- W912000 Statybvietės biuro išlaidos (printeris, vanduo, kava, internetas)" at bounding box center [236, 336] width 453 height 11
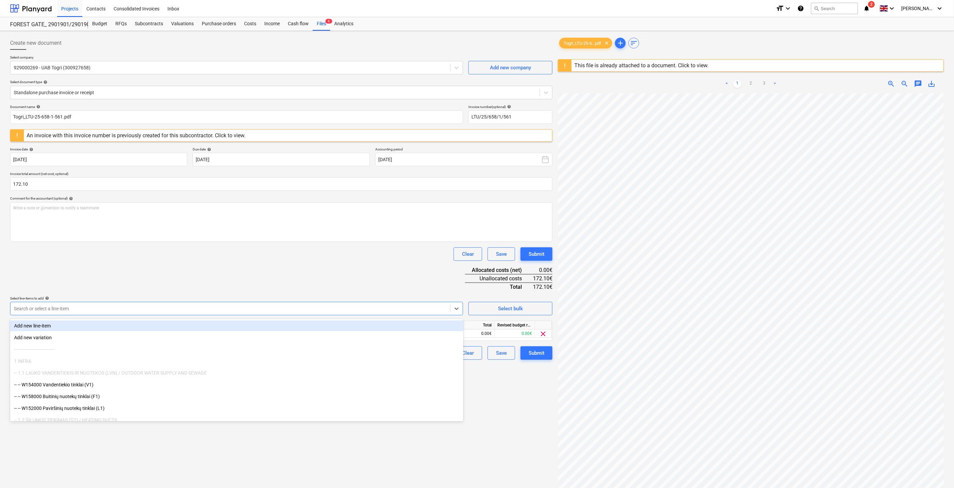
drag, startPoint x: 238, startPoint y: 248, endPoint x: 264, endPoint y: 268, distance: 32.1
click at [239, 248] on div "Clear Save Submit" at bounding box center [281, 253] width 542 height 13
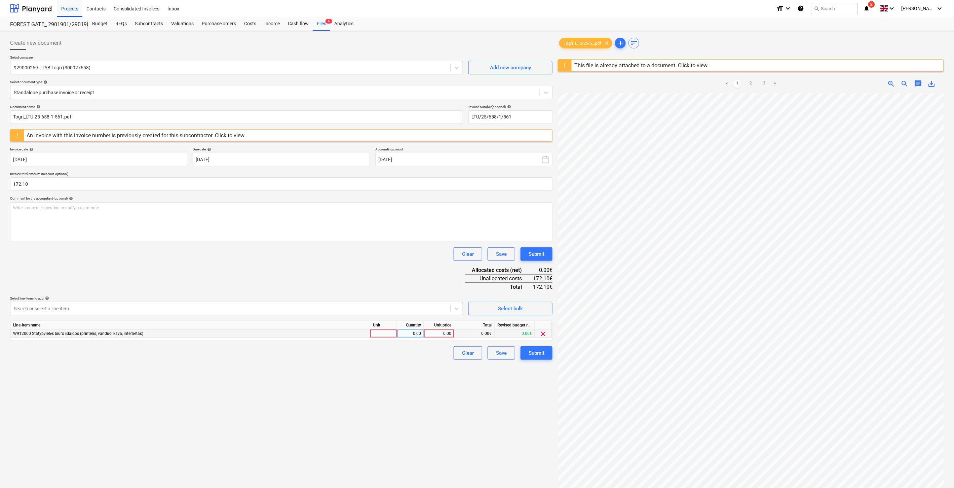
click at [377, 335] on div at bounding box center [383, 333] width 27 height 8
type input "1"
click at [414, 336] on div "0.00" at bounding box center [410, 333] width 21 height 8
type input "1"
click at [444, 334] on div "0.00" at bounding box center [439, 333] width 25 height 8
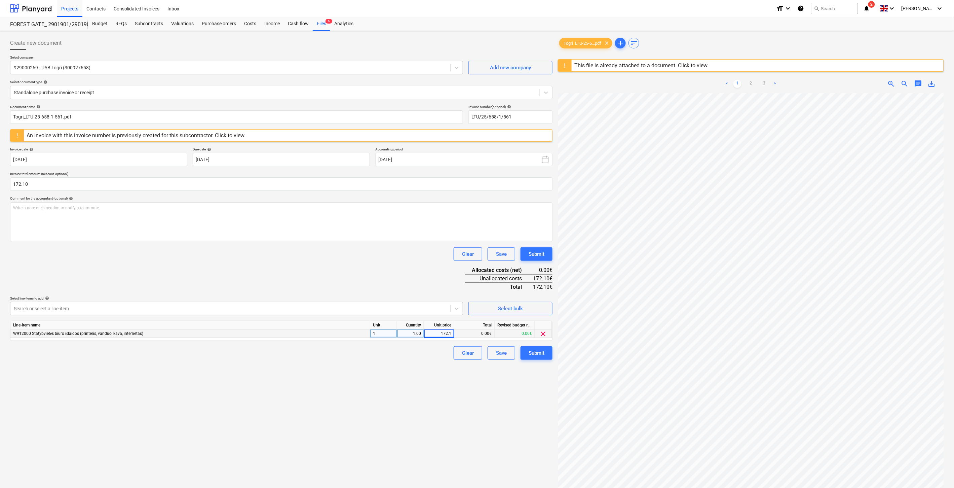
type input "172.10"
click at [335, 281] on div "Document name help Togri_LTU-25-658-1-561.pdf Invoice number (optional) help LT…" at bounding box center [281, 232] width 542 height 255
click at [500, 354] on div "Save" at bounding box center [501, 352] width 11 height 9
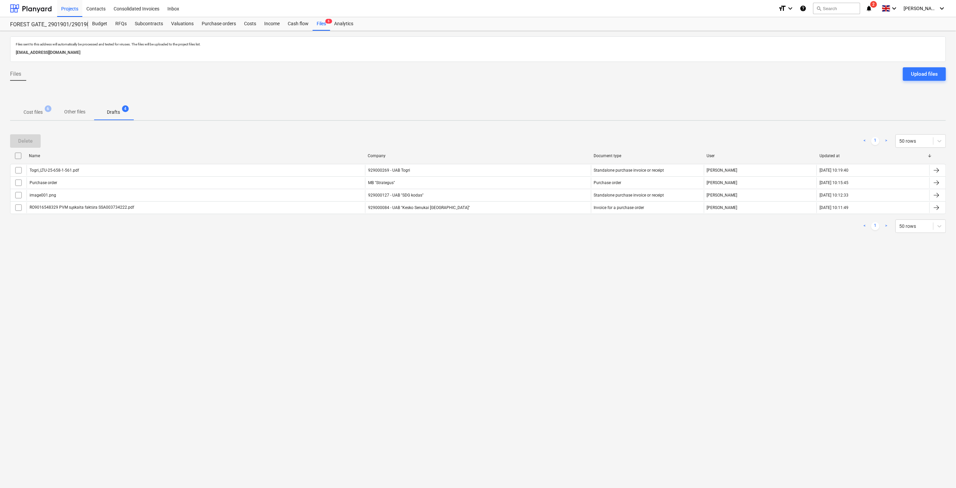
click at [32, 108] on span "Cost files 6" at bounding box center [33, 112] width 46 height 12
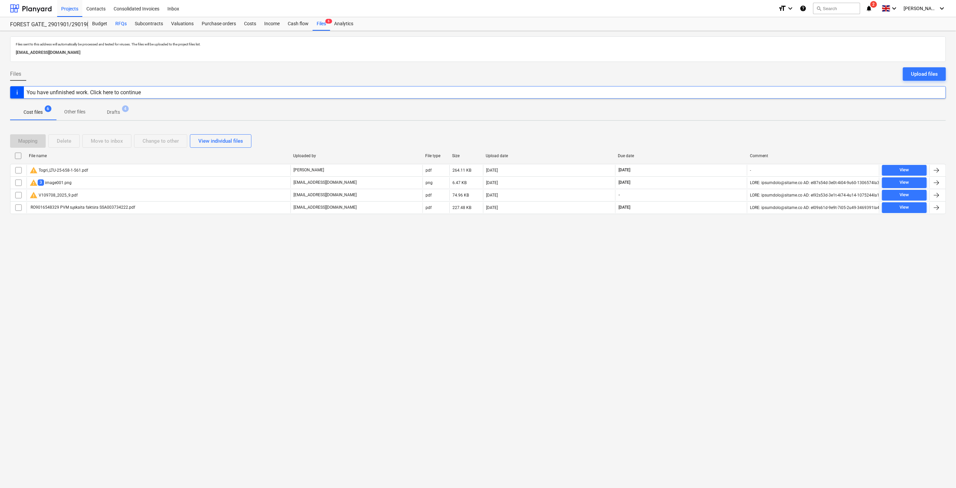
click at [119, 25] on div "RFQs" at bounding box center [121, 23] width 20 height 13
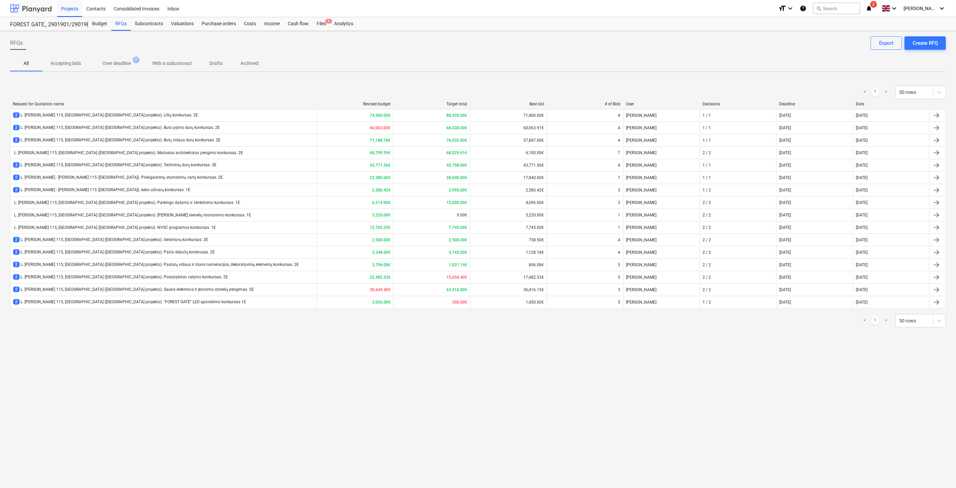
click at [39, 9] on div at bounding box center [31, 8] width 42 height 17
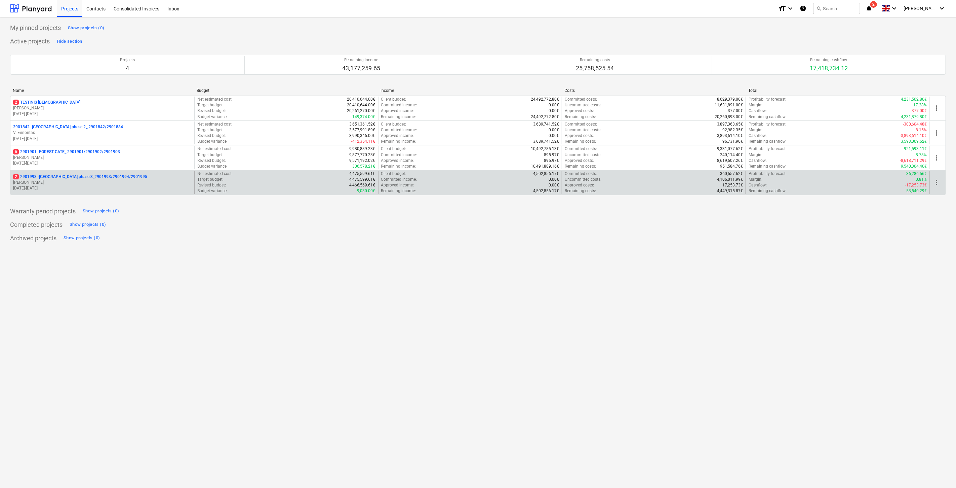
click at [91, 180] on p "2 2901993 - [GEOGRAPHIC_DATA] phase 3_2901993/2901994/2901995" at bounding box center [80, 177] width 134 height 6
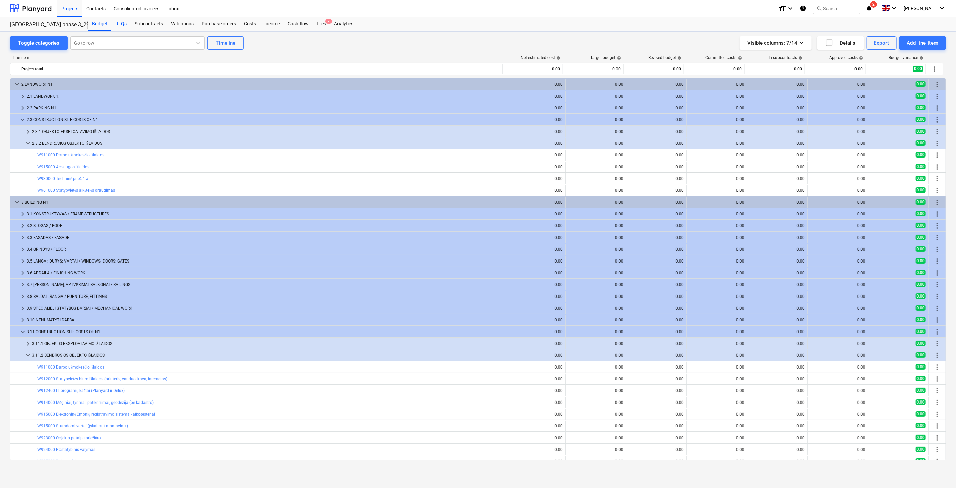
scroll to position [65, 0]
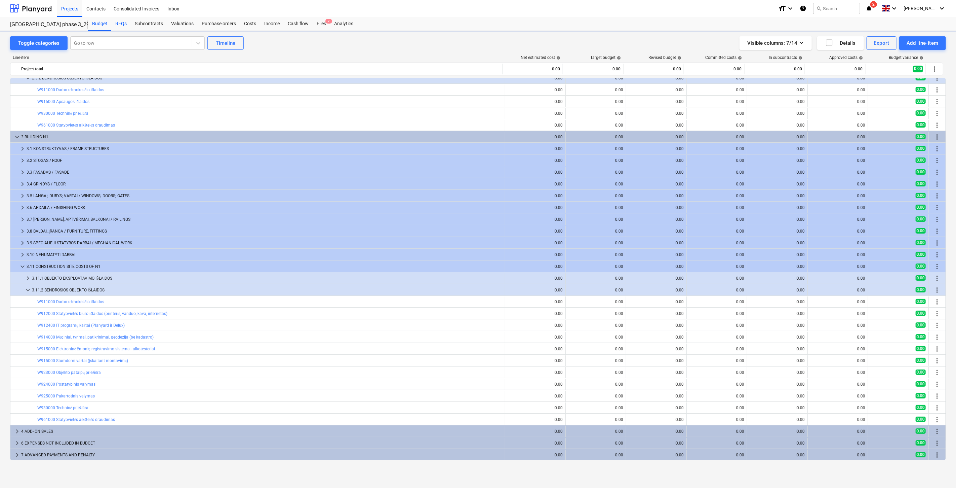
click at [124, 25] on div "RFQs" at bounding box center [121, 23] width 20 height 13
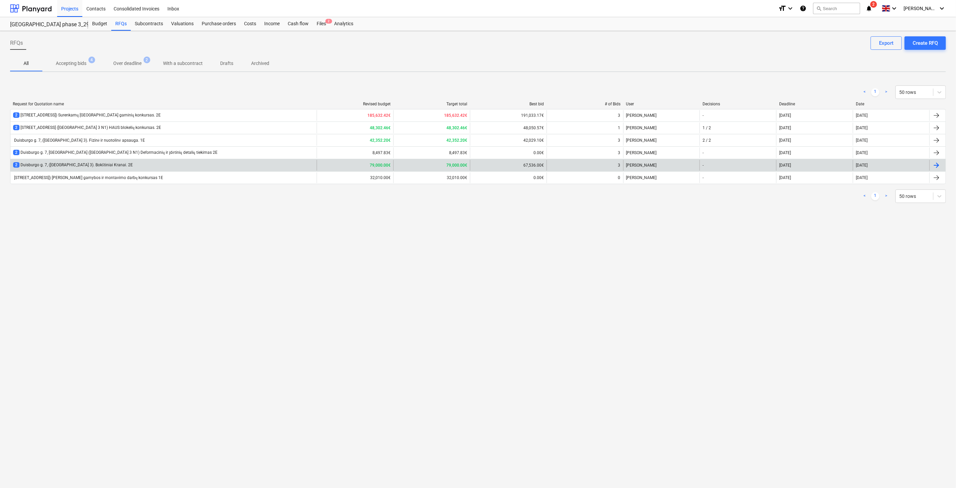
click at [187, 163] on div "2 Duisburgo g. 7, ([GEOGRAPHIC_DATA] 3). Bokštiniai Kranai. 2E" at bounding box center [163, 165] width 306 height 11
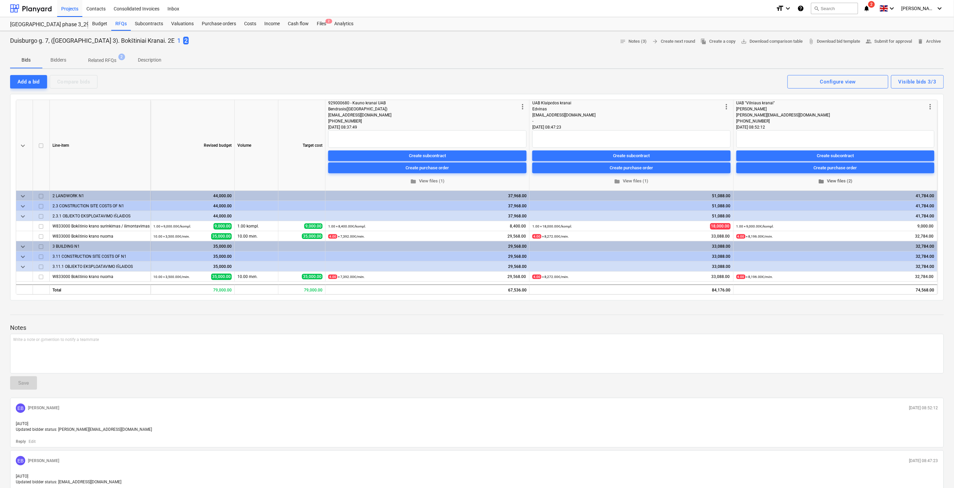
click at [829, 178] on span "folder View files (2)" at bounding box center [835, 181] width 193 height 8
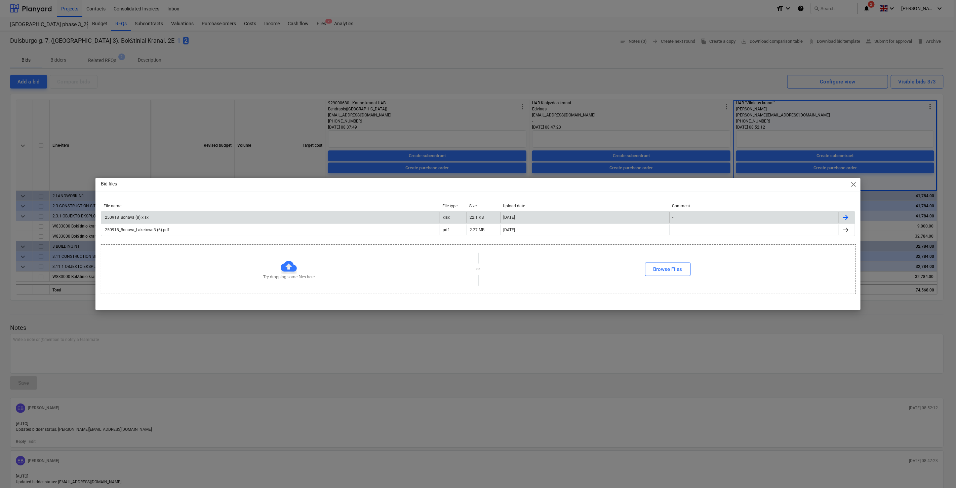
click at [230, 217] on div "250918_Bonava (8).xlsx" at bounding box center [270, 217] width 339 height 11
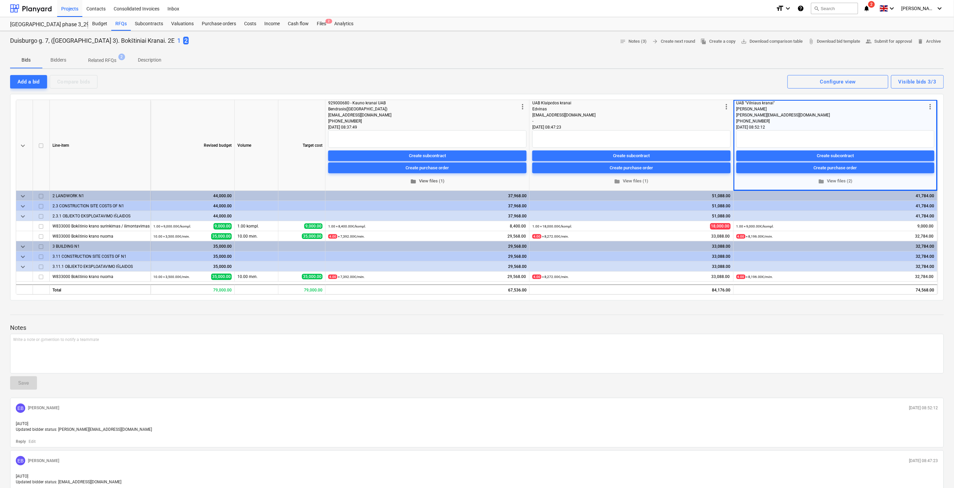
click at [416, 180] on span "folder" at bounding box center [413, 181] width 6 height 6
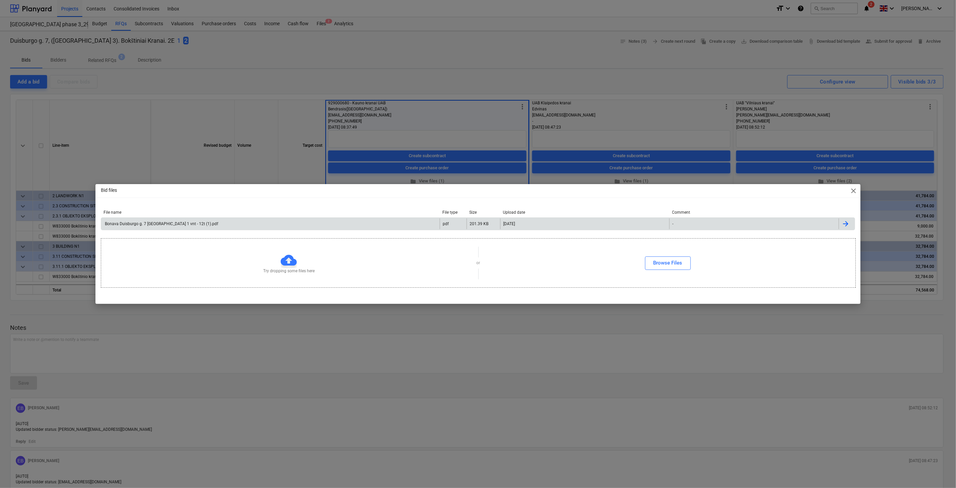
click at [260, 226] on div "Bonava Duisburgo g. 7 [GEOGRAPHIC_DATA] 1 vnt - 12t (1).pdf" at bounding box center [270, 223] width 339 height 11
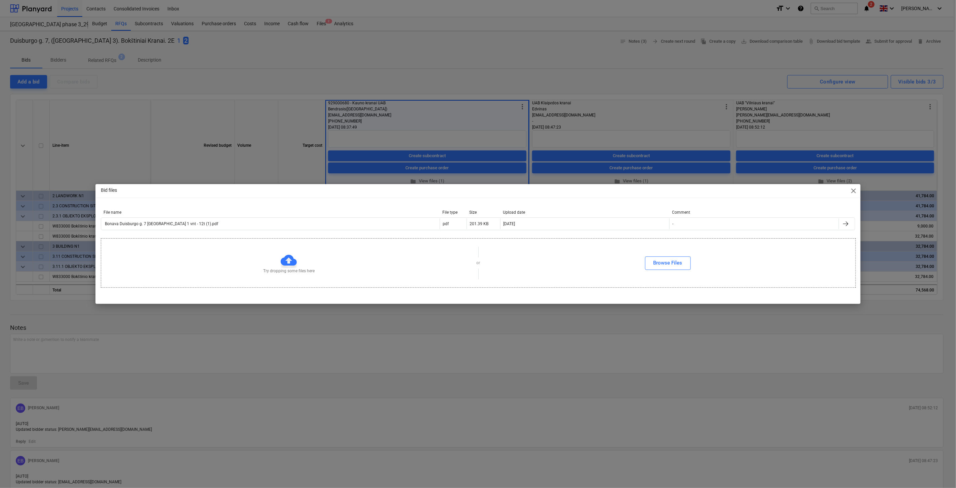
drag, startPoint x: 853, startPoint y: 189, endPoint x: 801, endPoint y: 208, distance: 55.0
click at [853, 189] on span "close" at bounding box center [854, 191] width 8 height 8
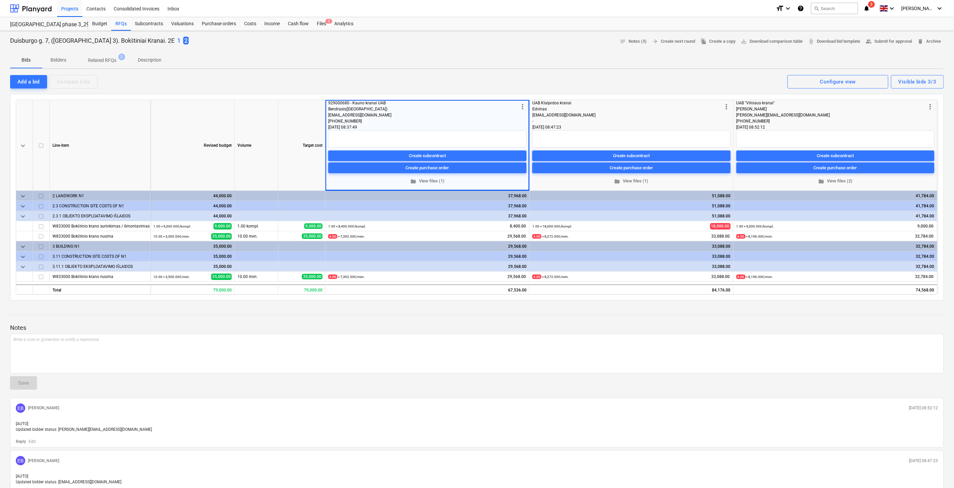
click at [580, 72] on div "Duisburgo g. 7, ([GEOGRAPHIC_DATA] 3). Bokštiniai Kranai. 2E 1 2 notes Notes (3…" at bounding box center [477, 305] width 954 height 548
click at [636, 179] on span "folder View files (1)" at bounding box center [631, 181] width 193 height 8
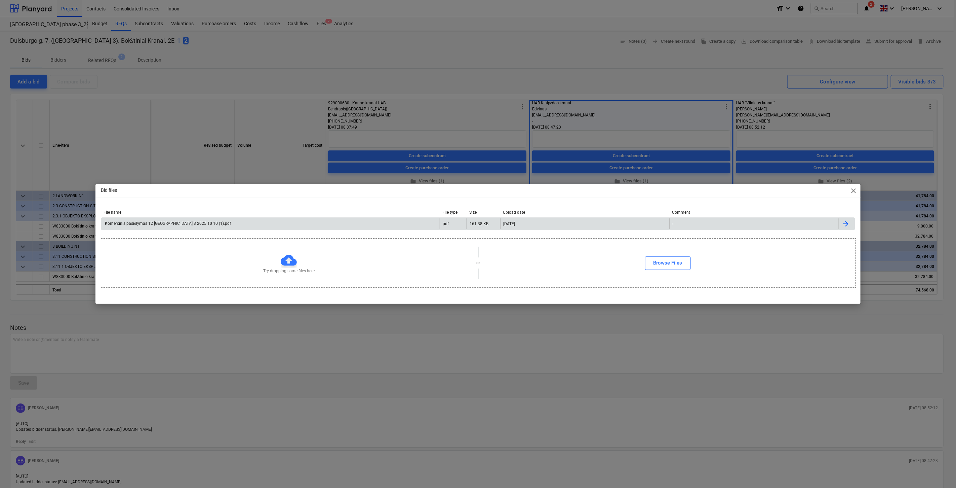
click at [395, 219] on div "Komercinis pasiūlymas 12 [GEOGRAPHIC_DATA] 3 2025 10 10 (1).pdf" at bounding box center [270, 223] width 339 height 11
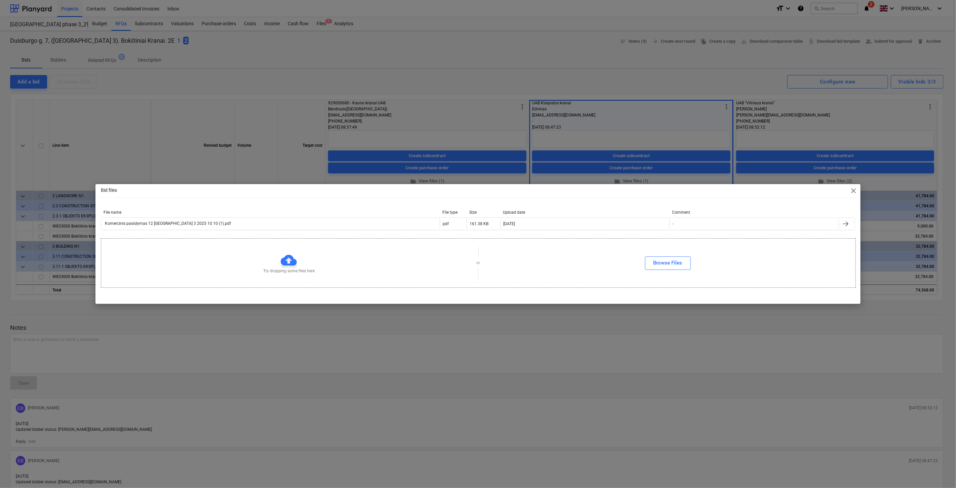
click at [856, 187] on span "close" at bounding box center [854, 191] width 8 height 8
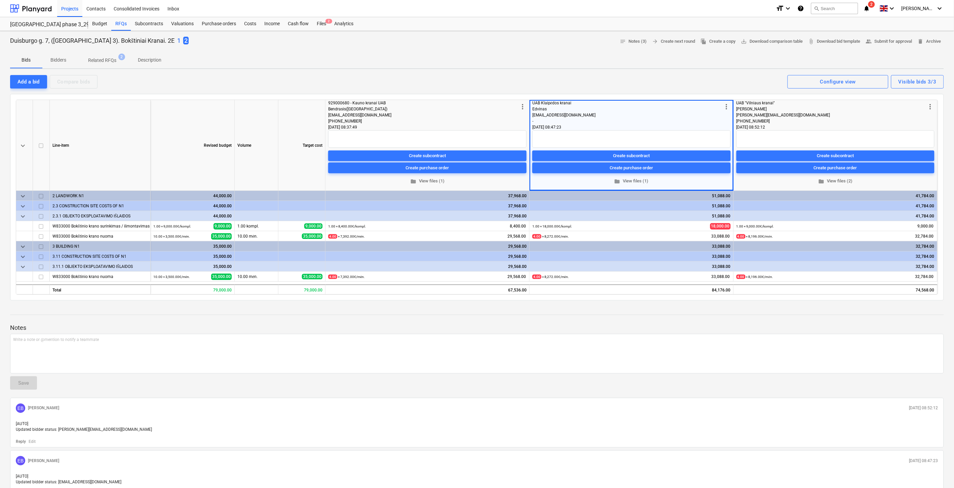
click at [705, 70] on div "Duisburgo g. 7, ([GEOGRAPHIC_DATA] 3). Bokštiniai Kranai. 2E 1 2 notes Notes (3…" at bounding box center [477, 305] width 954 height 548
click at [843, 179] on span "folder View files (2)" at bounding box center [835, 181] width 193 height 8
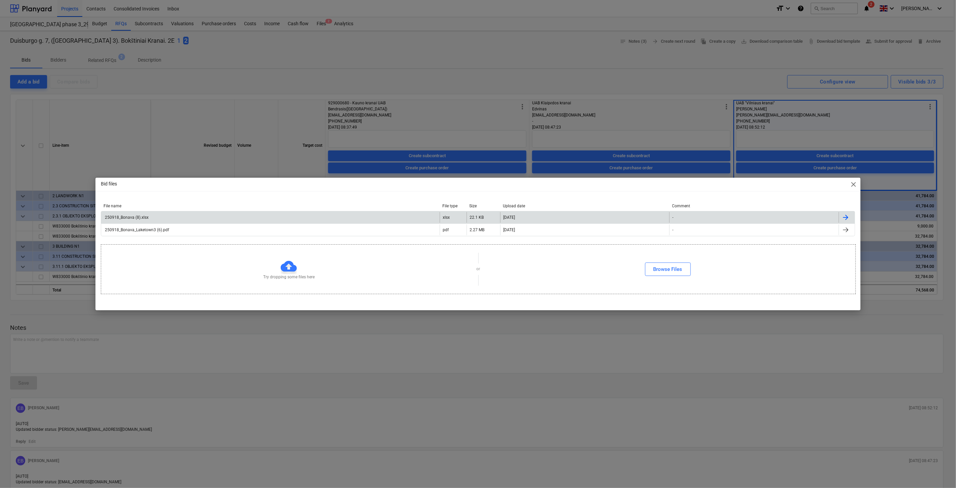
click at [304, 219] on div "250918_Bonava (8).xlsx" at bounding box center [270, 217] width 339 height 11
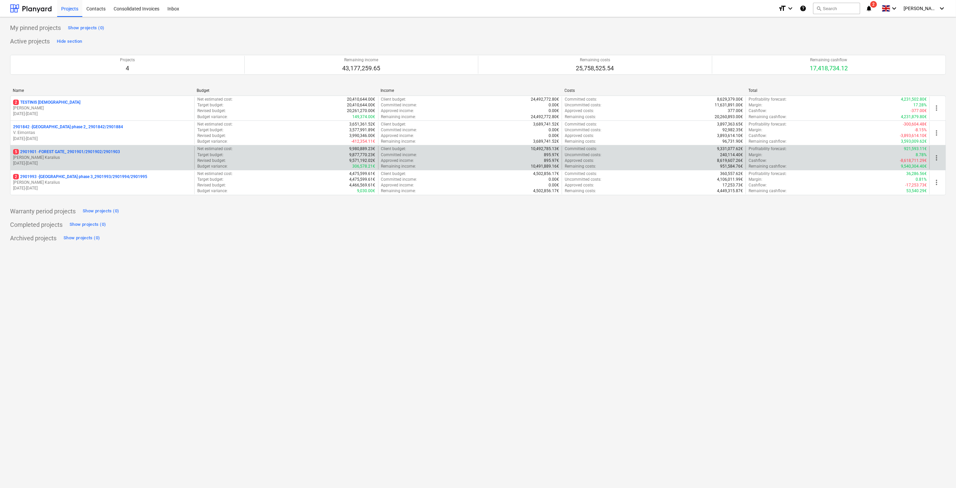
click at [144, 159] on p "[PERSON_NAME]" at bounding box center [102, 158] width 179 height 6
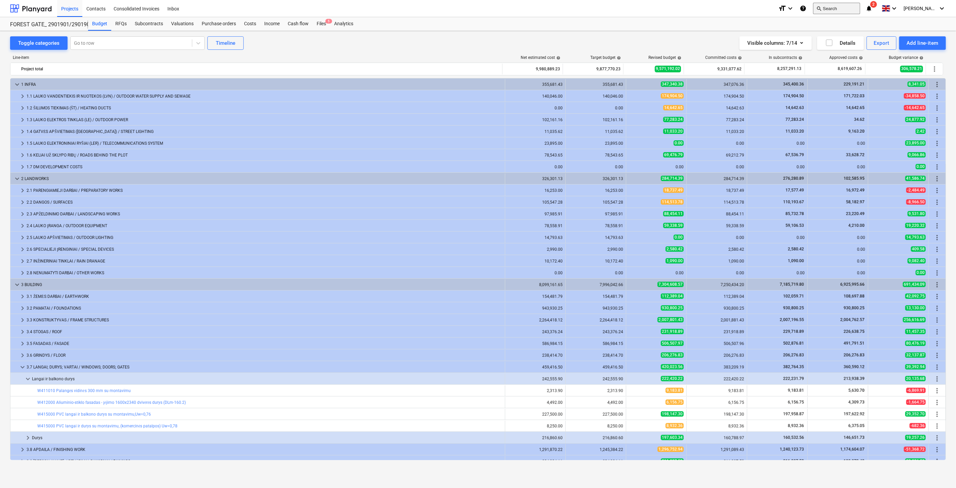
click at [842, 10] on button "search Search" at bounding box center [836, 8] width 47 height 11
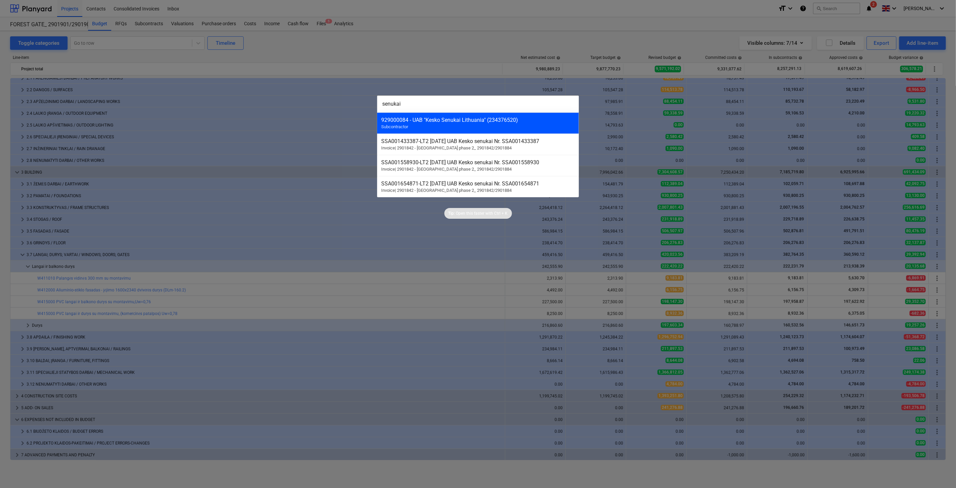
type input "senukai"
click at [513, 126] on div "929000084 - UAB "Kesko Senukai Lithuania" (234376520) Subcontractor" at bounding box center [478, 122] width 202 height 21
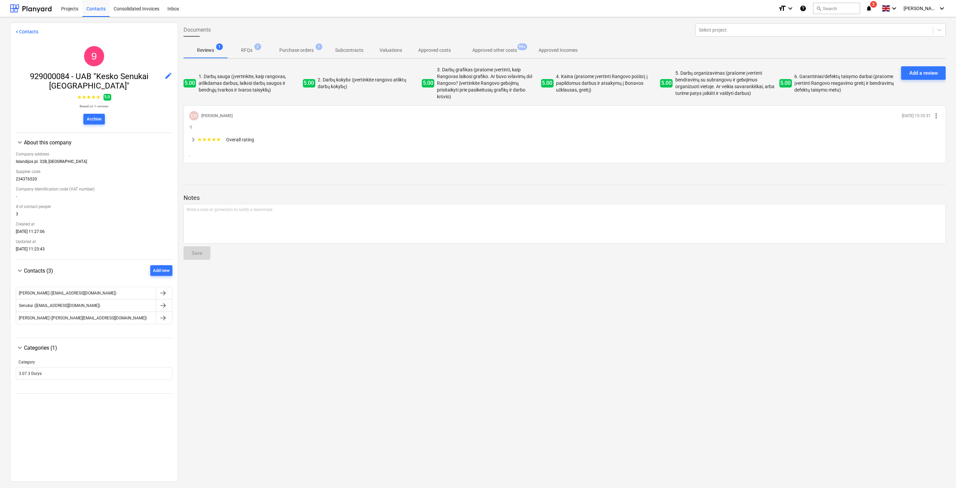
click at [306, 53] on p "Purchase orders" at bounding box center [296, 50] width 34 height 7
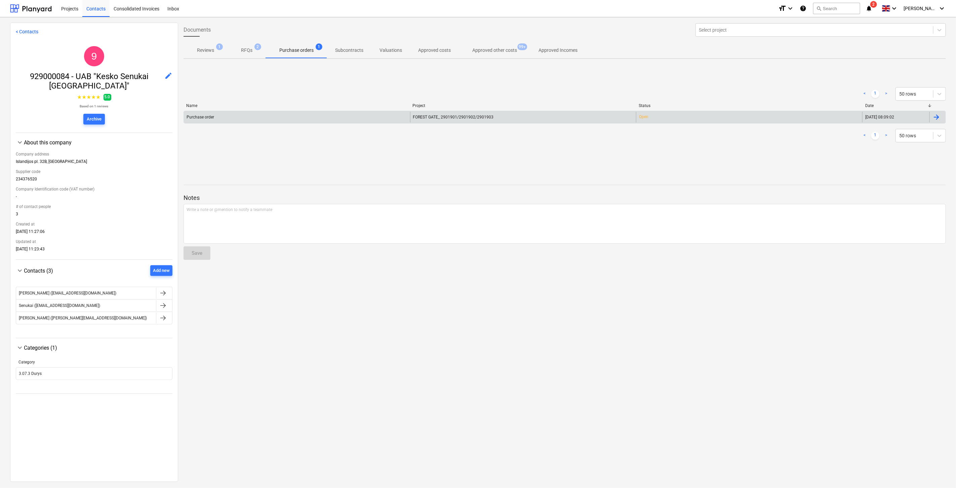
click at [325, 113] on div "Purchase order" at bounding box center [297, 117] width 226 height 11
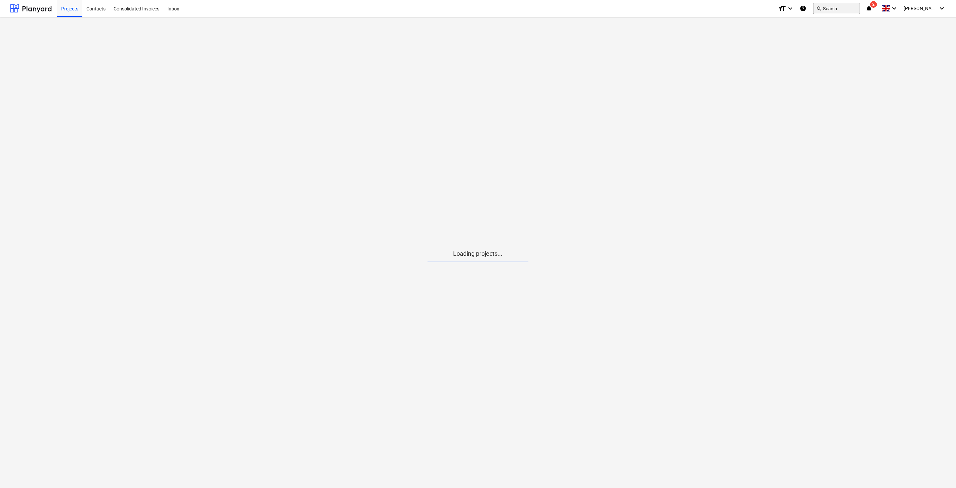
click at [842, 10] on button "search Search" at bounding box center [836, 8] width 47 height 11
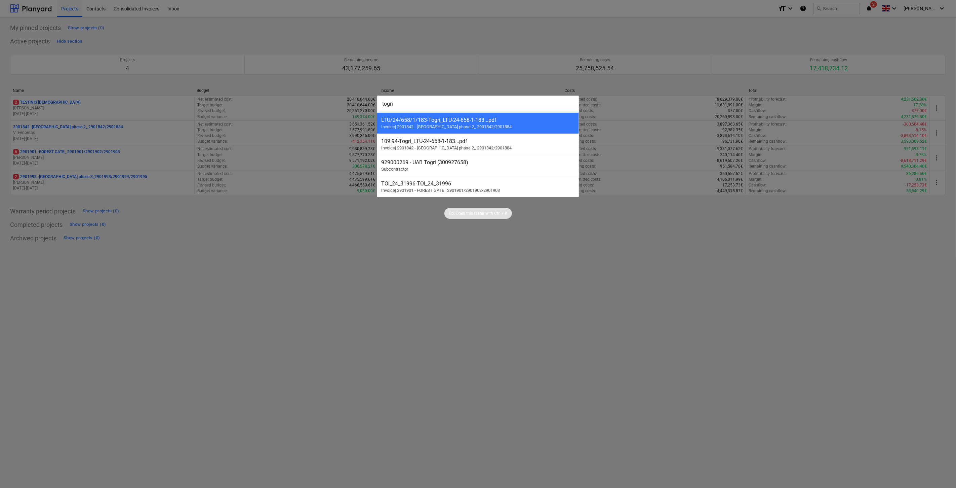
type input "togri"
click at [463, 163] on div "929000269 - UAB Togri (300927658)" at bounding box center [478, 162] width 194 height 6
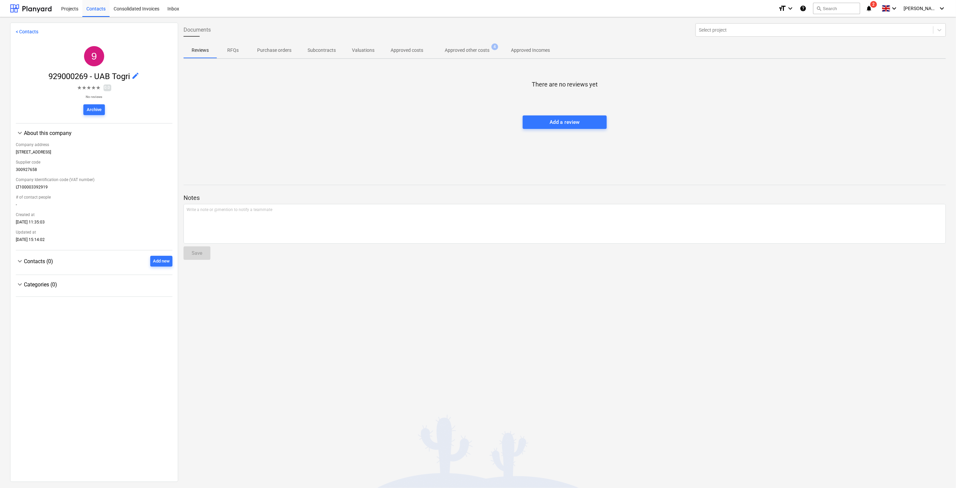
click at [458, 55] on span "Approved other costs 4" at bounding box center [467, 50] width 72 height 12
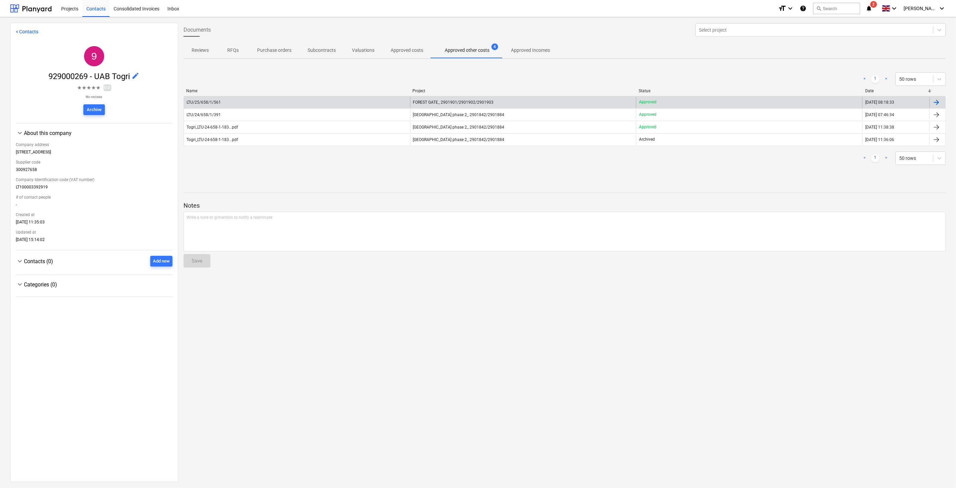
click at [413, 100] on span "FOREST GATE_ 2901901/2901902/2901903" at bounding box center [453, 102] width 81 height 5
